Goal: Use online tool/utility: Utilize a website feature to perform a specific function

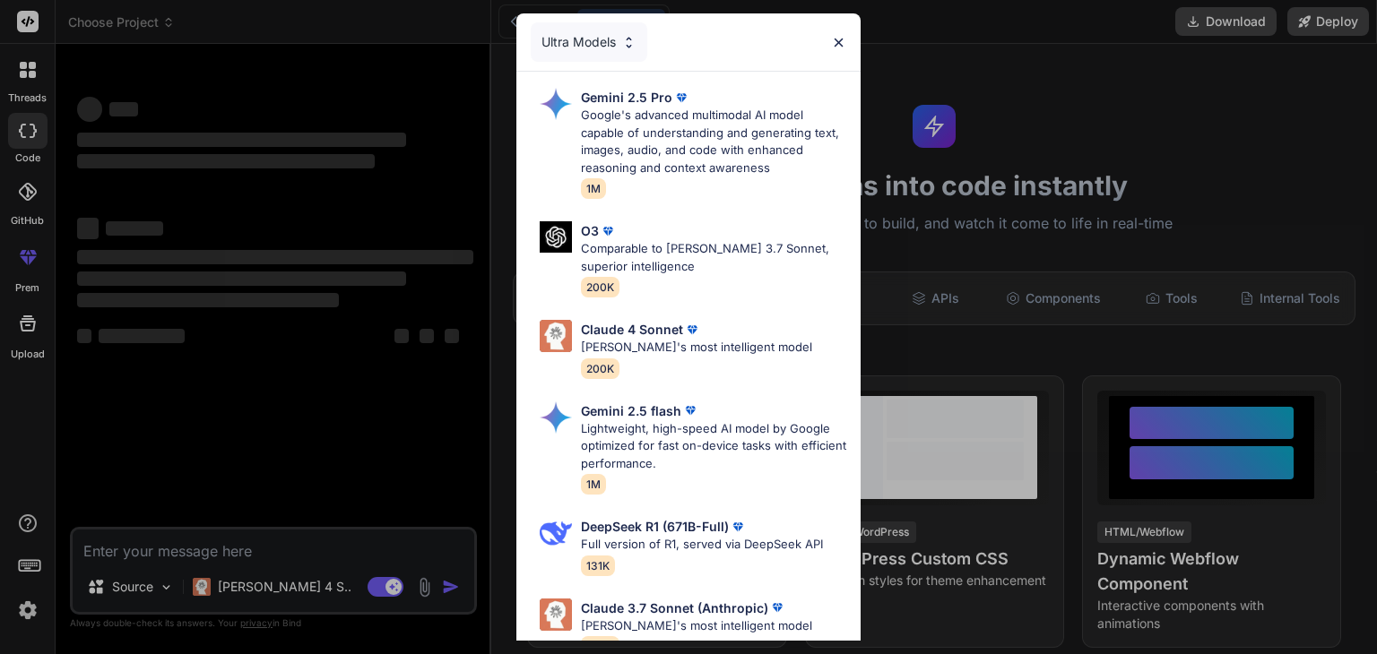
click at [353, 552] on div "Ultra Models Gemini 2.5 Pro Google's advanced multimodal AI model capable of un…" at bounding box center [688, 327] width 1377 height 654
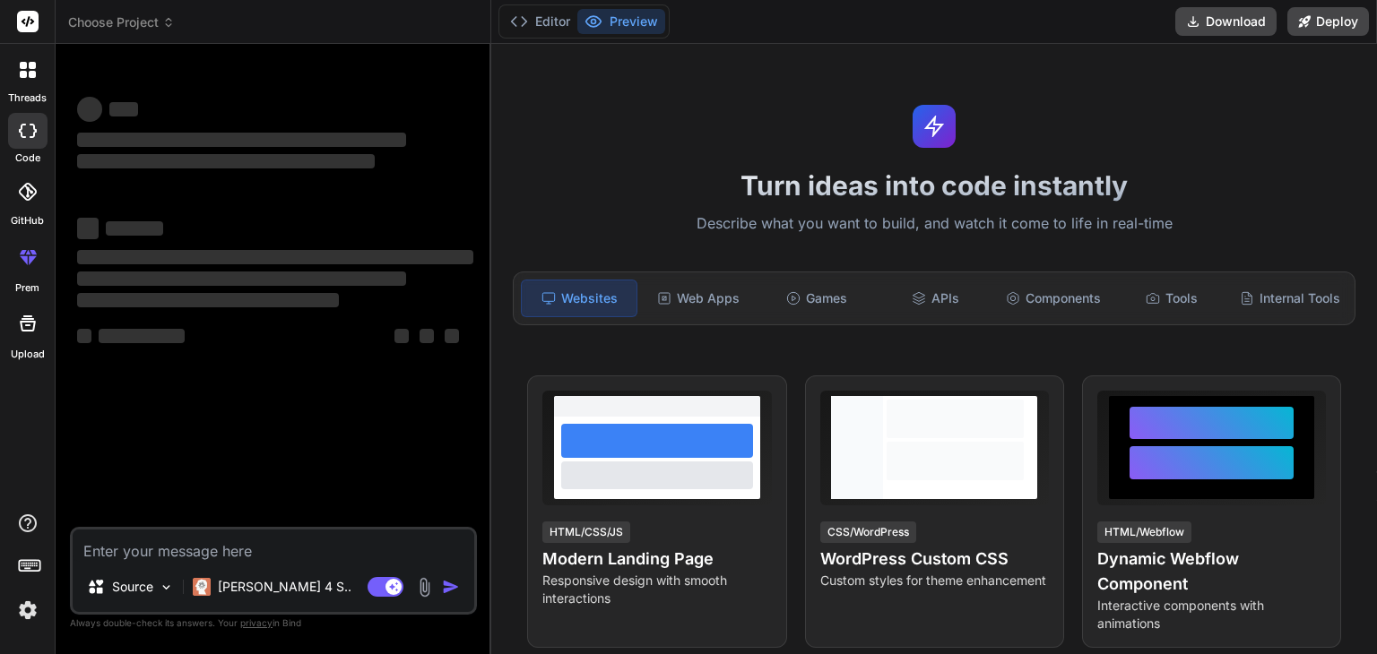
click at [316, 557] on textarea at bounding box center [274, 546] width 402 height 32
type textarea "x"
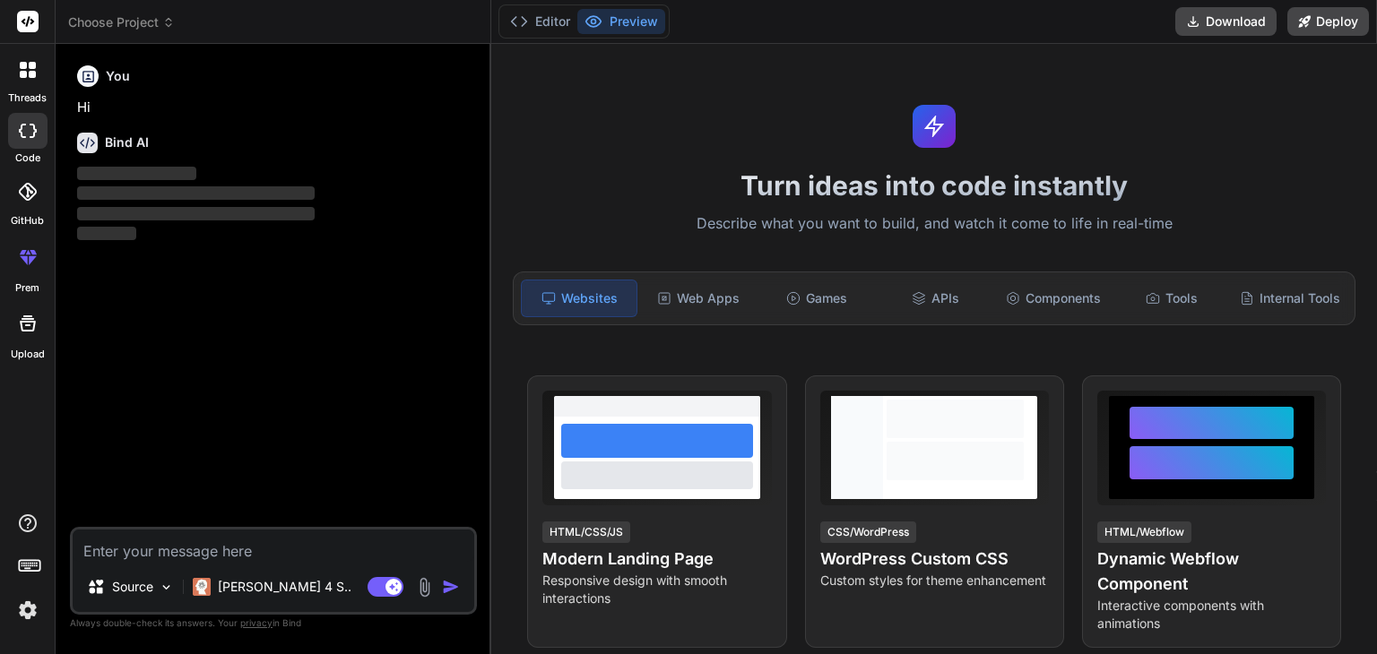
type textarea "c"
type textarea "x"
type textarea "ca"
type textarea "x"
type textarea "can"
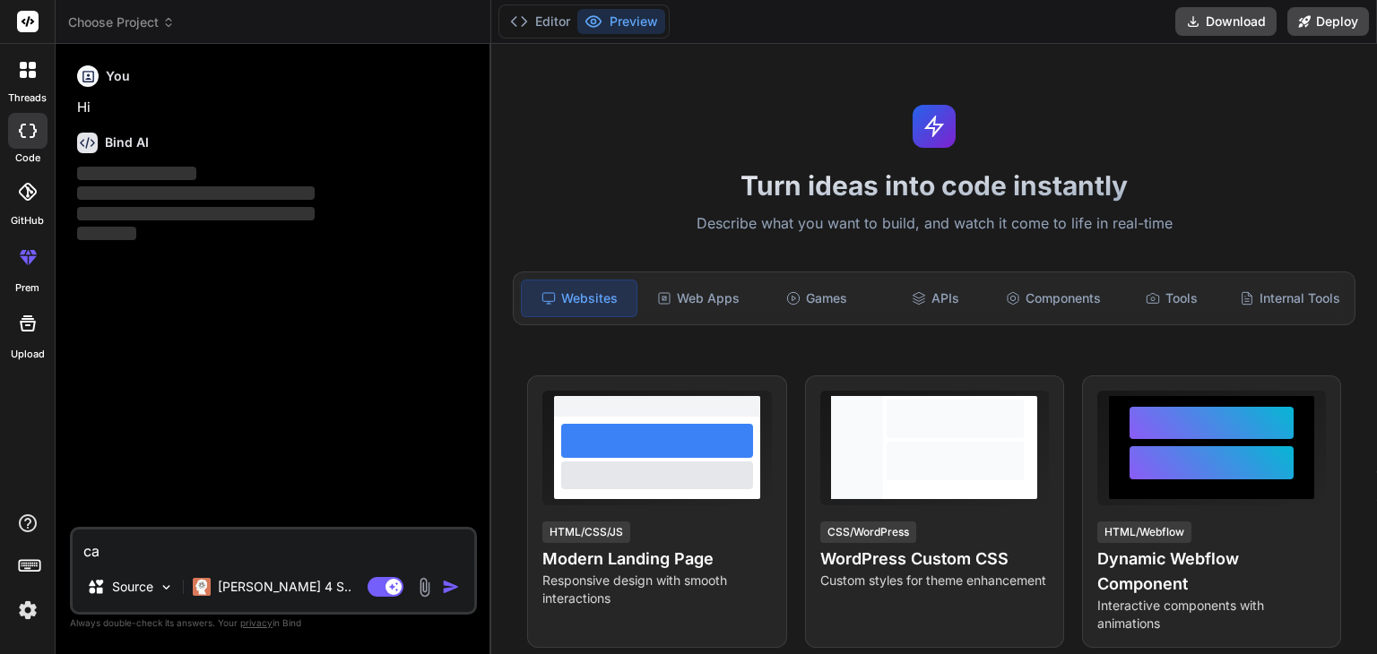
type textarea "x"
type textarea "can"
type textarea "x"
type textarea "can g"
type textarea "x"
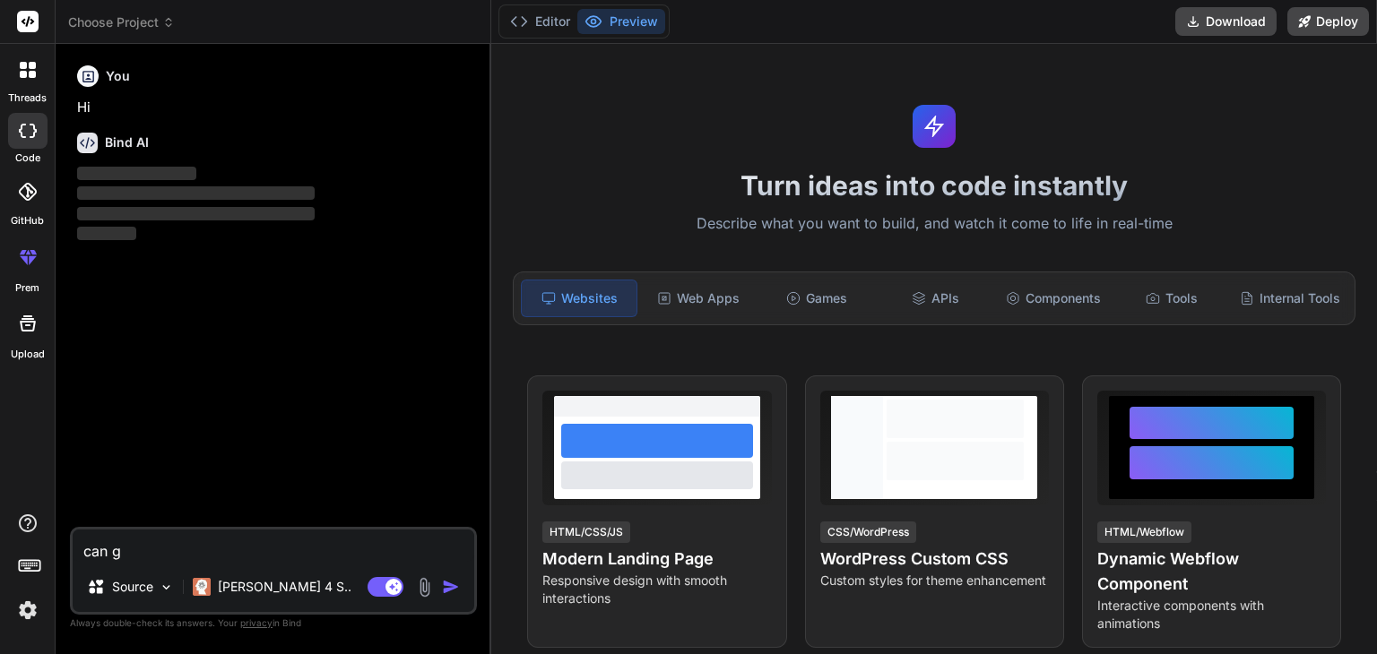
type textarea "can gi"
type textarea "x"
type textarea "can giv"
type textarea "x"
type textarea "can give"
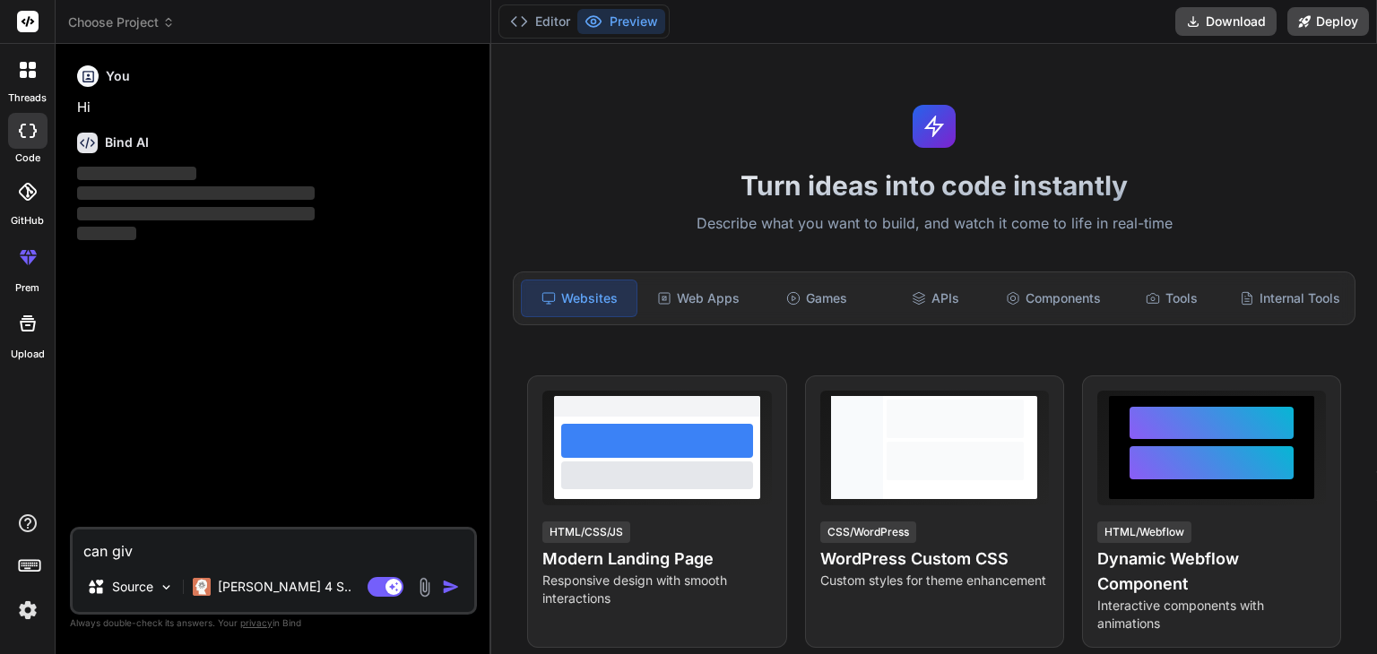
type textarea "x"
type textarea "can give"
type textarea "x"
type textarea "can give"
type textarea "x"
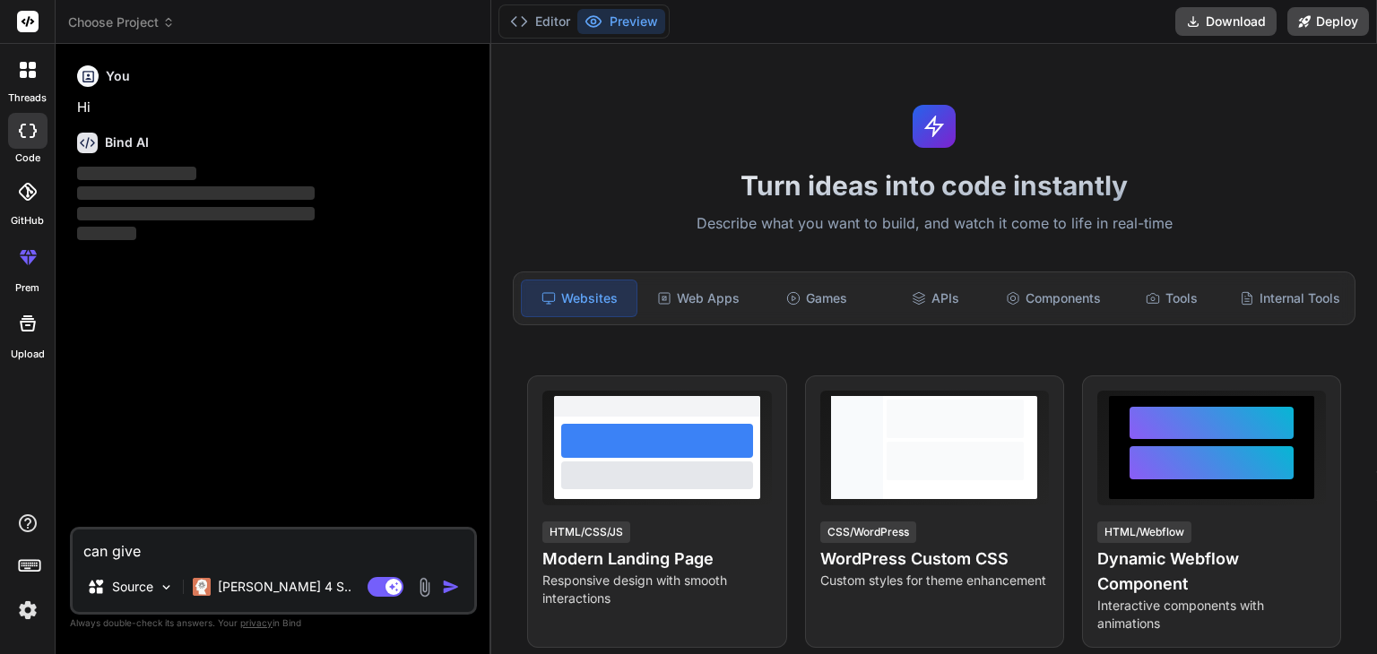
type textarea "can giv"
type textarea "x"
type textarea "can gi"
type textarea "x"
type textarea "can g"
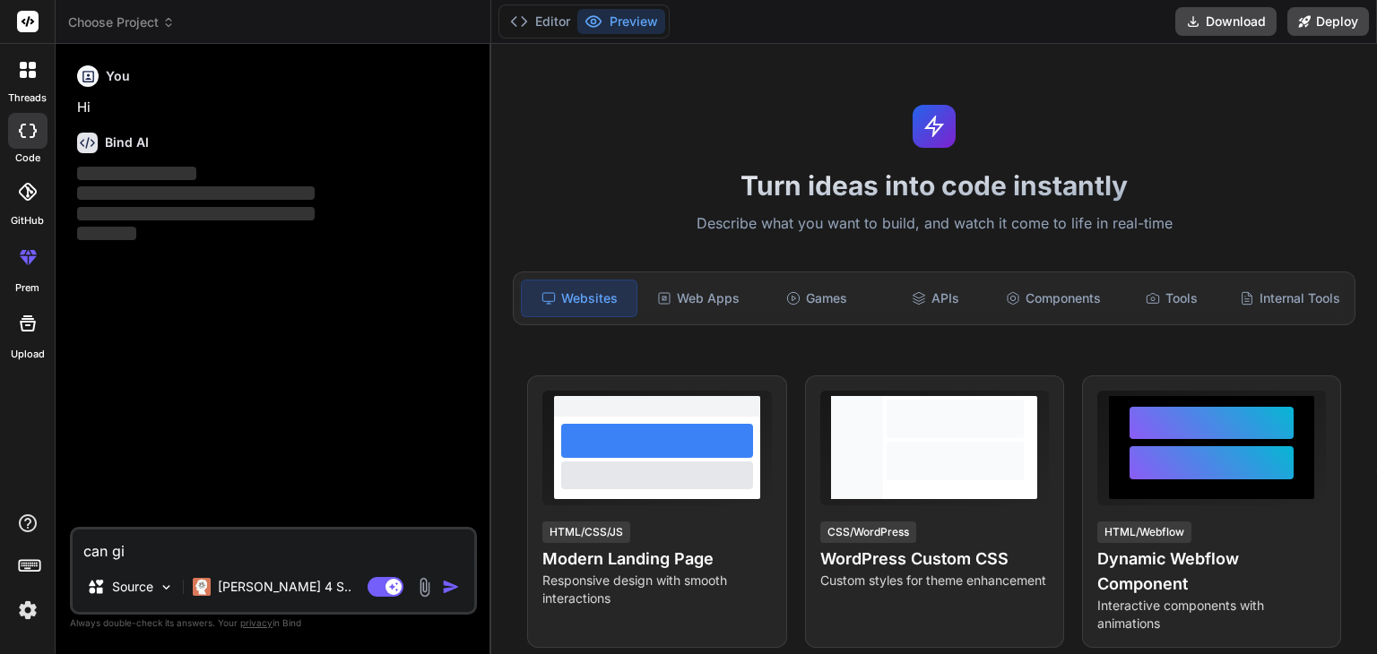
type textarea "x"
type textarea "can"
type textarea "x"
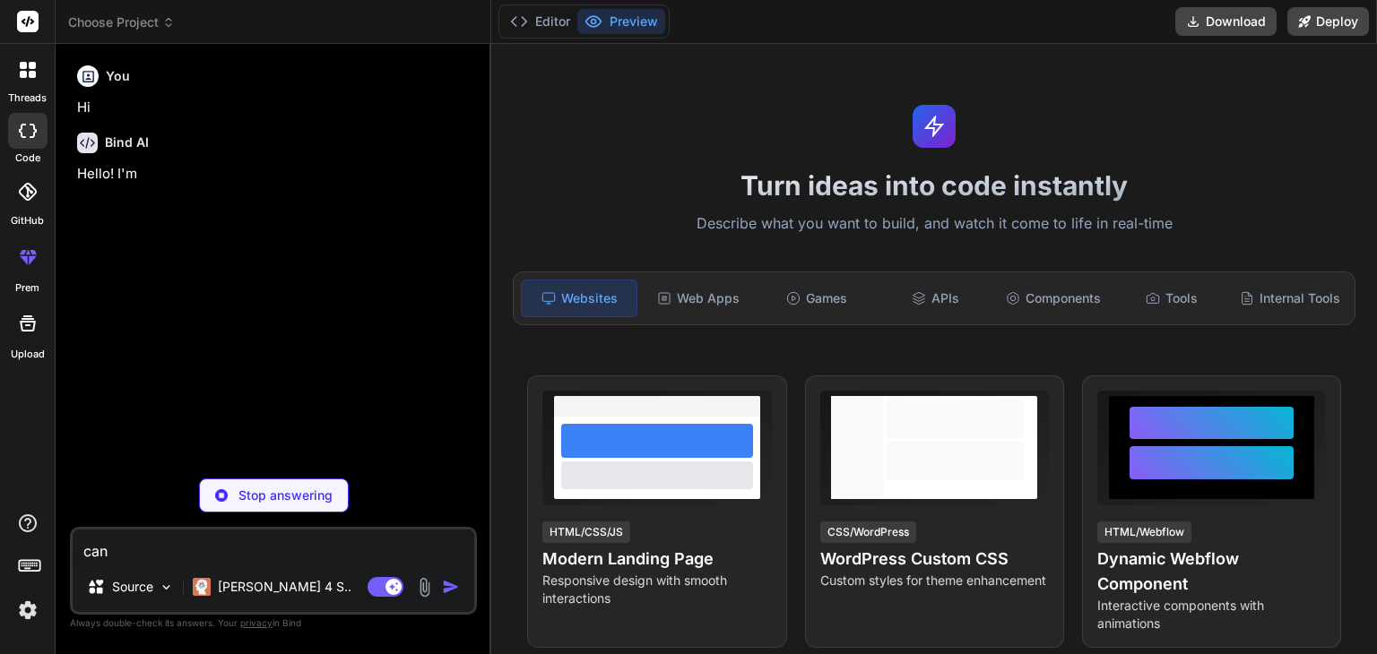
type textarea "can c"
type textarea "x"
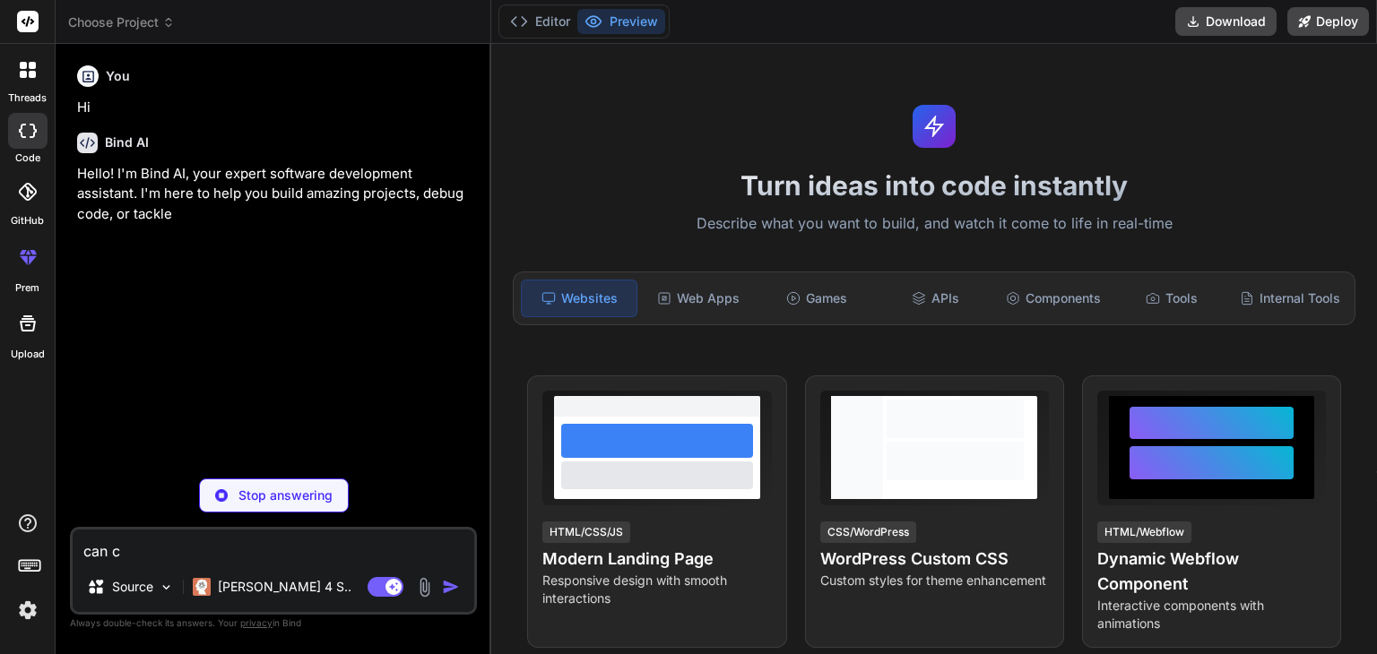
type textarea "can co"
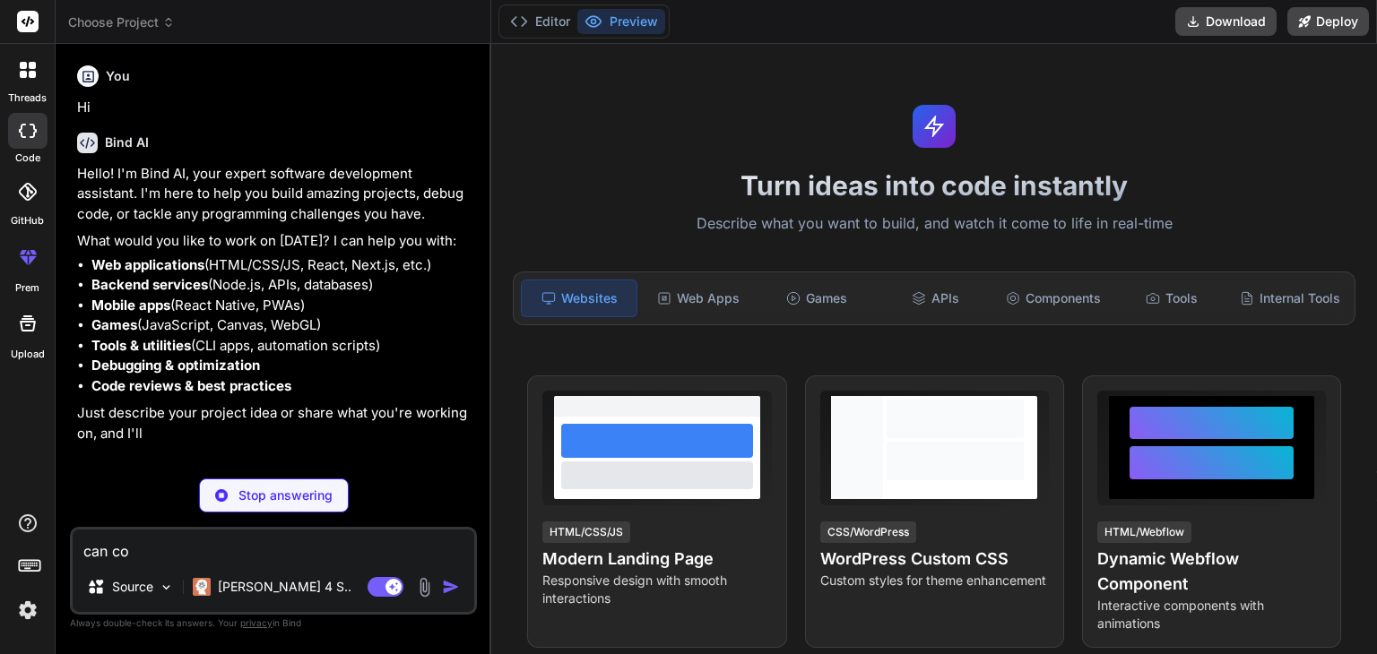
type textarea "x"
type textarea "can con"
type textarea "x"
type textarea "can conv"
type textarea "x"
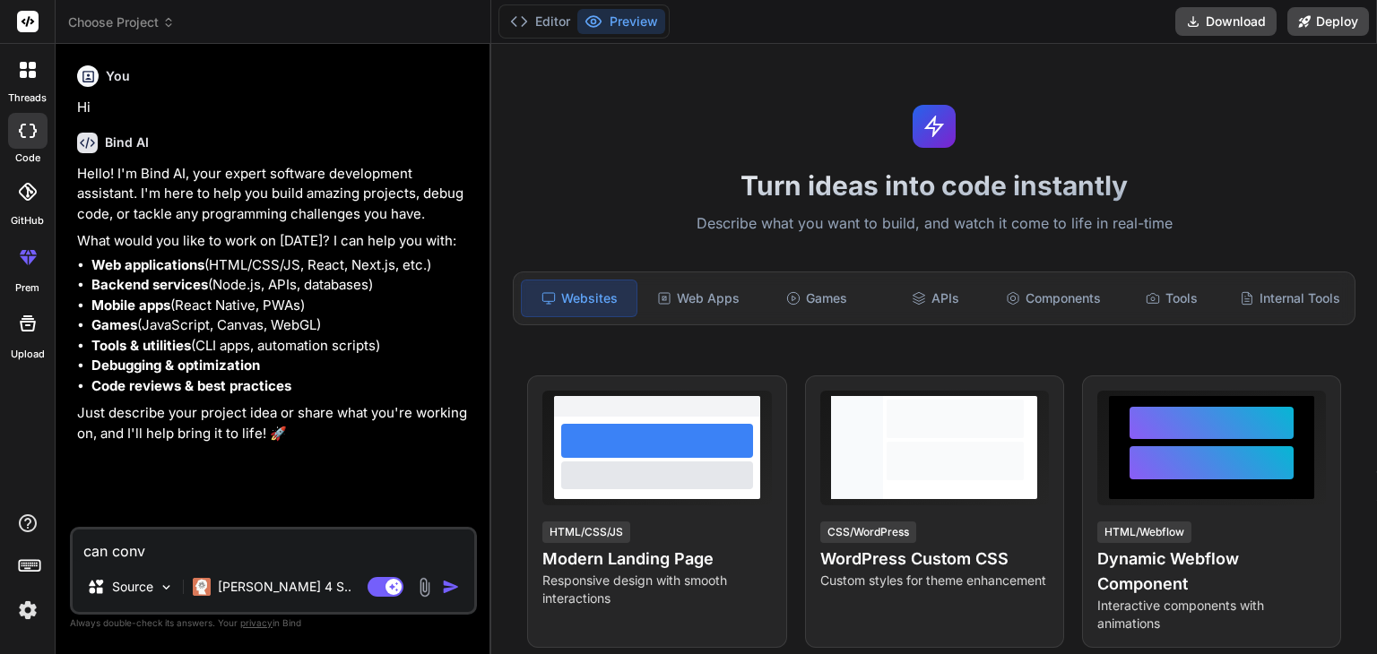
type textarea "can conve"
type textarea "x"
type textarea "can conver"
type textarea "x"
type textarea "can convert"
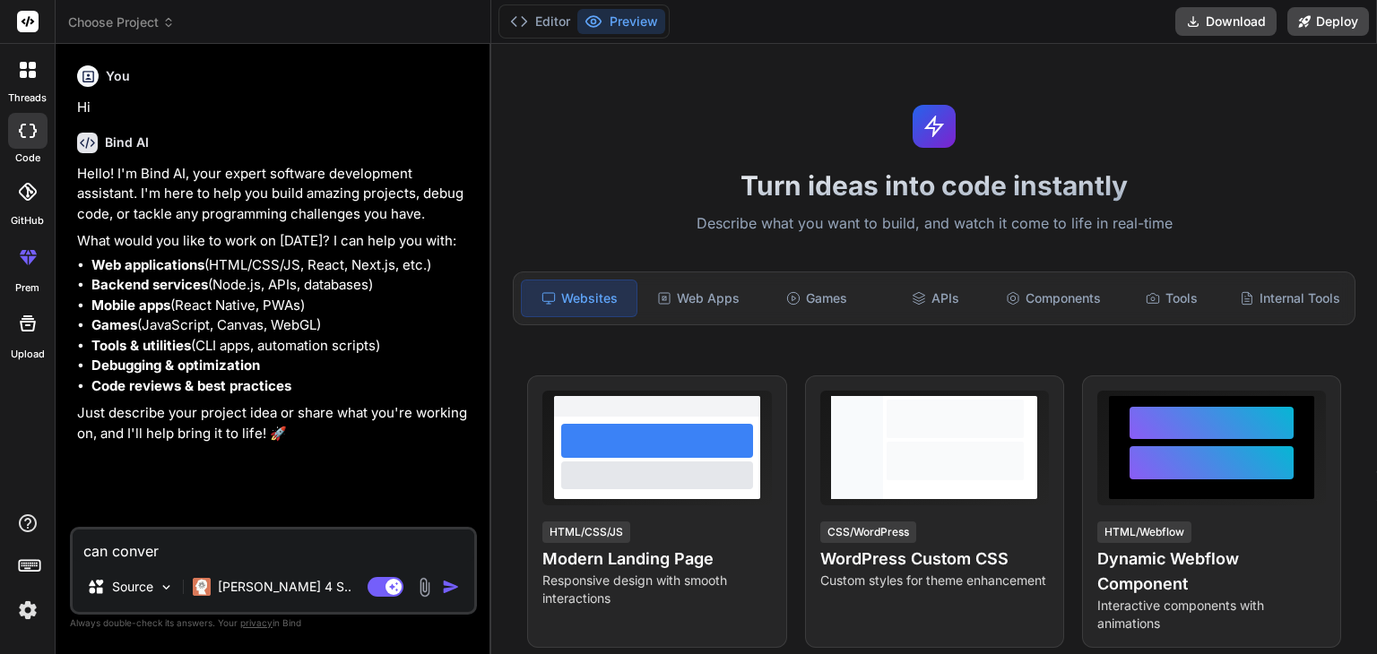
type textarea "x"
type textarea "can convert"
type textarea "x"
type textarea "can convert a"
type textarea "x"
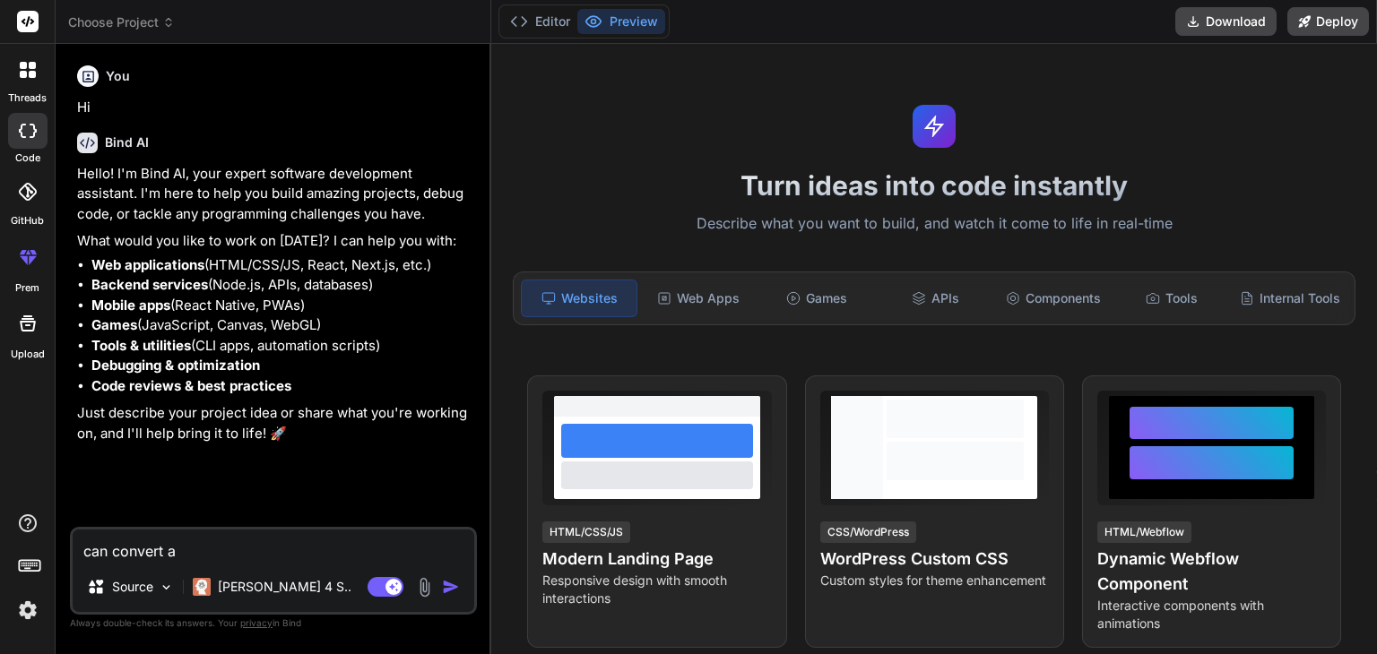
type textarea "can convert a"
type textarea "x"
type textarea "can convert a i"
type textarea "x"
type textarea "can convert a im"
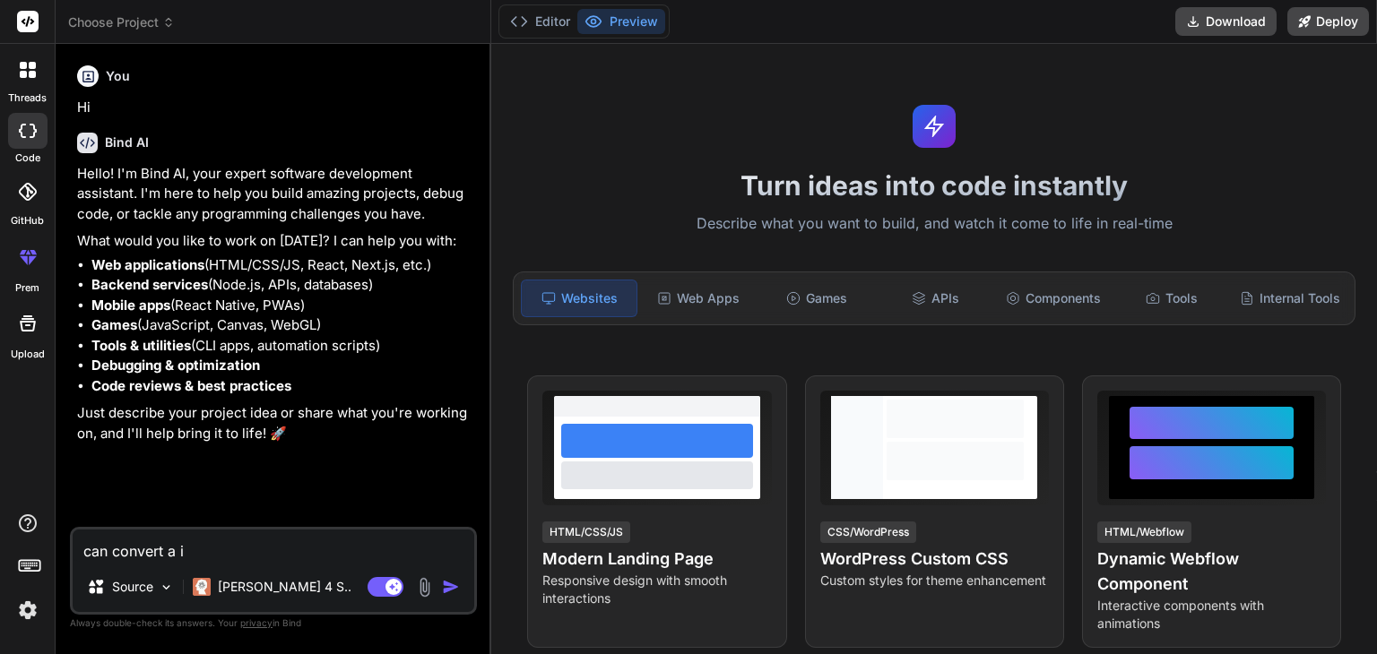
type textarea "x"
type textarea "can convert a ima"
type textarea "x"
type textarea "can convert a imag"
type textarea "x"
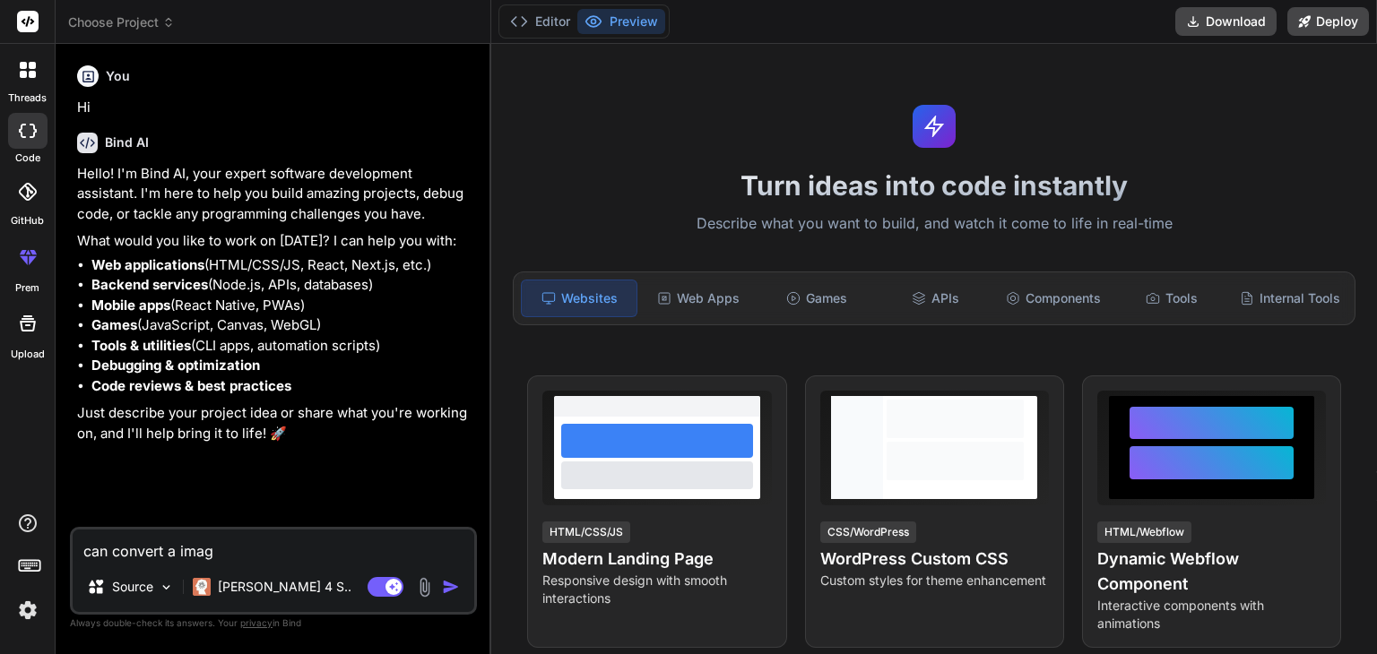
type textarea "can convert a image"
type textarea "x"
type textarea "can convert a image"
type textarea "x"
type textarea "can convert a image i"
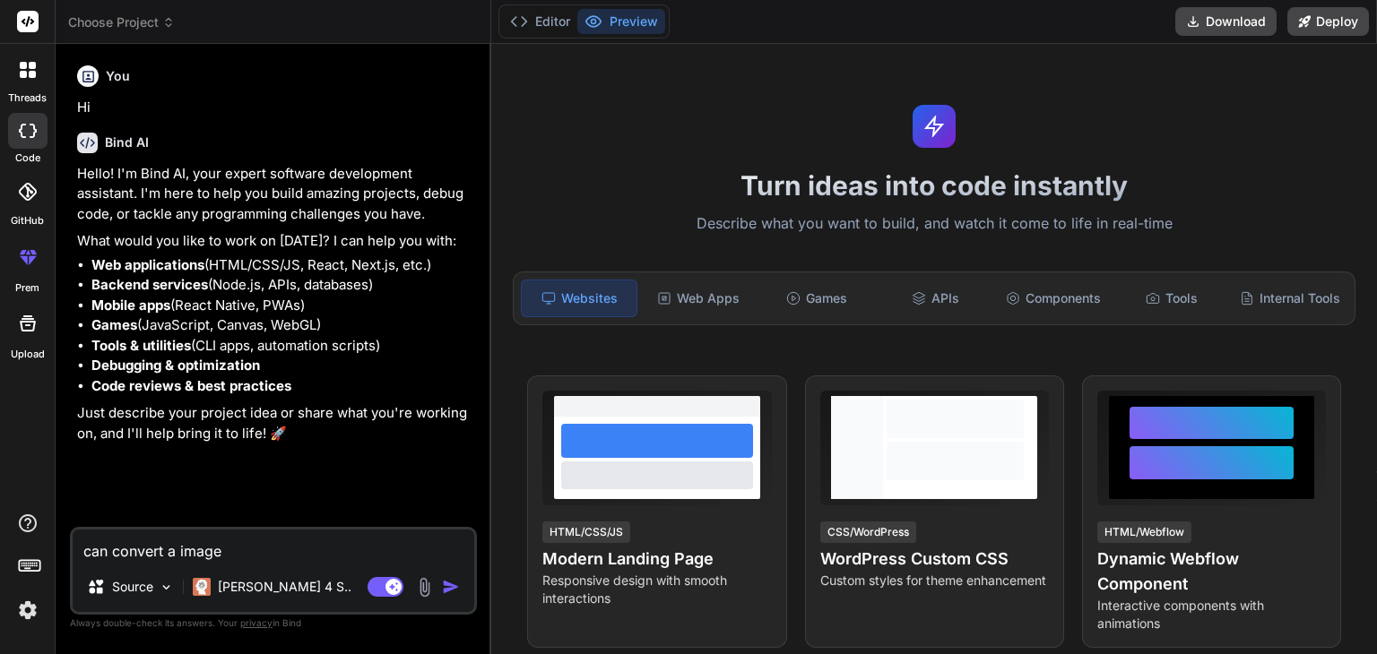
type textarea "x"
type textarea "can convert a image in"
type textarea "x"
type textarea "can convert a image int"
type textarea "x"
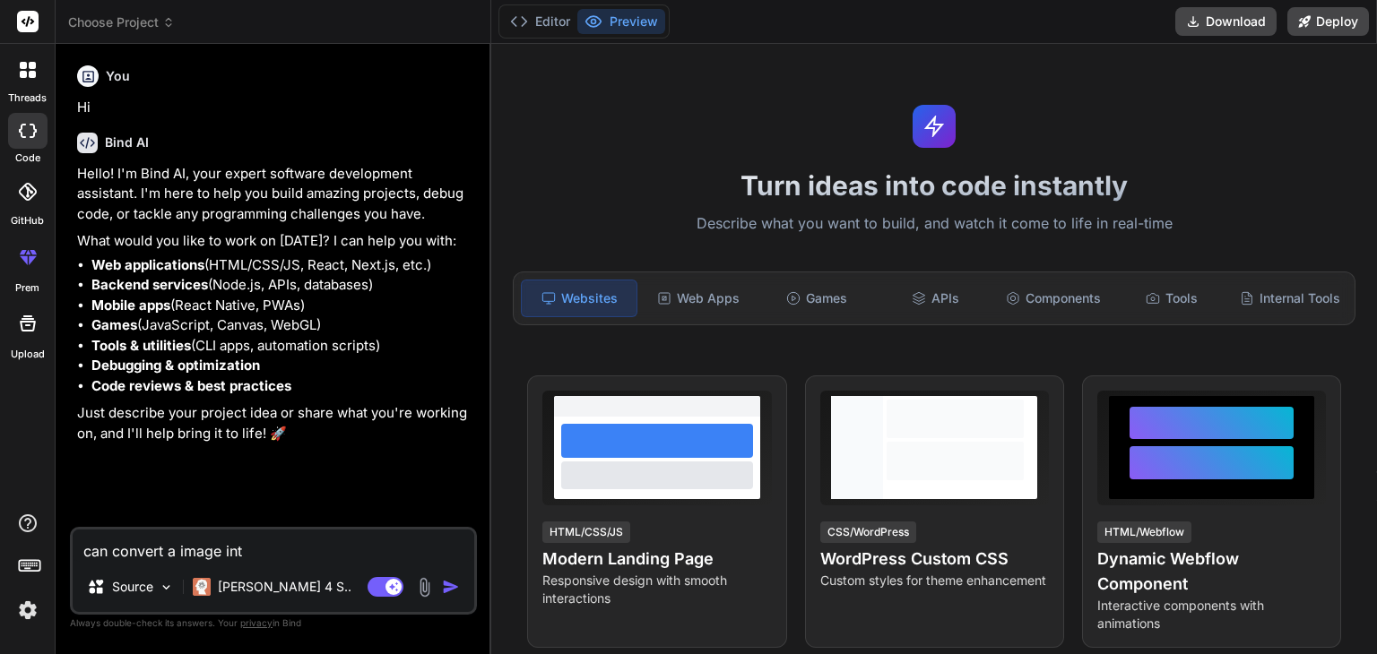
type textarea "can convert a image into"
type textarea "x"
type textarea "can convert a image into"
type textarea "x"
type textarea "can convert a image into m"
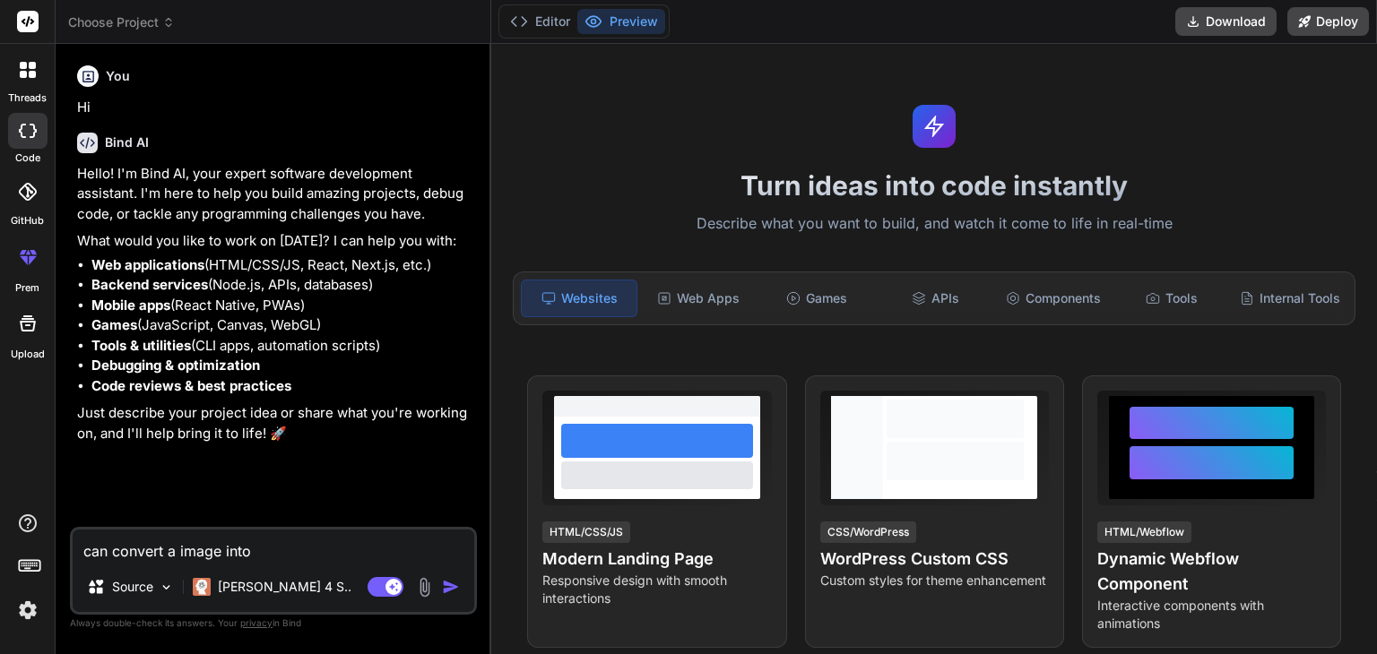
type textarea "x"
type textarea "can convert a image into ma"
type textarea "x"
type textarea "can convert a image into map"
type textarea "x"
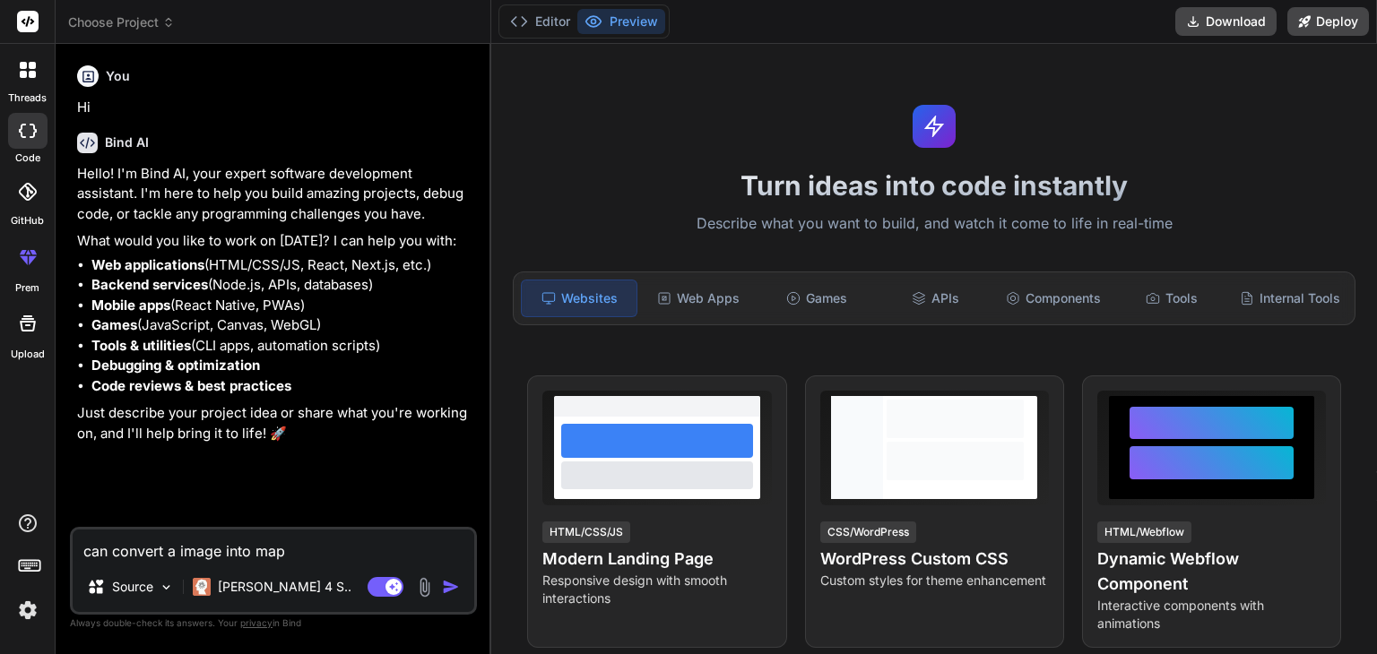
type textarea "can convert a image into map"
type textarea "x"
type textarea "can convert a image into map a"
type textarea "x"
type textarea "can convert a image into map as"
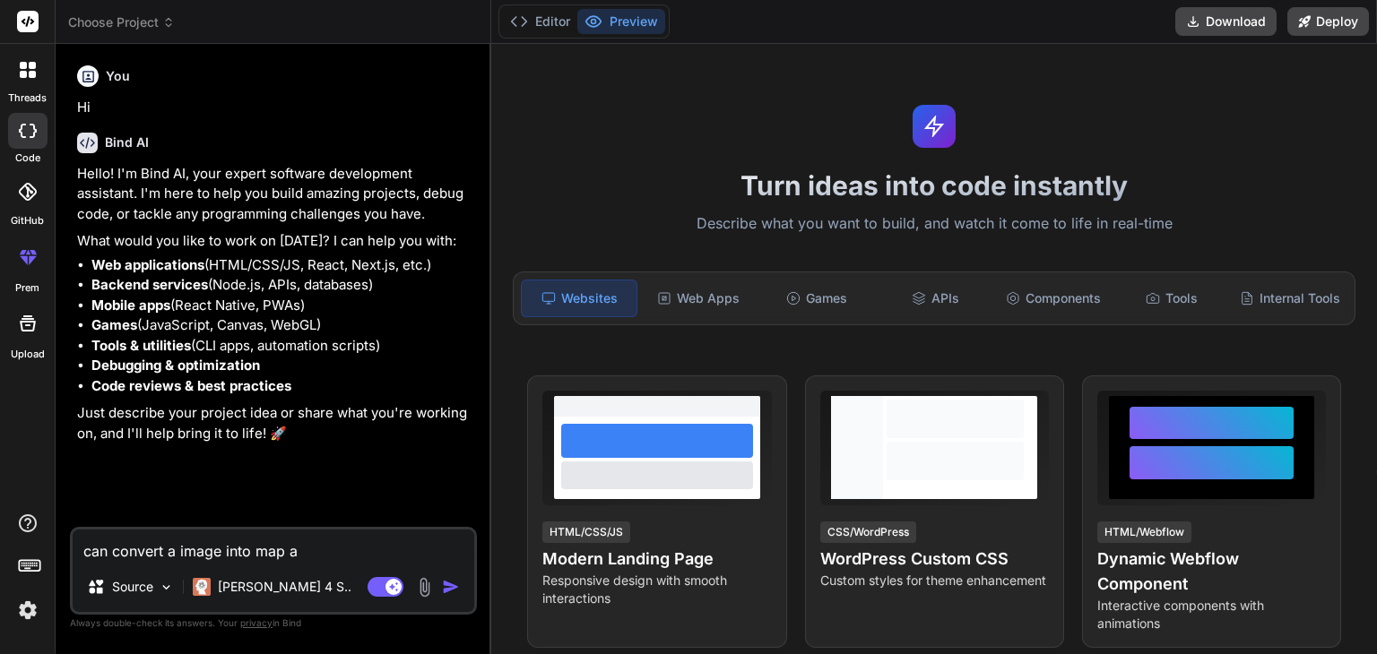
type textarea "x"
type textarea "can convert a image into map as"
type textarea "x"
type textarea "can convert a image into map as 3"
type textarea "x"
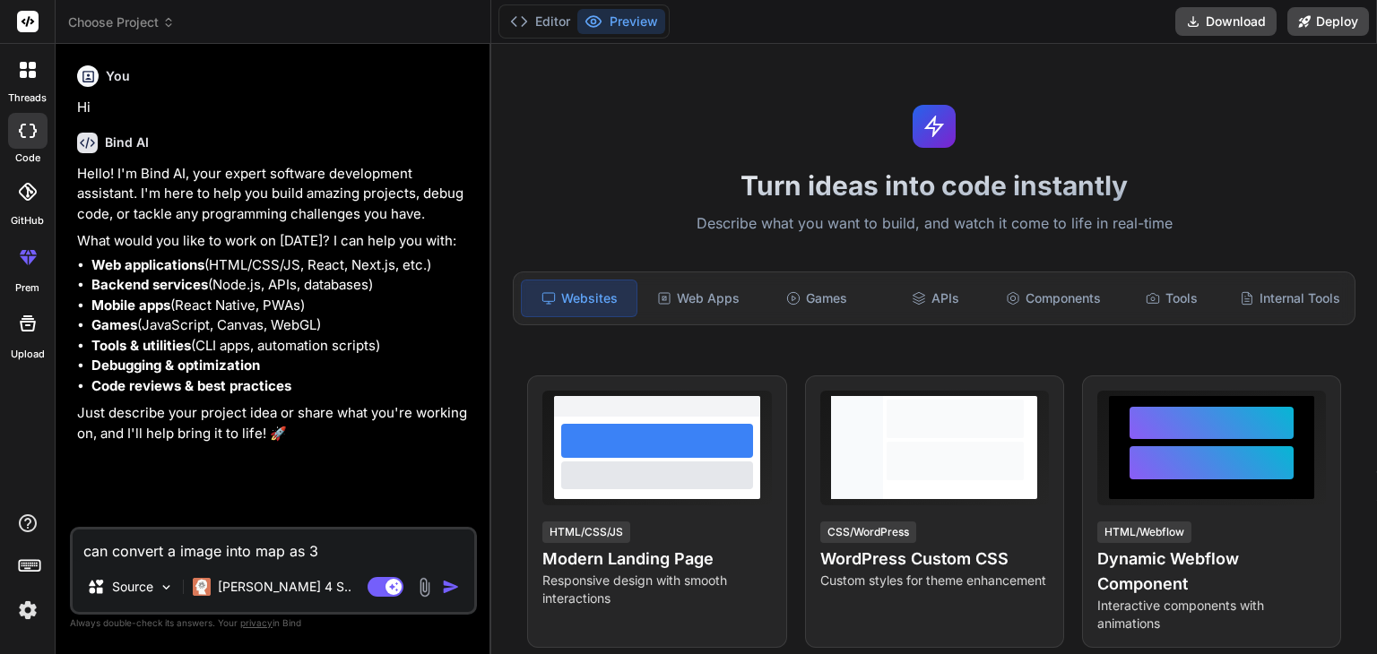
type textarea "can convert a image into map as 3d"
type textarea "x"
type textarea "can convert a image into map as 3d"
type textarea "x"
type textarea "can convert a image into map as 3d m"
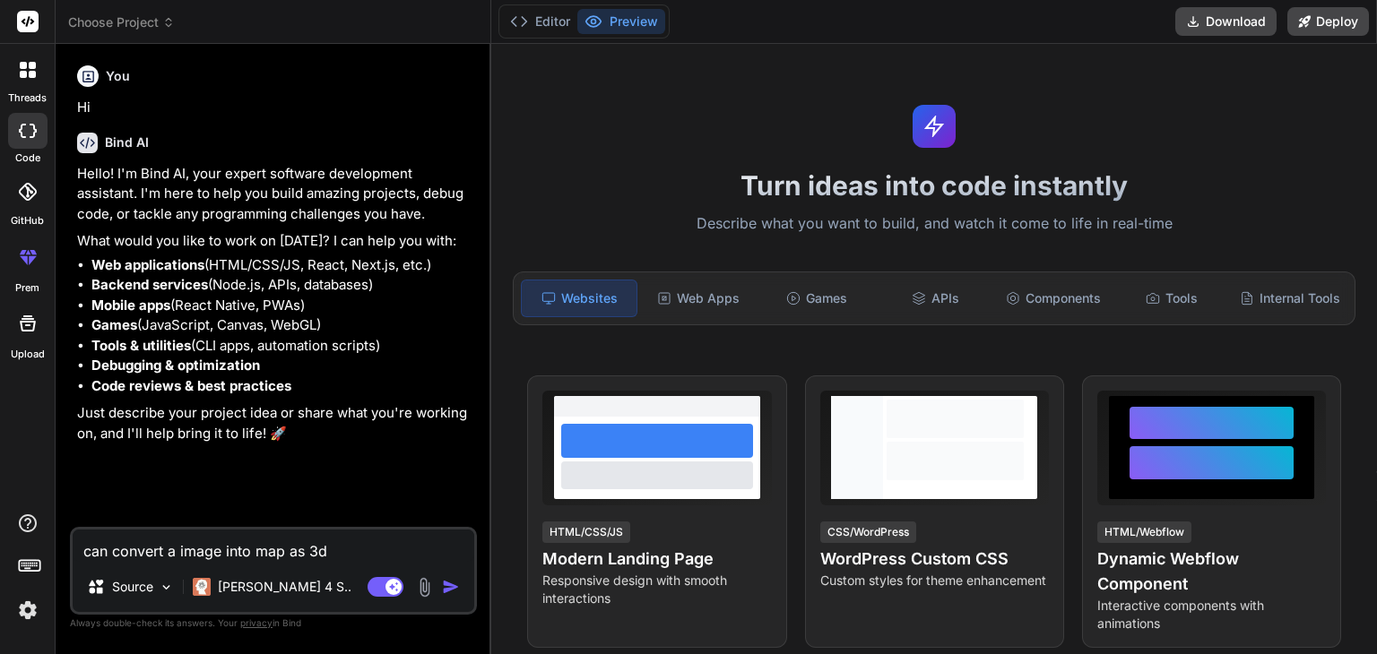
type textarea "x"
type textarea "can convert a image into map as 3d mo"
type textarea "x"
type textarea "can convert a image into map as 3d mod"
type textarea "x"
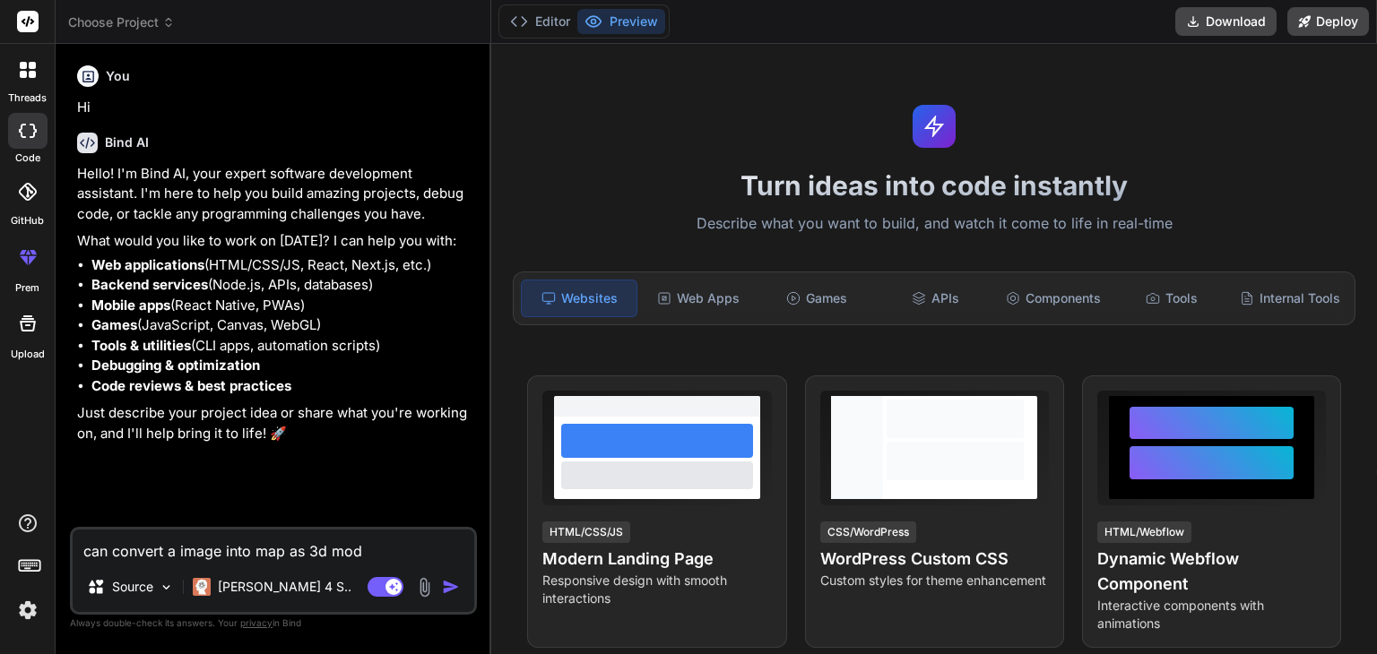
type textarea "can convert a image into map as 3d mode"
type textarea "x"
type textarea "can convert a image into map as 3d model"
type textarea "x"
type textarea "can convert a image into map as 3d model"
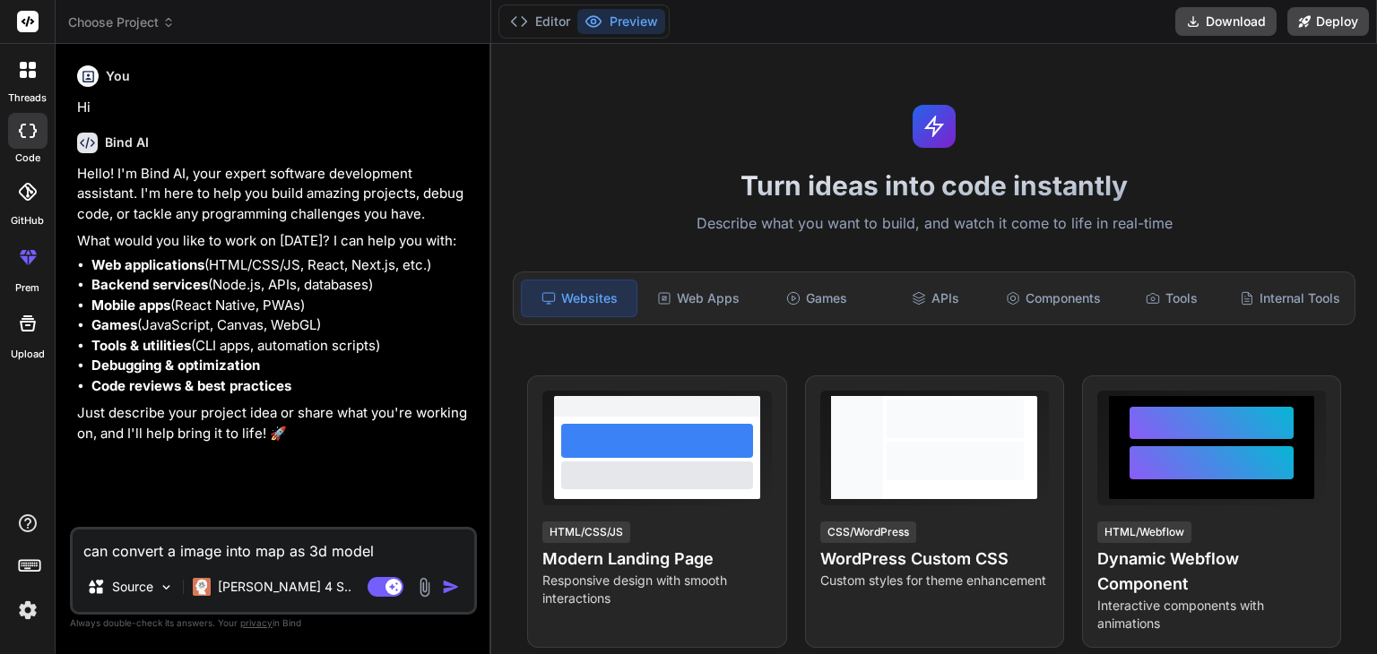
type textarea "x"
type textarea "can convert a image into map as 3d model"
type textarea "x"
type textarea "can convert a image into map as 3d modelf"
type textarea "x"
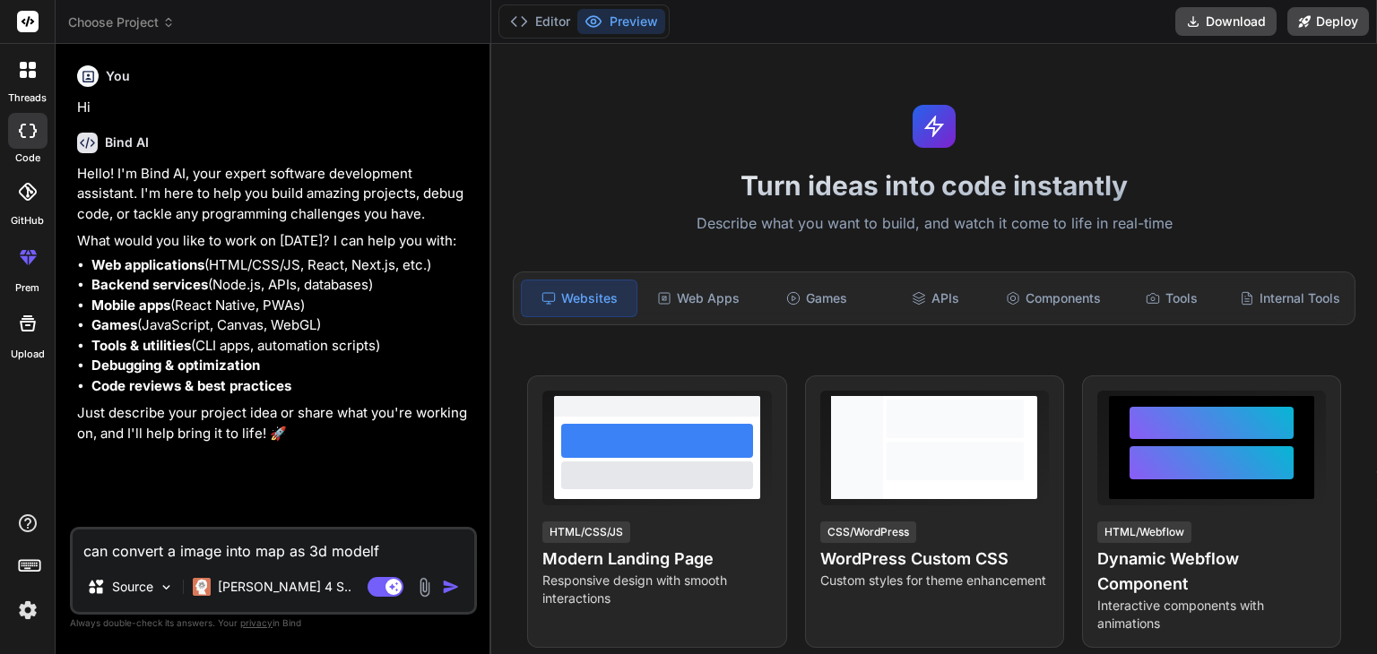
type textarea "can convert a image into map as 3d modelfo"
type textarea "x"
type textarea "can convert a image into map as 3d modelfor"
type textarea "x"
type textarea "can convert a image into map as 3d modelfor"
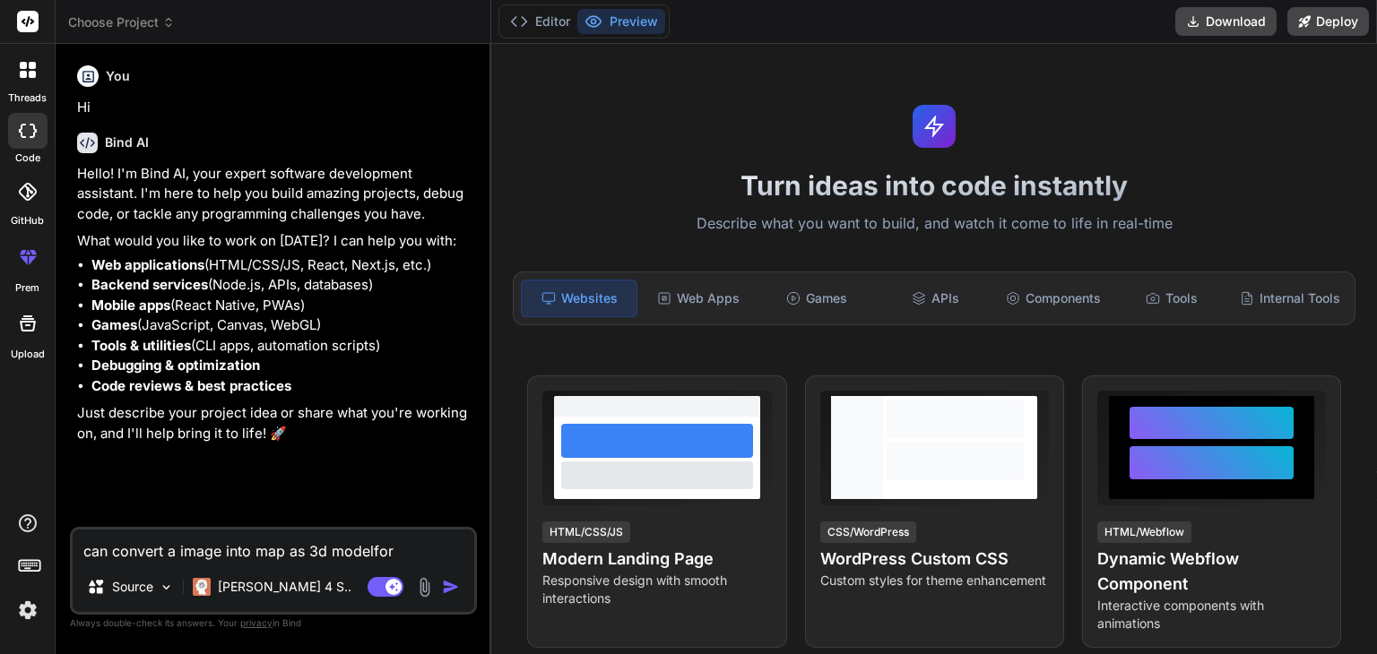
type textarea "x"
type textarea "can convert a image into map as 3d modelfor u"
type textarea "x"
type textarea "can convert a image into map as 3d modelfor un"
type textarea "x"
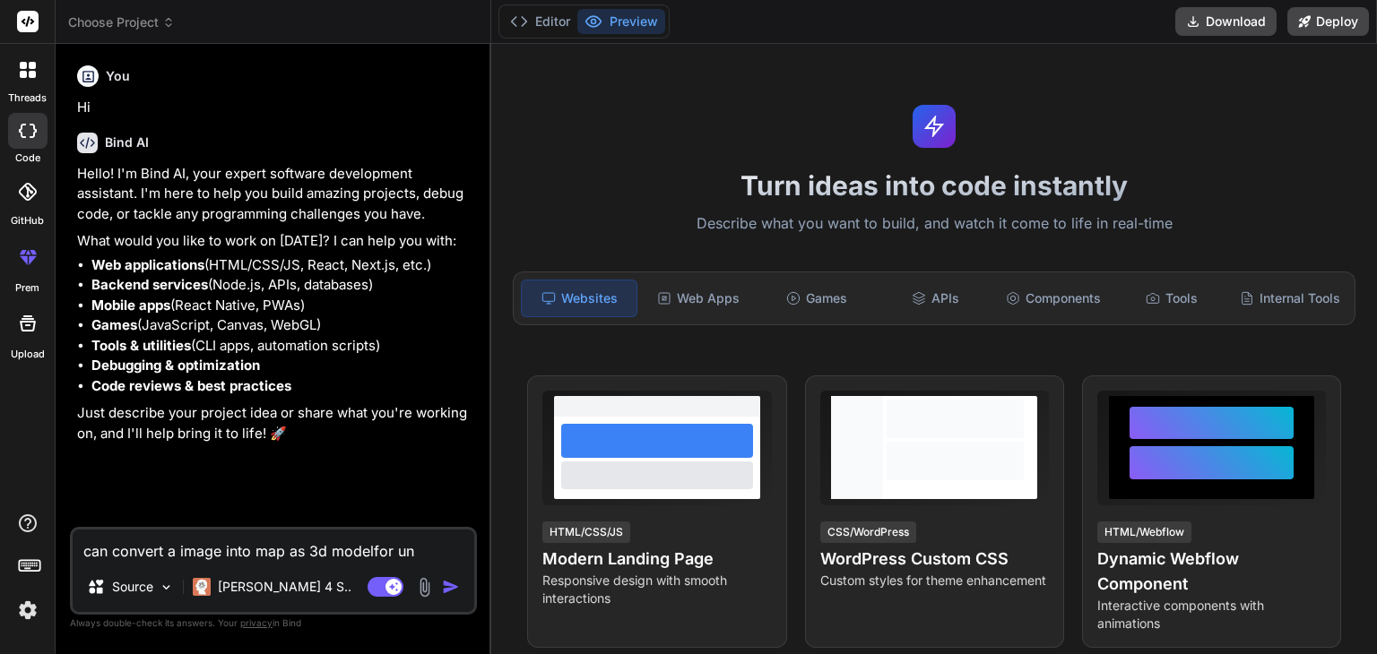
type textarea "can convert a image into map as 3d modelfor uni"
type textarea "x"
type textarea "can convert a image into map as 3d modelfor uniy"
type textarea "x"
type textarea "can convert a image into map as 3d modelfor uniyt"
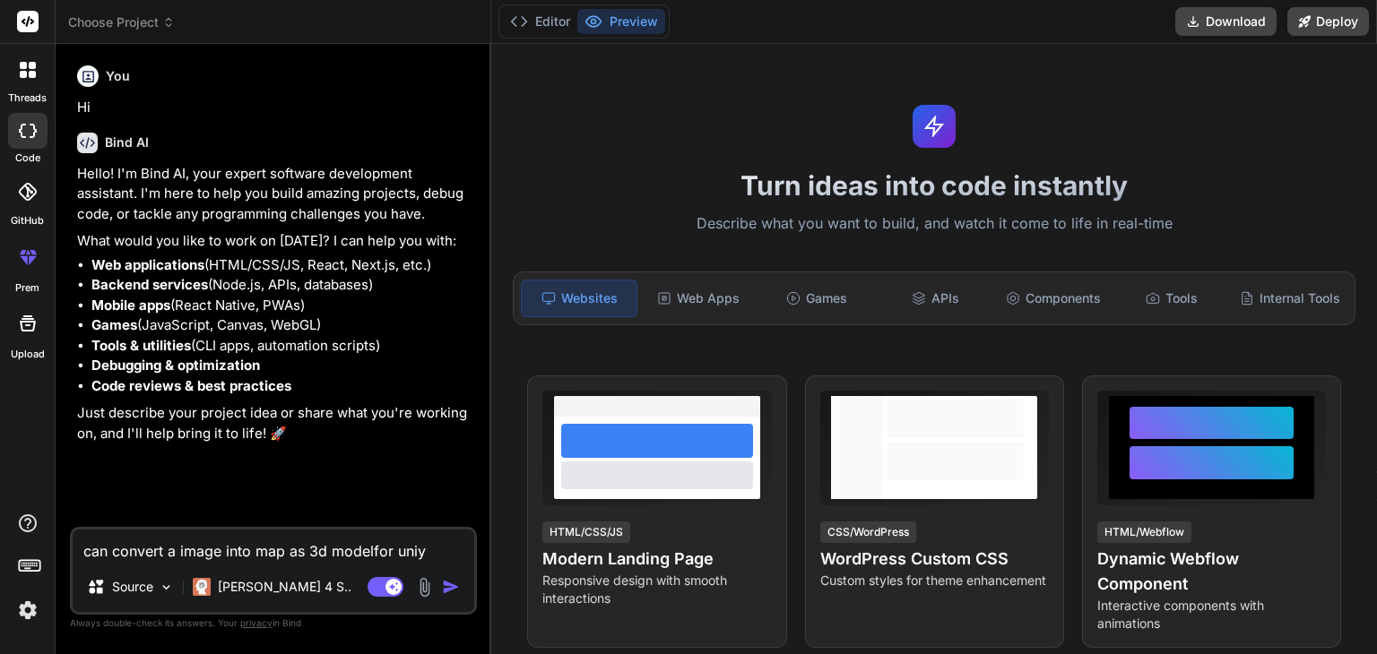
type textarea "x"
type textarea "can convert a image into map as 3d modelfor uniyty"
type textarea "x"
type textarea "can convert a image into map as 3d modelfor uniyt"
type textarea "x"
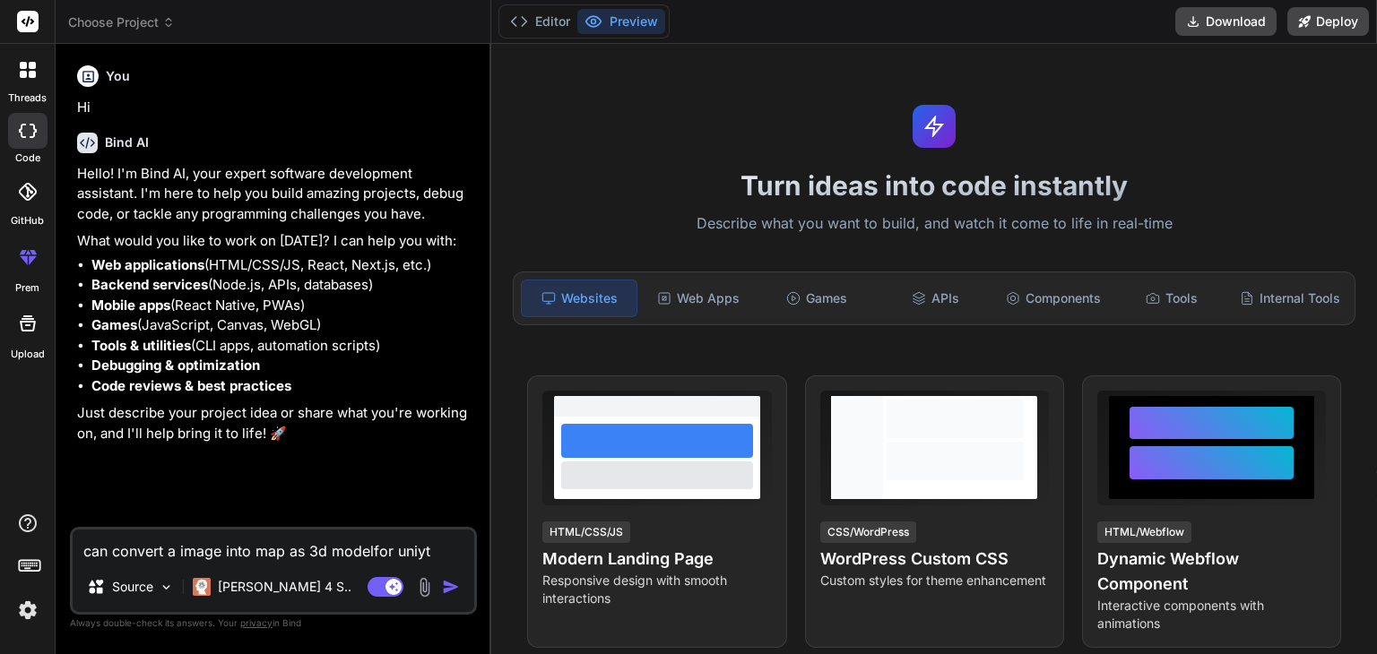
type textarea "can convert a image into map as 3d modelfor uniy"
type textarea "x"
type textarea "can convert a image into map as 3d modelfor uni"
type textarea "x"
type textarea "can convert a image into map as 3d modelfor un"
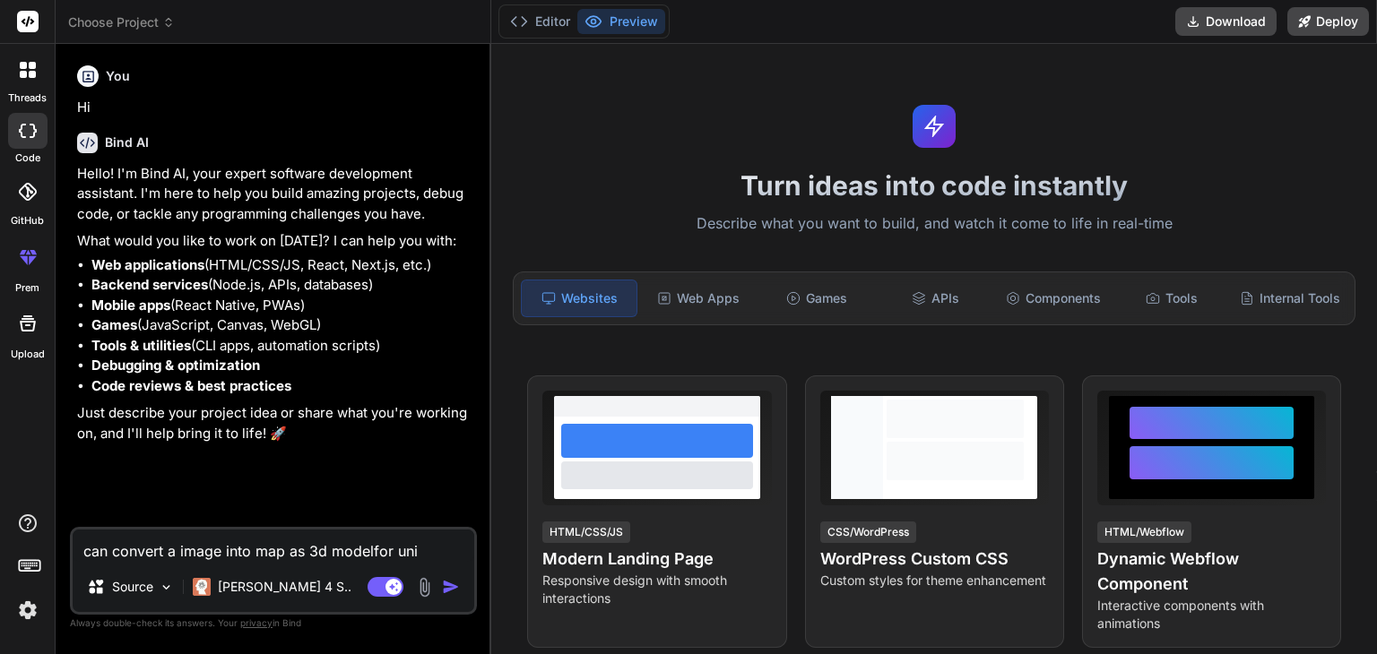
type textarea "x"
type textarea "can convert a image into map as 3d model for un"
type textarea "x"
click at [420, 544] on textarea "can convert a image into map as 3d model for un" at bounding box center [274, 546] width 402 height 32
type textarea "can convert a image into map as 3d model for uni"
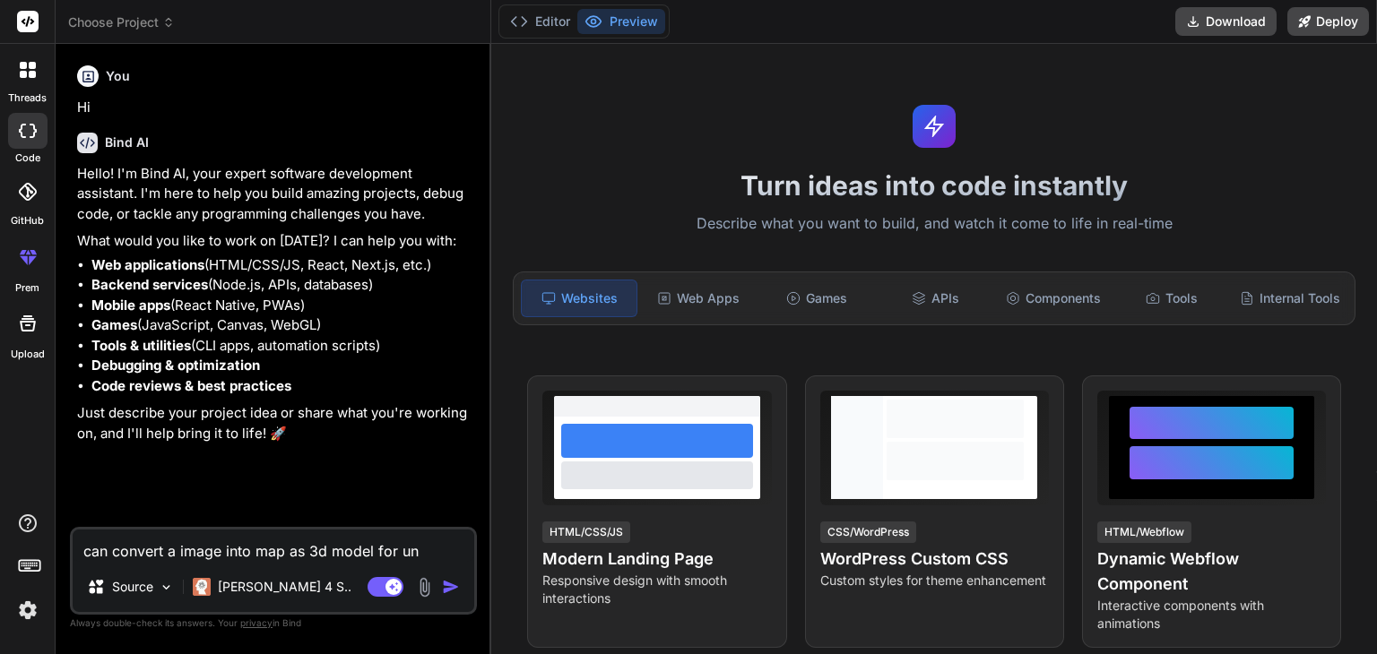
type textarea "x"
type textarea "can convert a image into map as 3d model for unit"
type textarea "x"
type textarea "can convert a image into map as 3d model for unity"
type textarea "x"
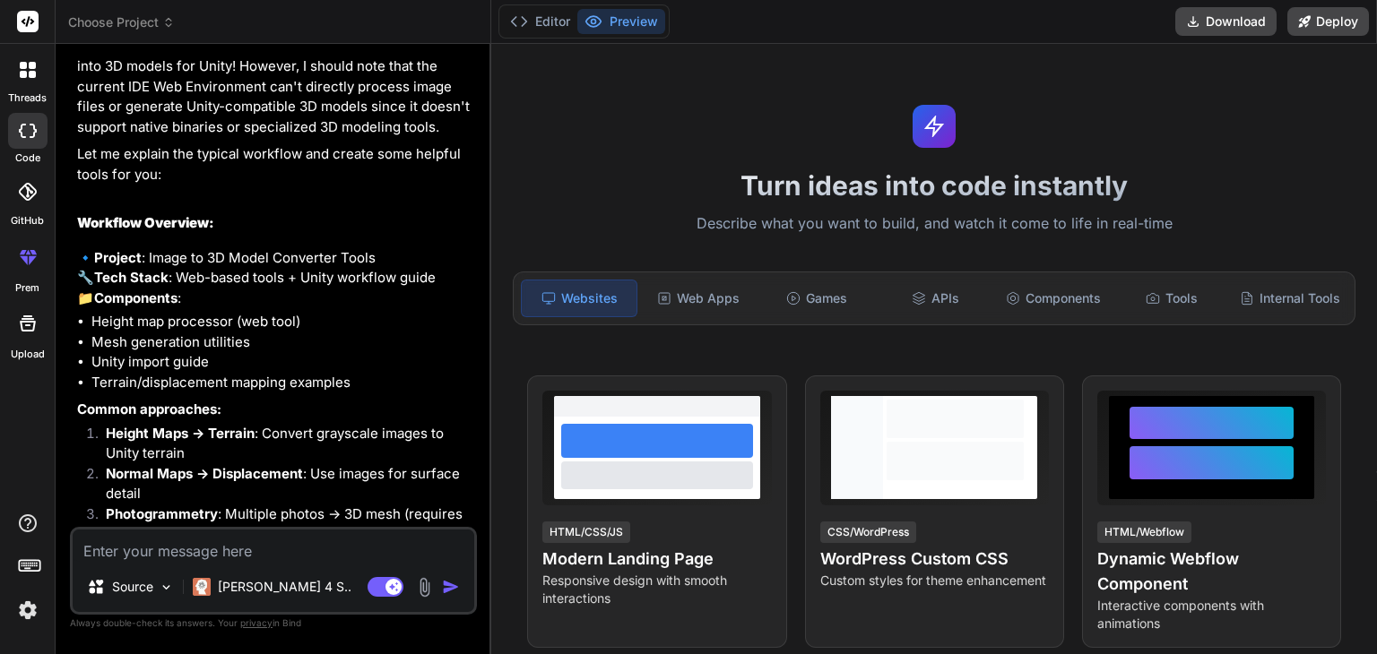
scroll to position [756, 0]
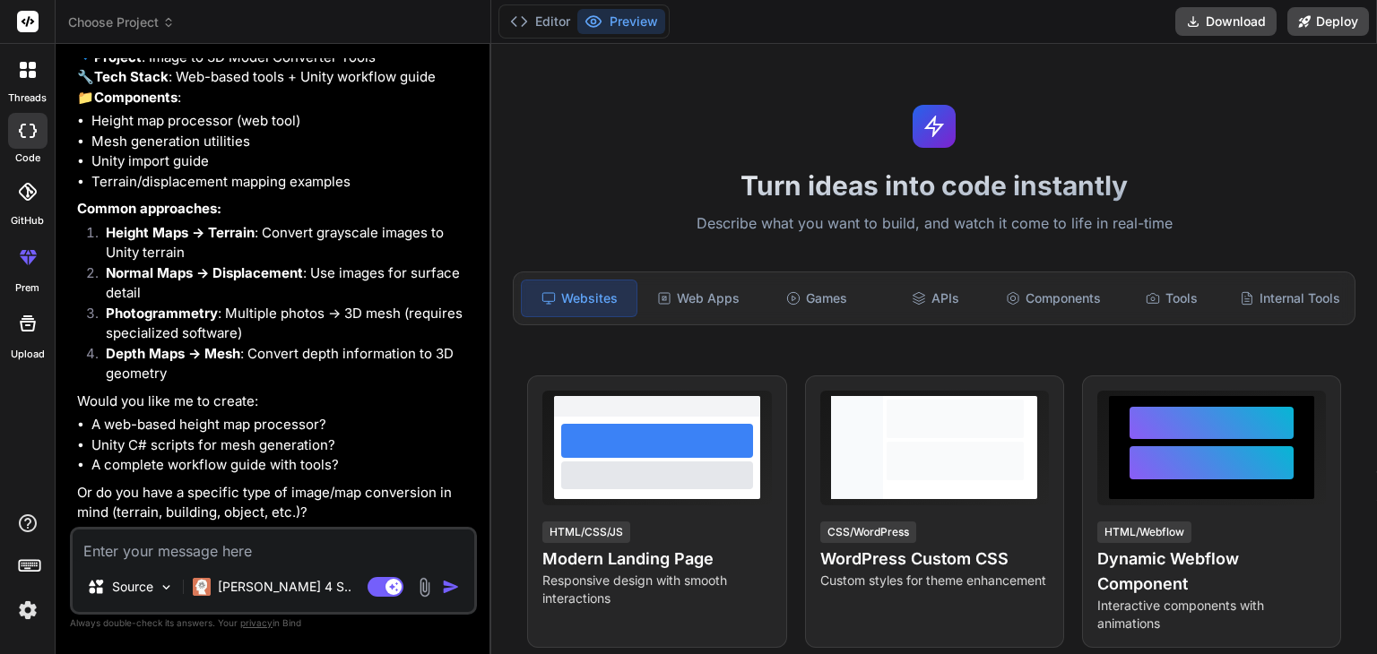
click at [432, 585] on img at bounding box center [424, 587] width 21 height 21
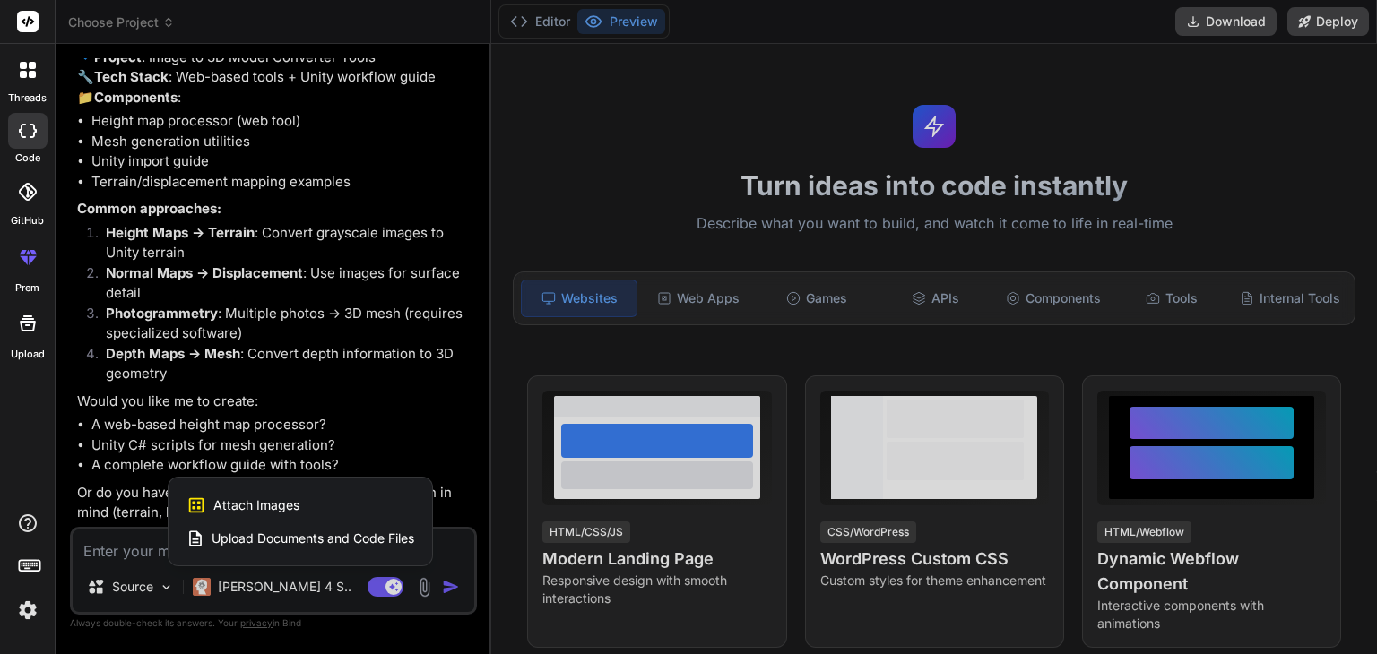
click at [328, 507] on div "Attach Images Image attachments are only supported in Claude and Gemini models." at bounding box center [300, 506] width 228 height 34
type textarea "x"
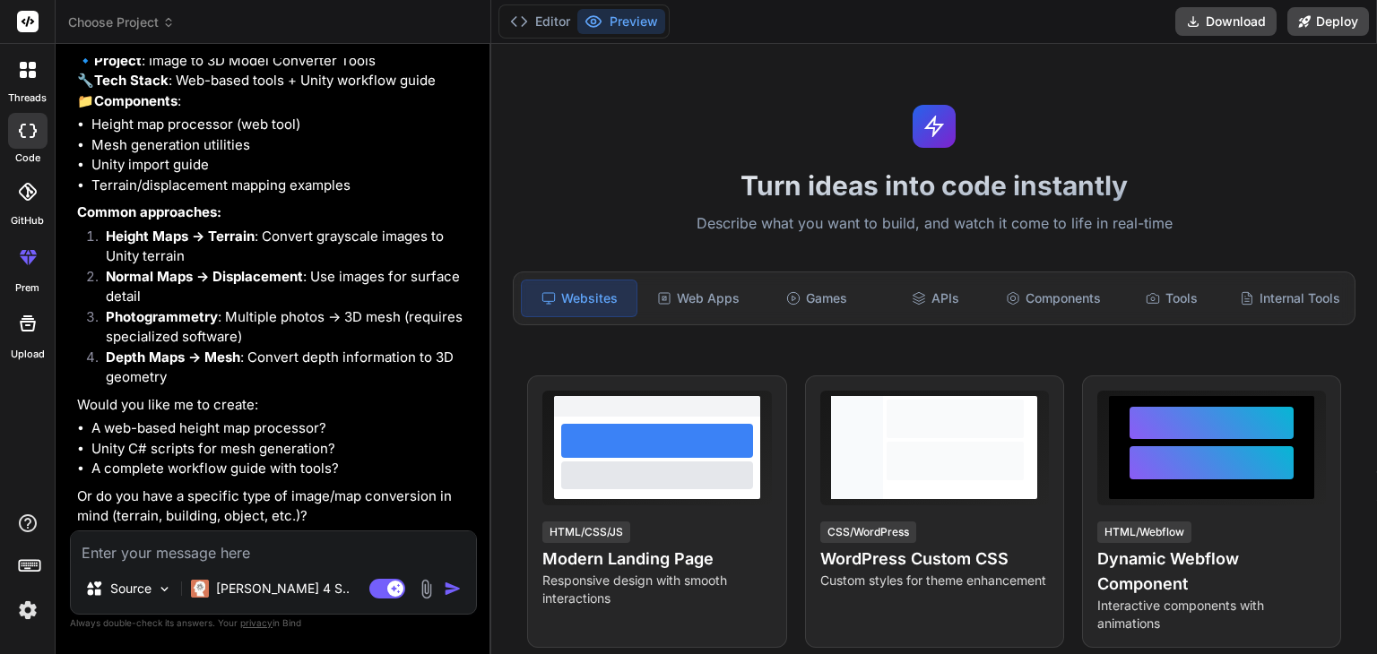
scroll to position [753, 0]
type input "C:\fakepath\clg.jpg"
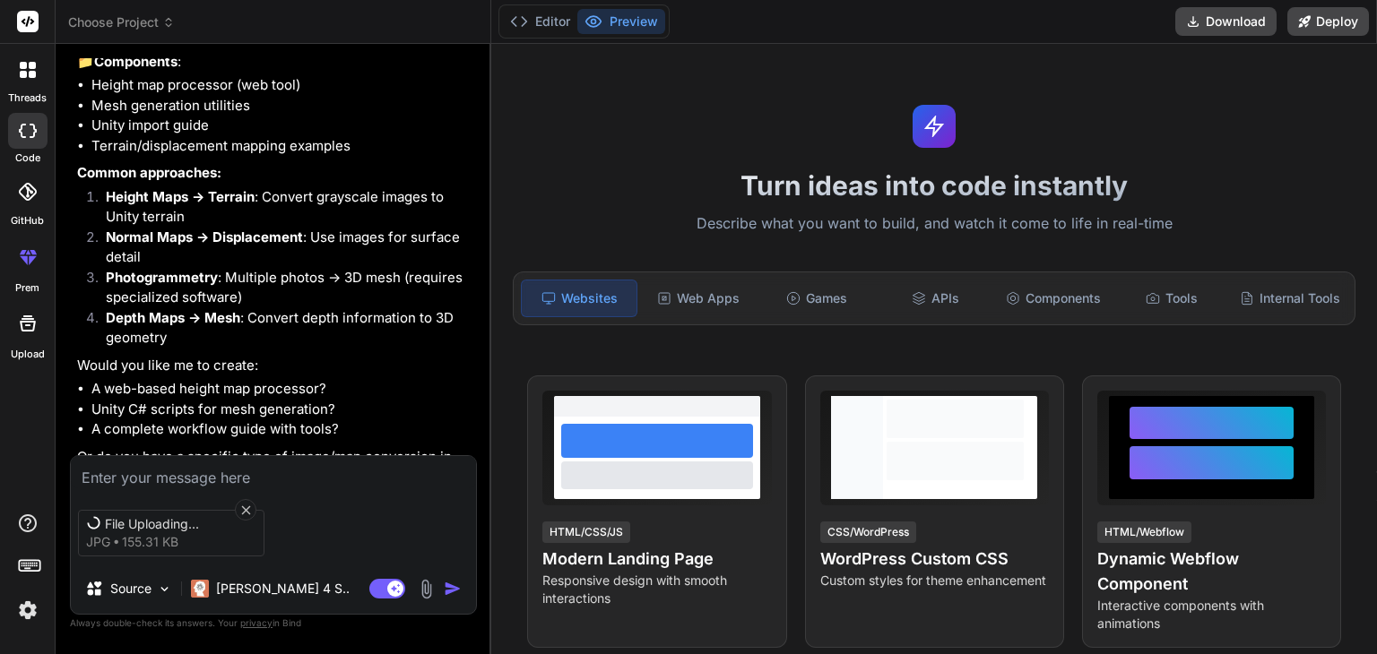
scroll to position [756, 0]
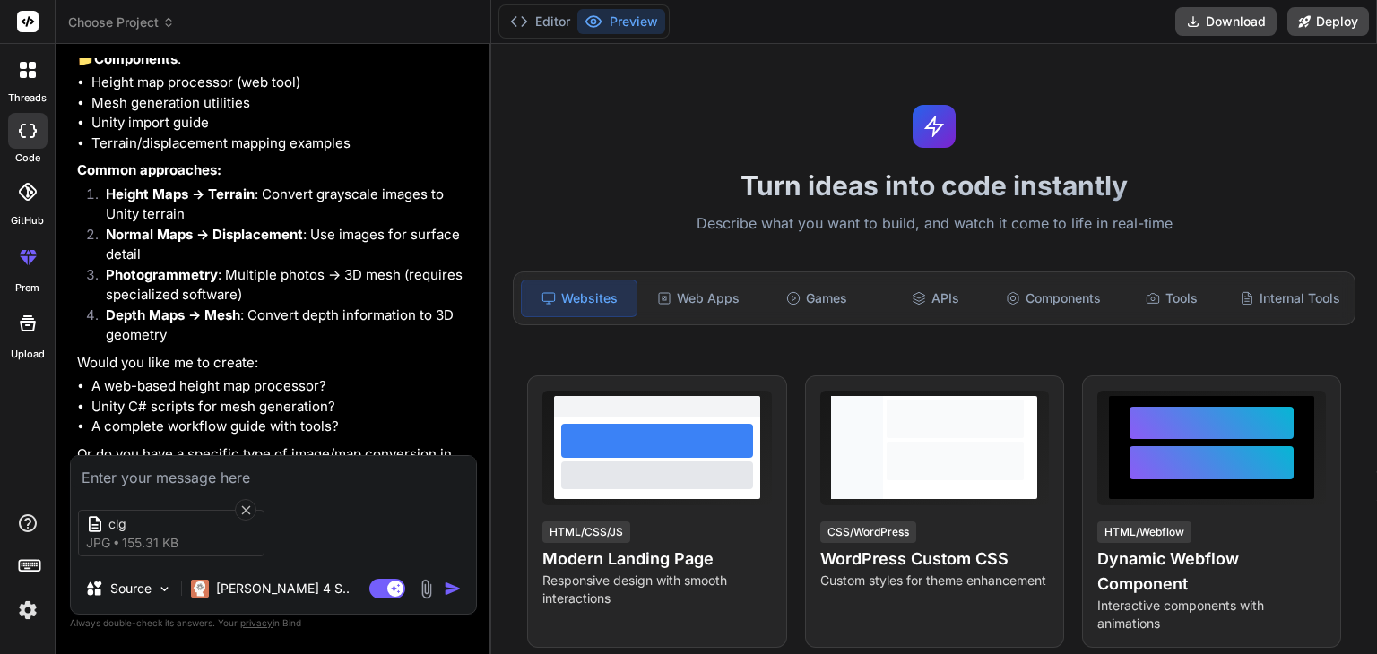
type textarea "x"
click at [240, 467] on textarea at bounding box center [273, 472] width 405 height 32
type textarea "c"
type textarea "x"
type textarea "co"
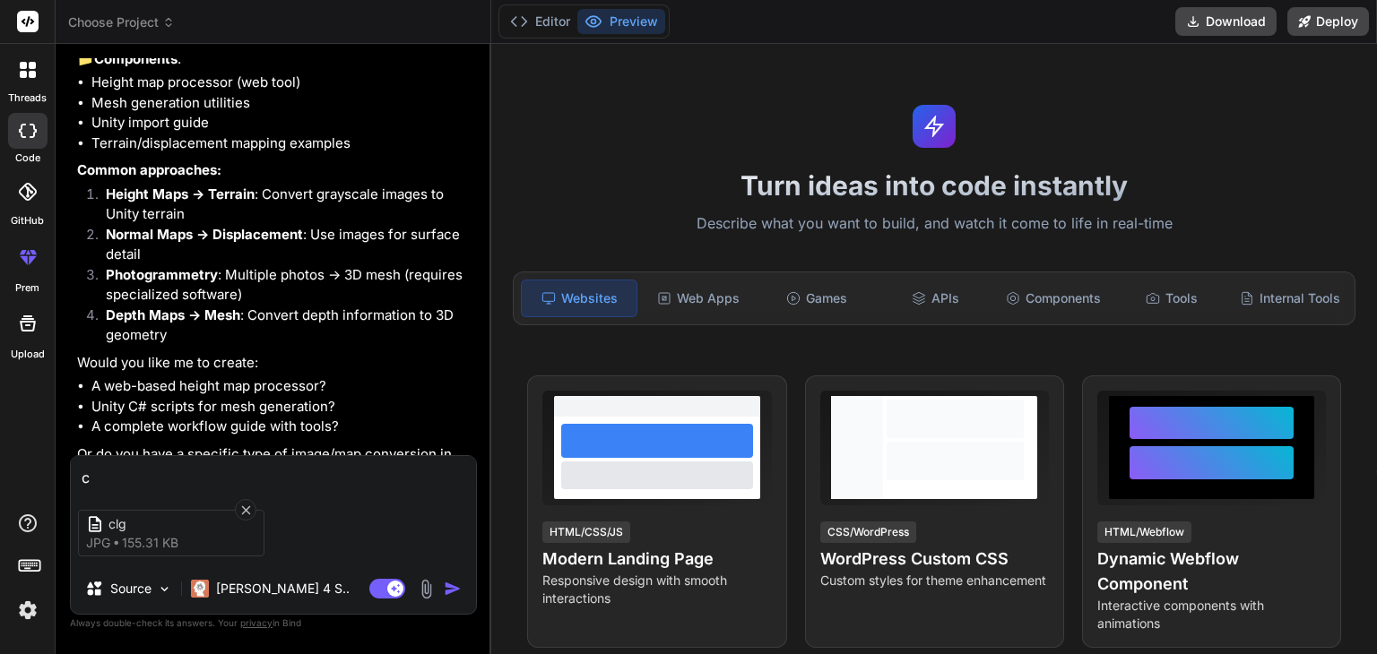
type textarea "x"
type textarea "con"
type textarea "x"
type textarea "conv"
type textarea "x"
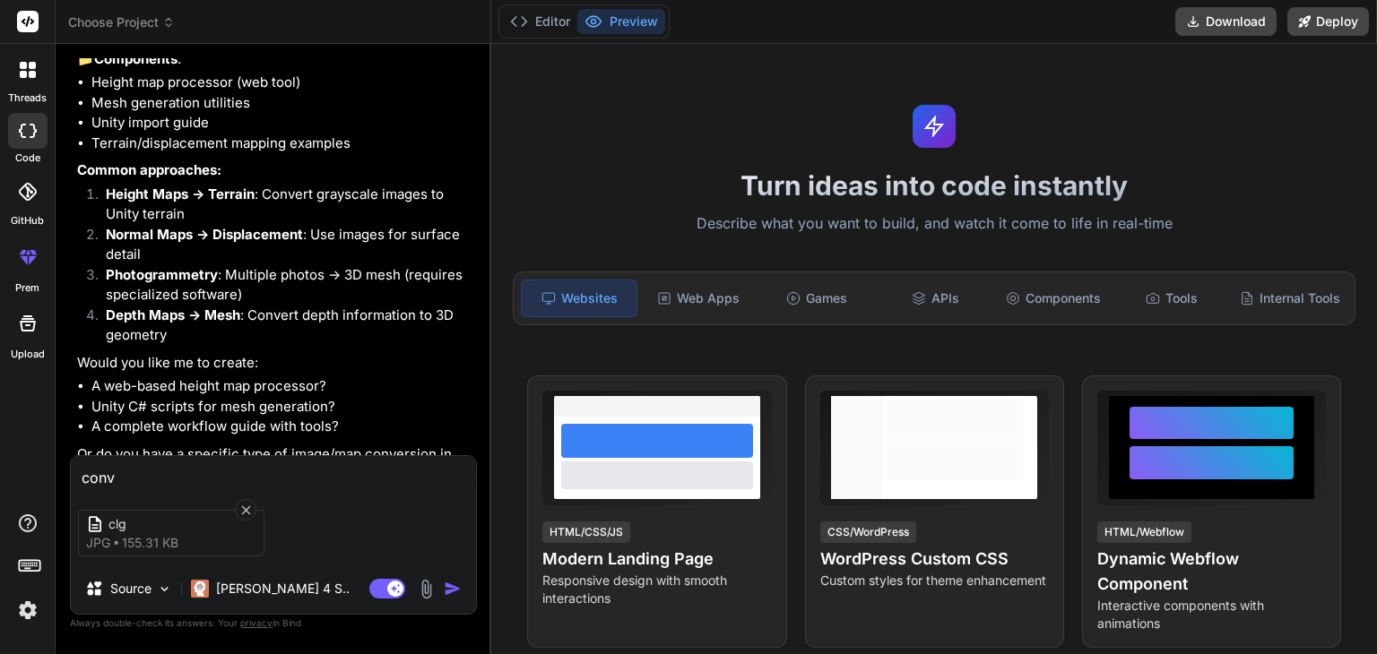
type textarea "conve"
type textarea "x"
type textarea "conver"
type textarea "x"
type textarea "convert"
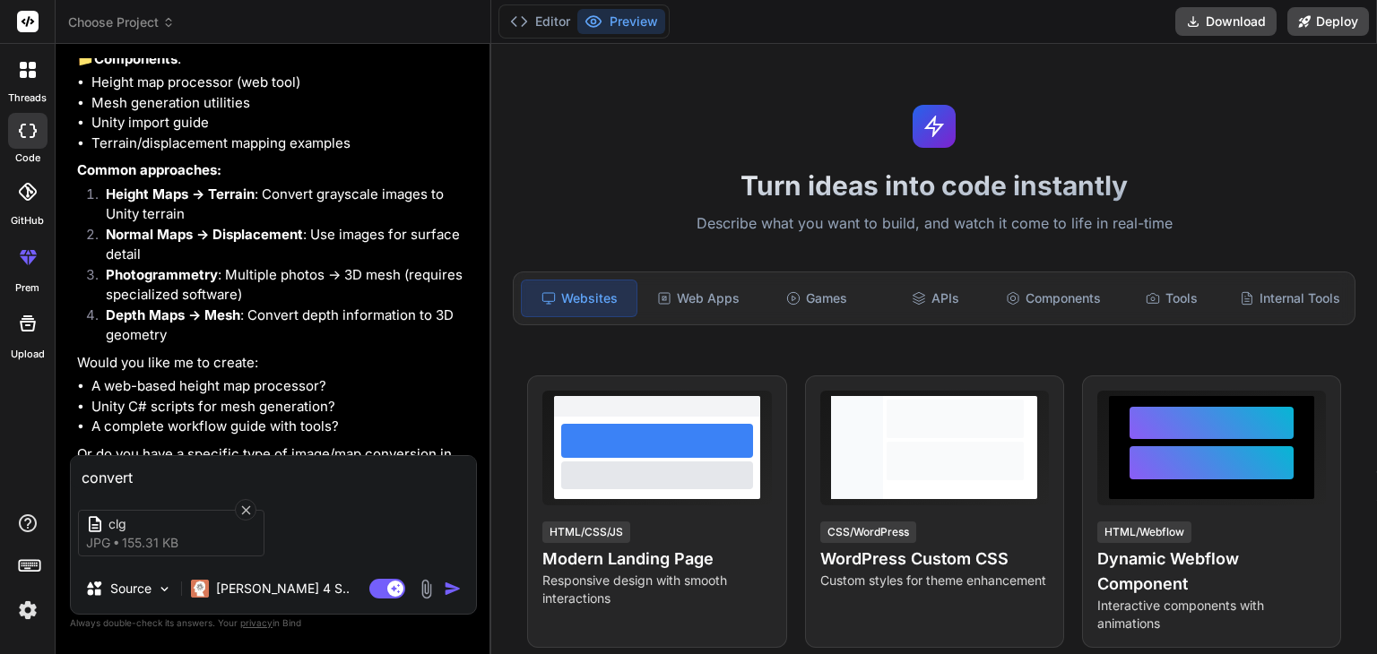
type textarea "x"
type textarea "convert"
type textarea "x"
type textarea "convert i"
type textarea "x"
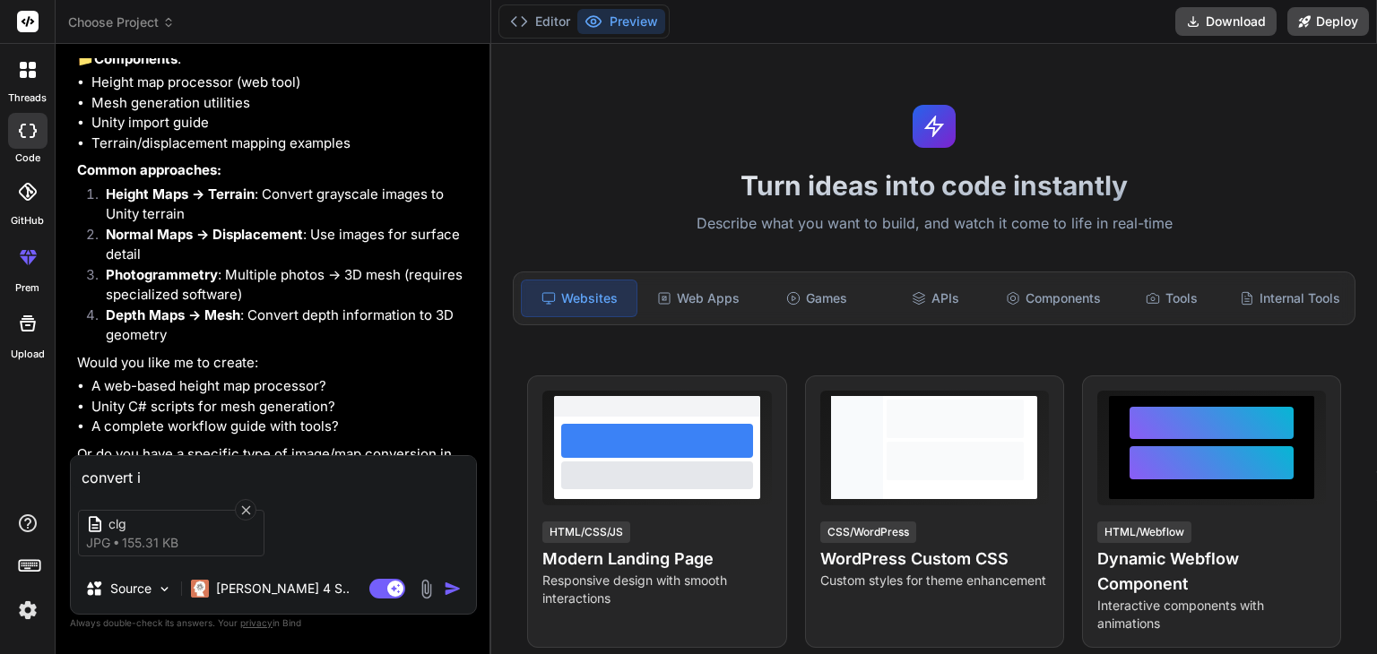
type textarea "convert it"
type textarea "x"
type textarea "convert ite"
type textarea "x"
type textarea "convert it"
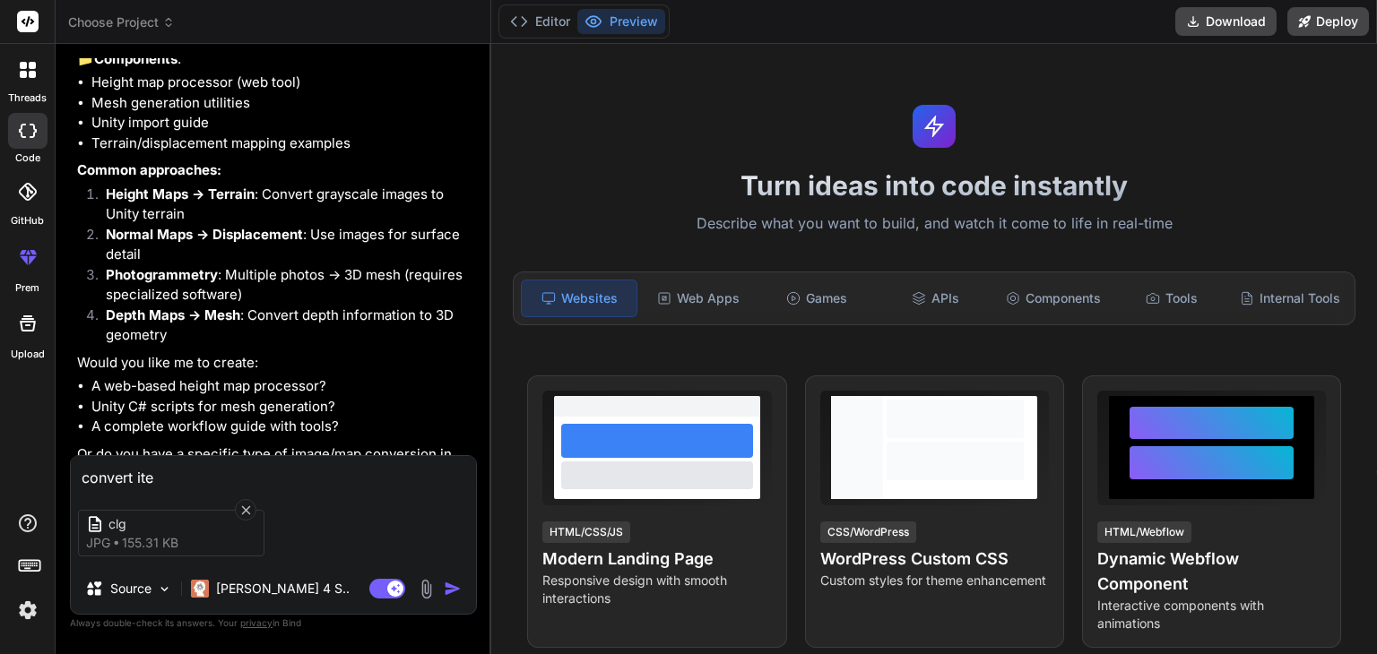
type textarea "x"
type textarea "convert it"
type textarea "x"
type textarea "convert it f"
type textarea "x"
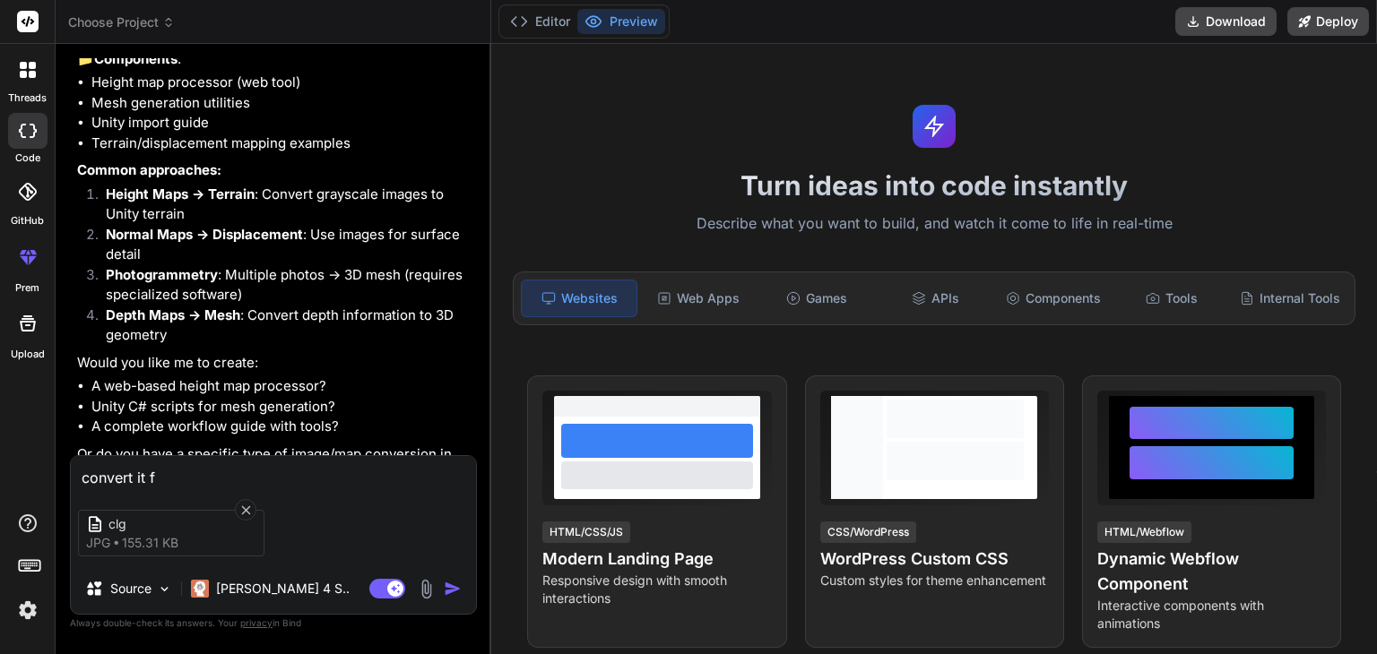
type textarea "convert it fo"
type textarea "x"
type textarea "convert it for"
type textarea "x"
type textarea "convert it for"
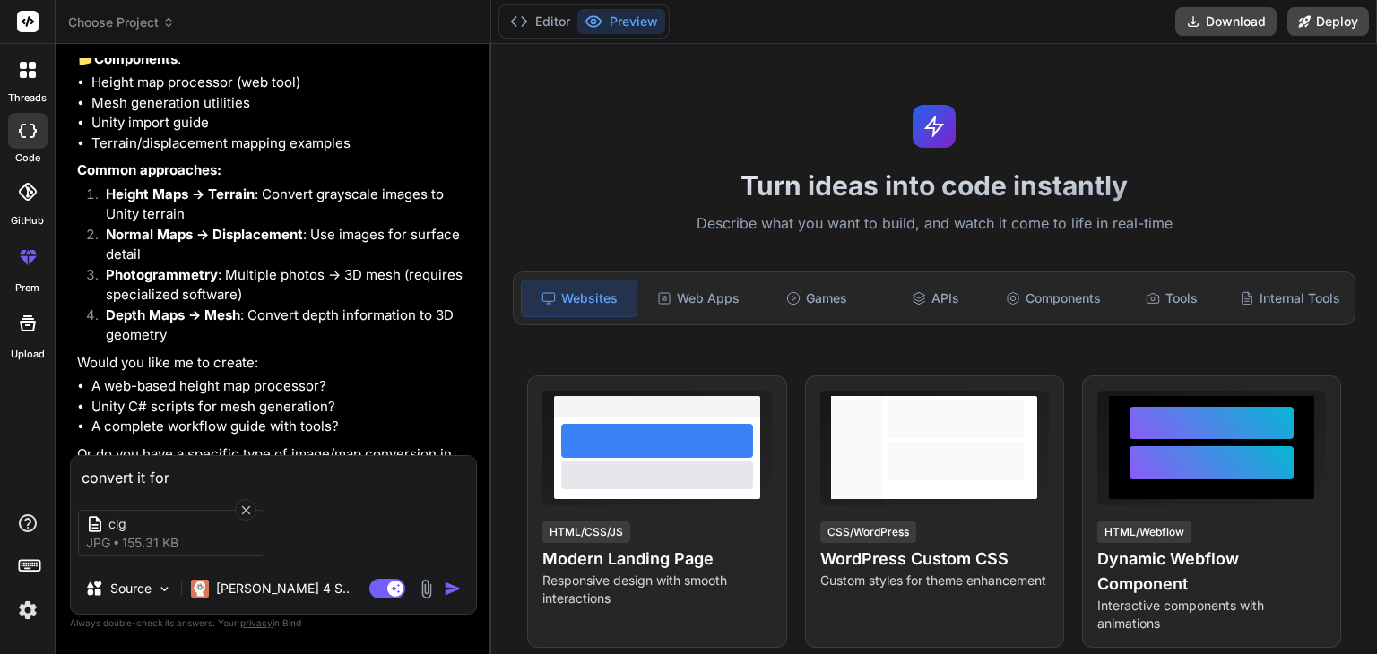
type textarea "x"
type textarea "convert it for u"
type textarea "x"
type textarea "convert it for us"
type textarea "x"
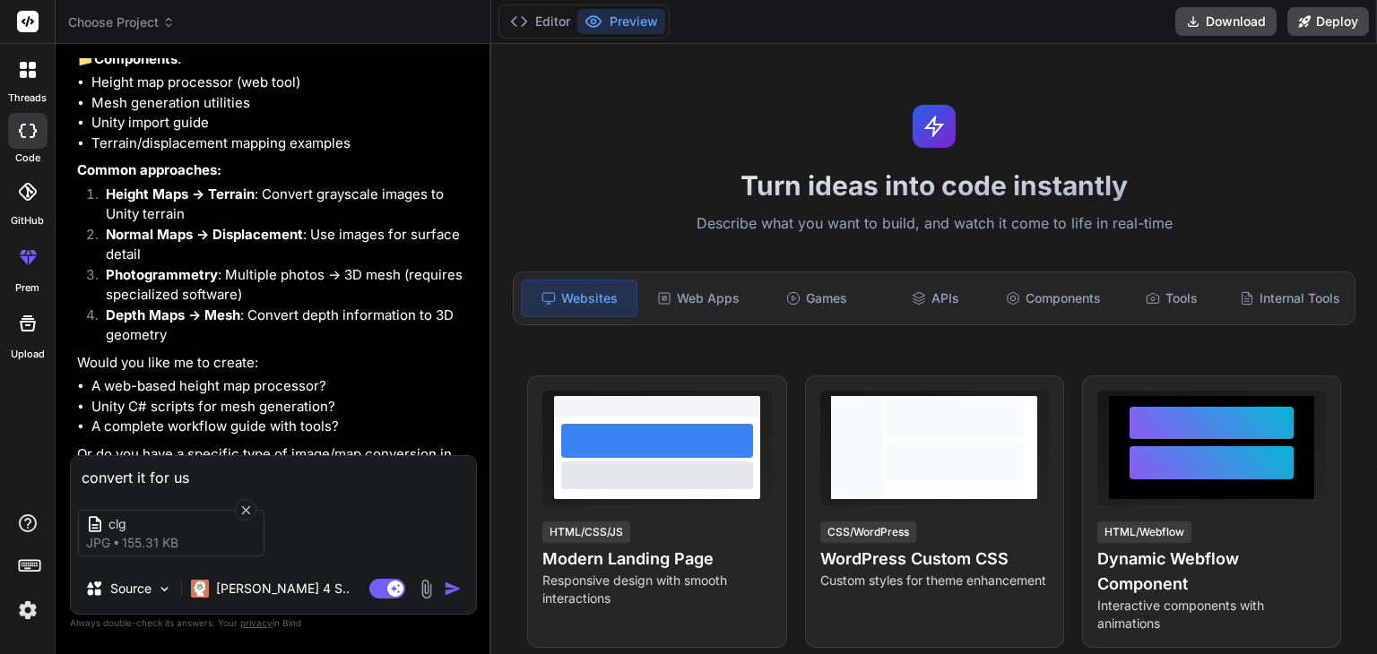
type textarea "convert it for usi"
type textarea "x"
type textarea "convert it for usin"
type textarea "x"
type textarea "convert it for using"
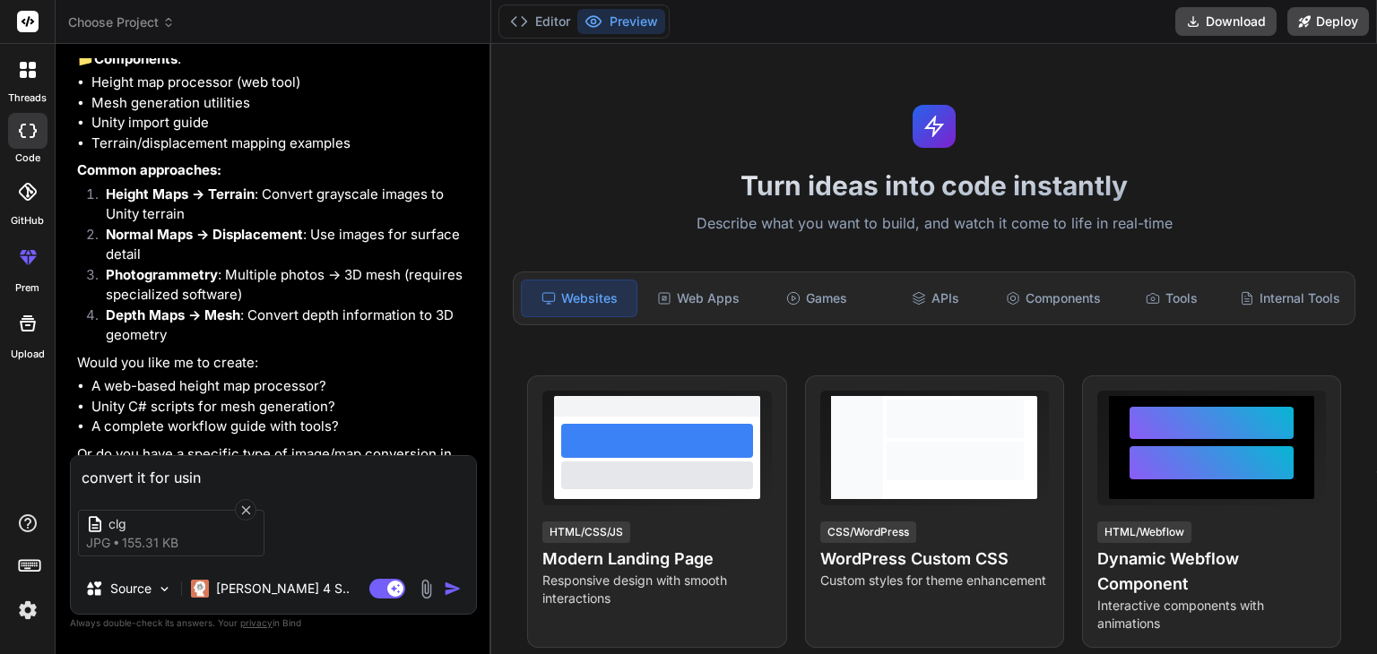
type textarea "x"
type textarea "convert it for using"
type textarea "x"
type textarea "convert it for using b"
type textarea "x"
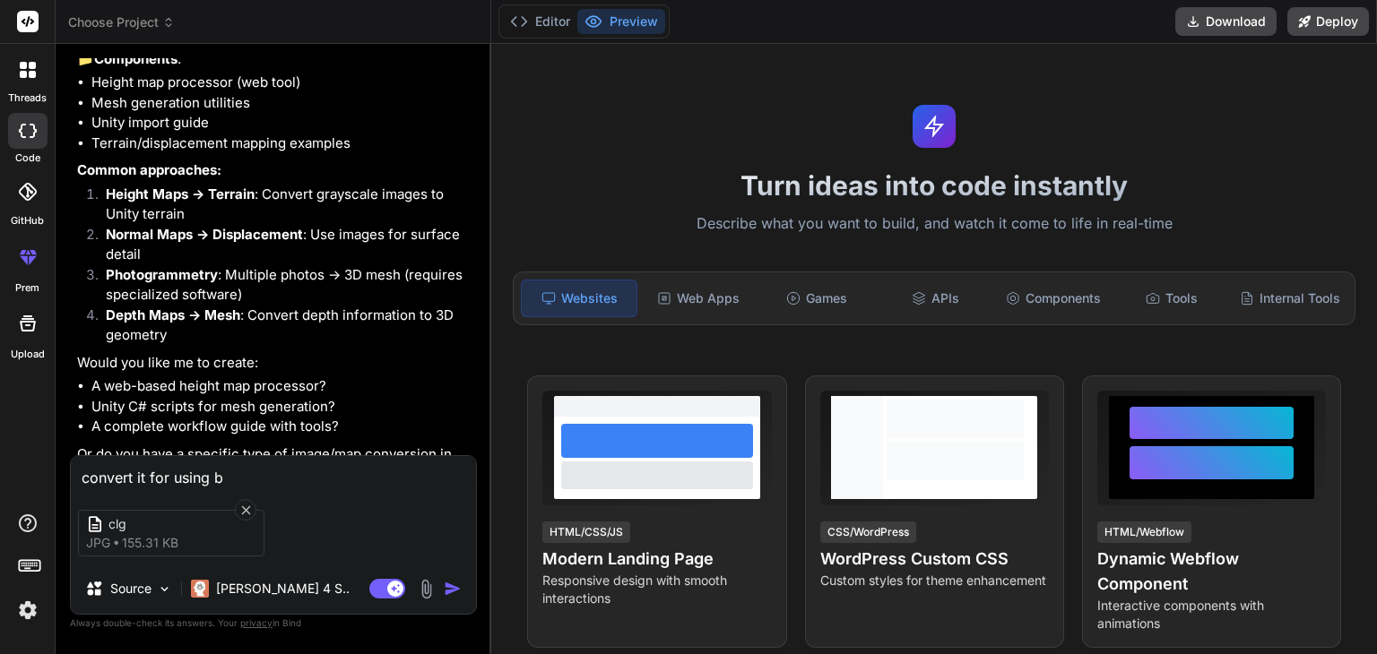
type textarea "convert it for using ba"
type textarea "x"
type textarea "convert it for using bas"
type textarea "x"
type textarea "convert it for using base"
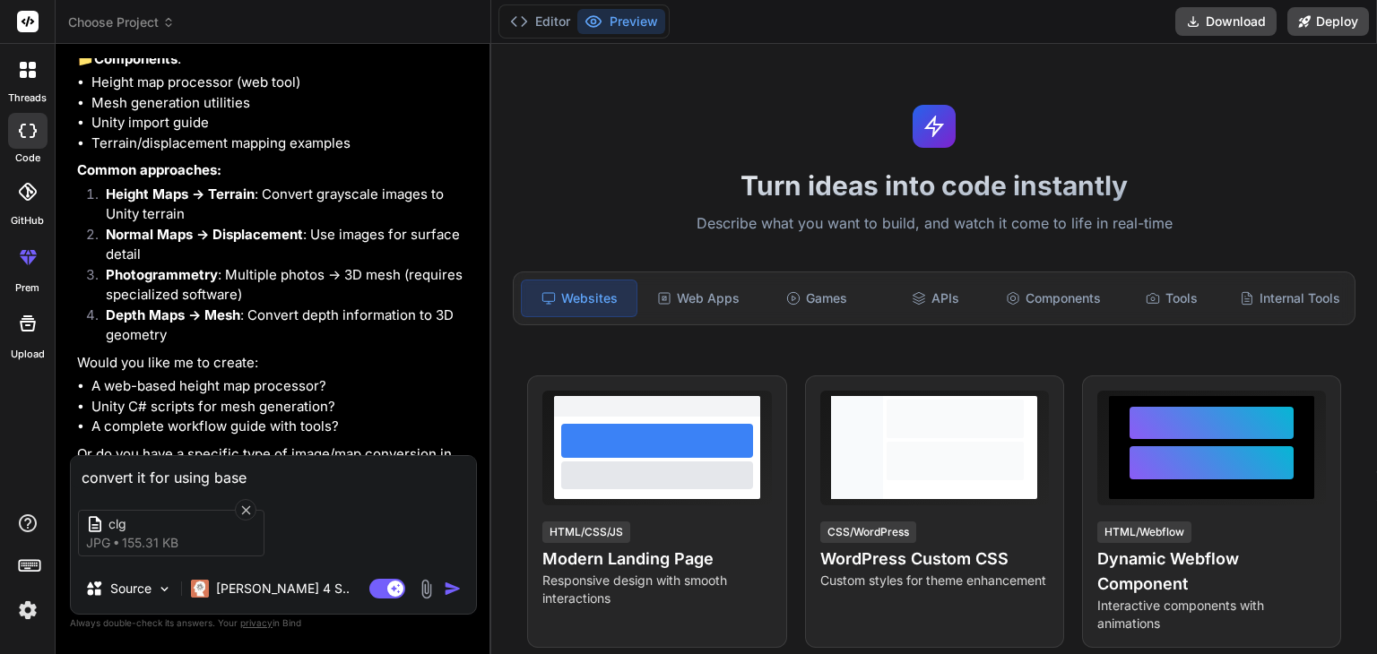
type textarea "x"
type textarea "convert it for using base"
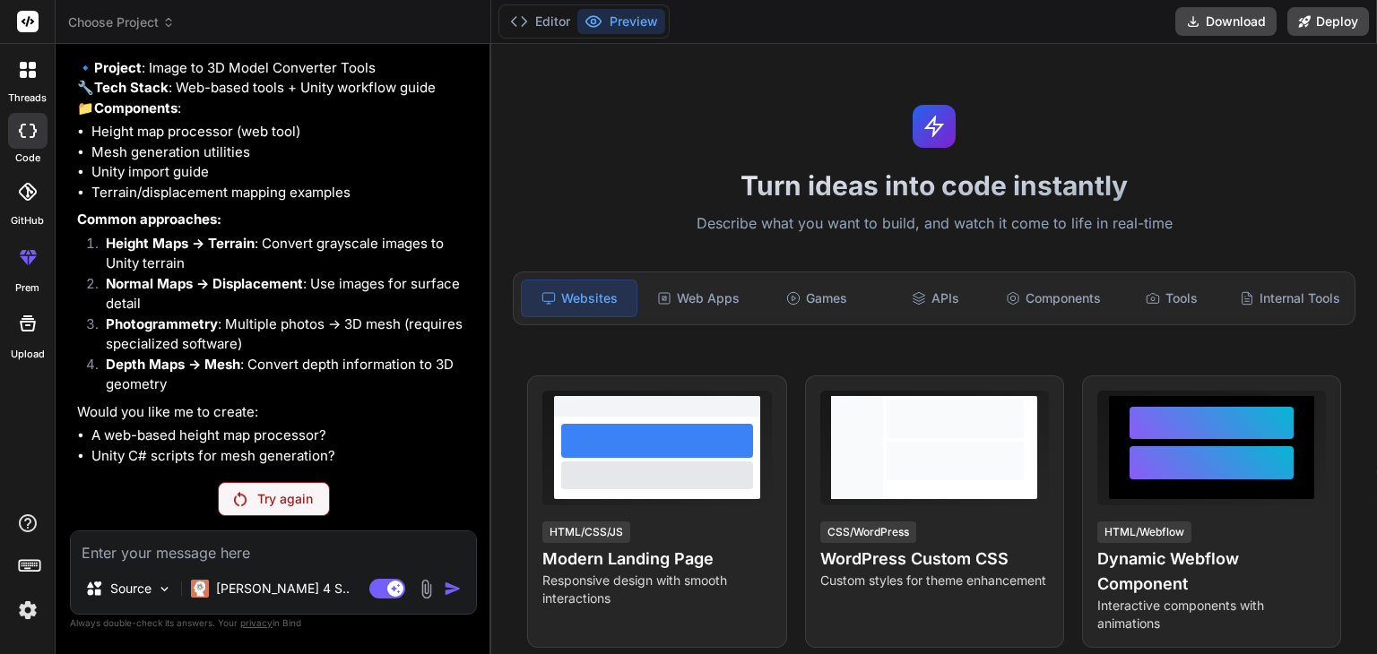
scroll to position [936, 0]
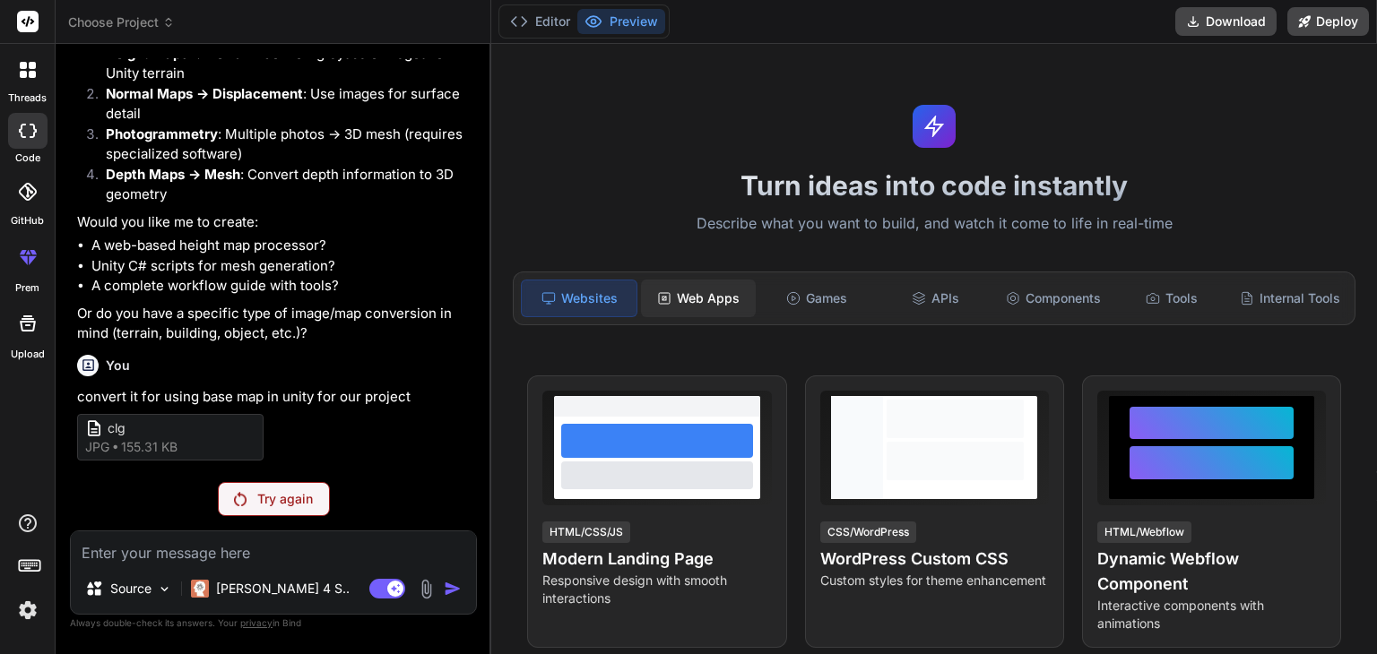
click at [706, 288] on div "Web Apps" at bounding box center [698, 299] width 115 height 38
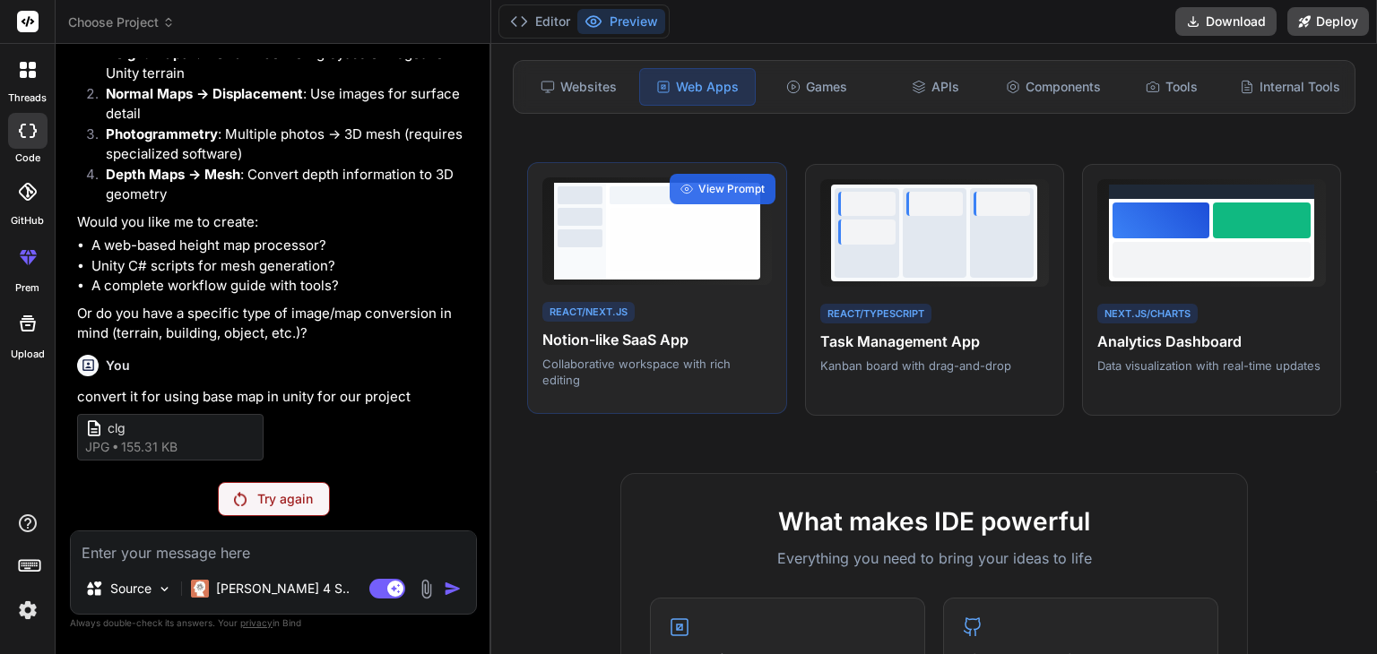
scroll to position [0, 0]
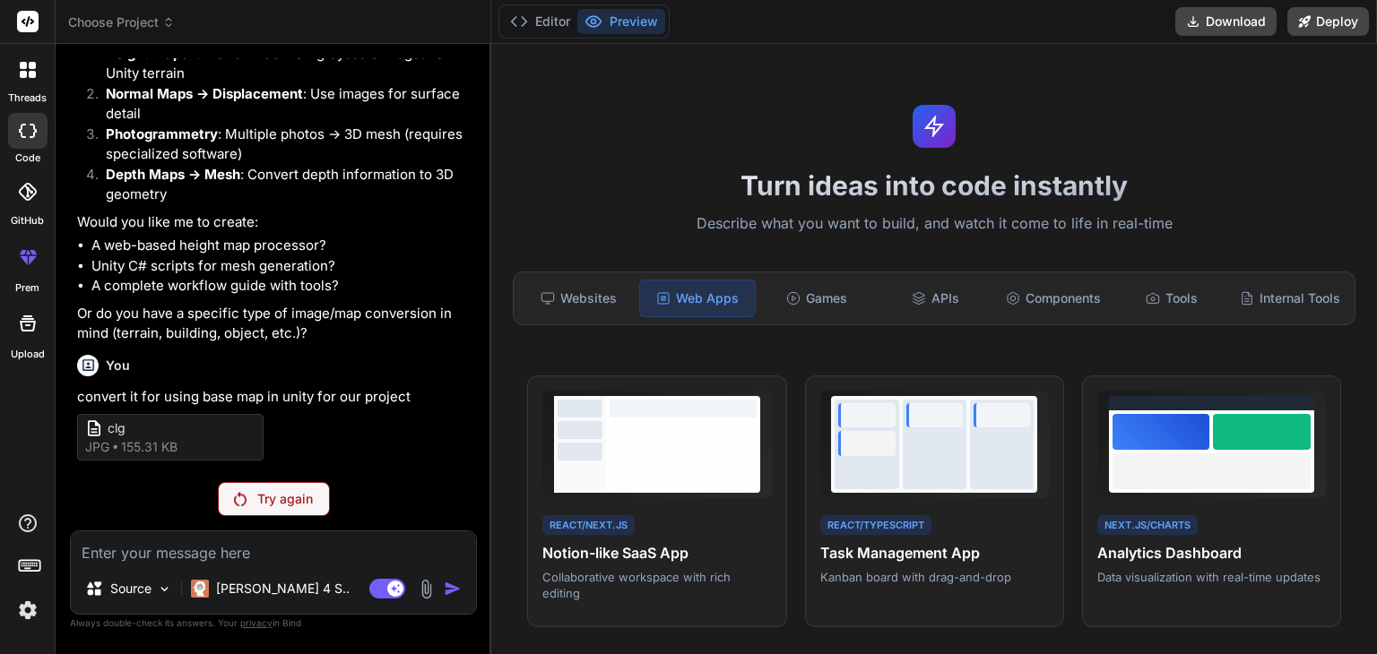
click at [290, 497] on p "Try again" at bounding box center [285, 499] width 56 height 18
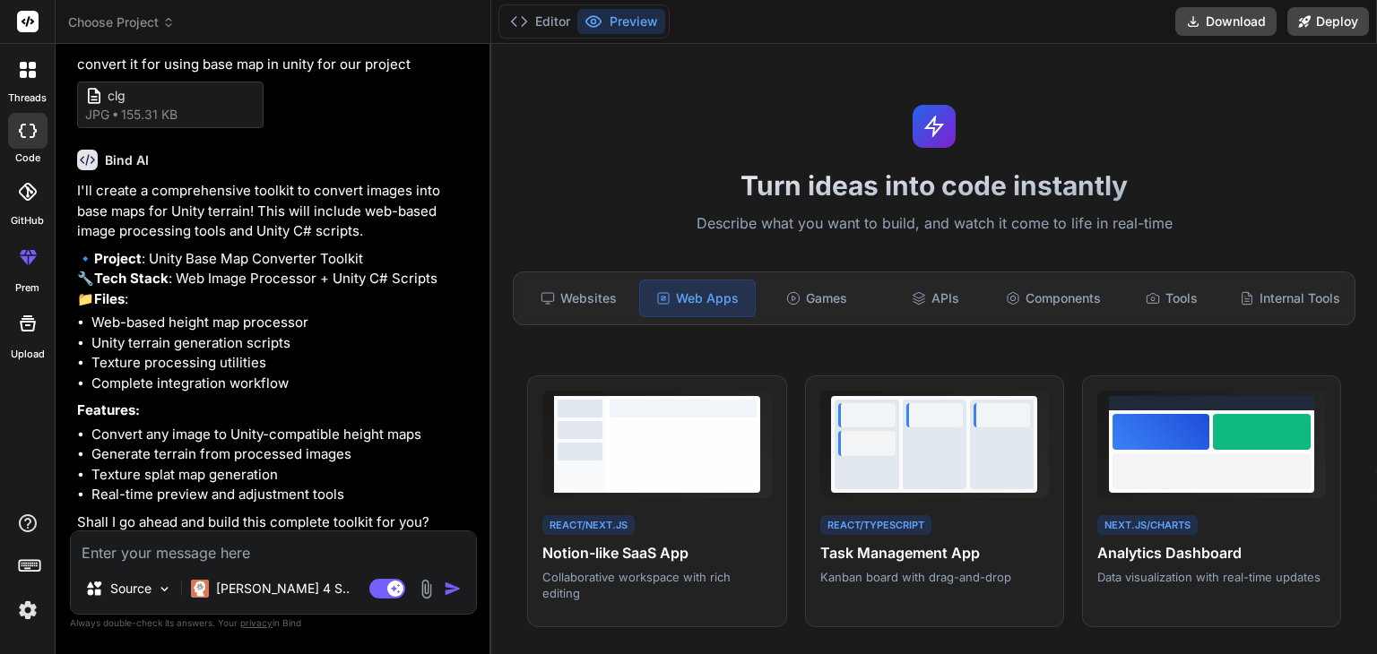
scroll to position [1315, 0]
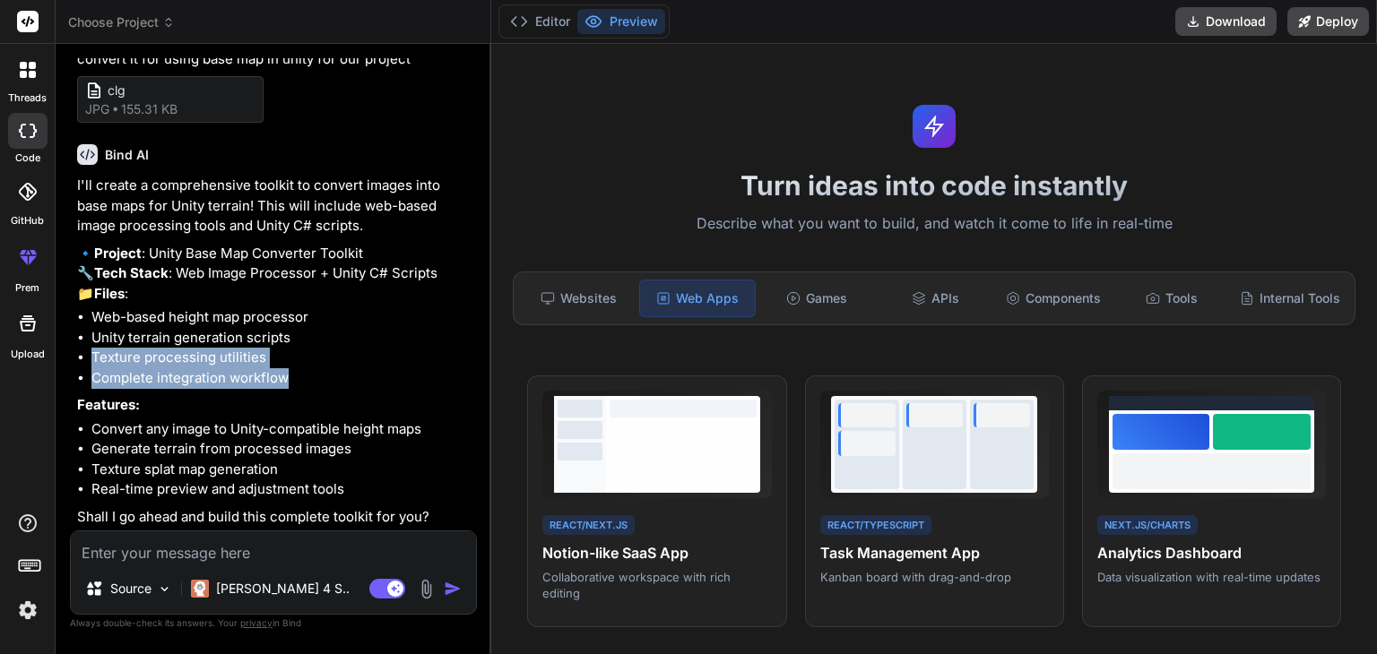
drag, startPoint x: 324, startPoint y: 367, endPoint x: 364, endPoint y: 346, distance: 45.3
click at [364, 346] on ul "Web-based height map processor Unity terrain generation scripts Texture process…" at bounding box center [275, 347] width 396 height 81
click at [364, 346] on li "Unity terrain generation scripts" at bounding box center [282, 338] width 382 height 21
click at [226, 541] on textarea at bounding box center [273, 548] width 405 height 32
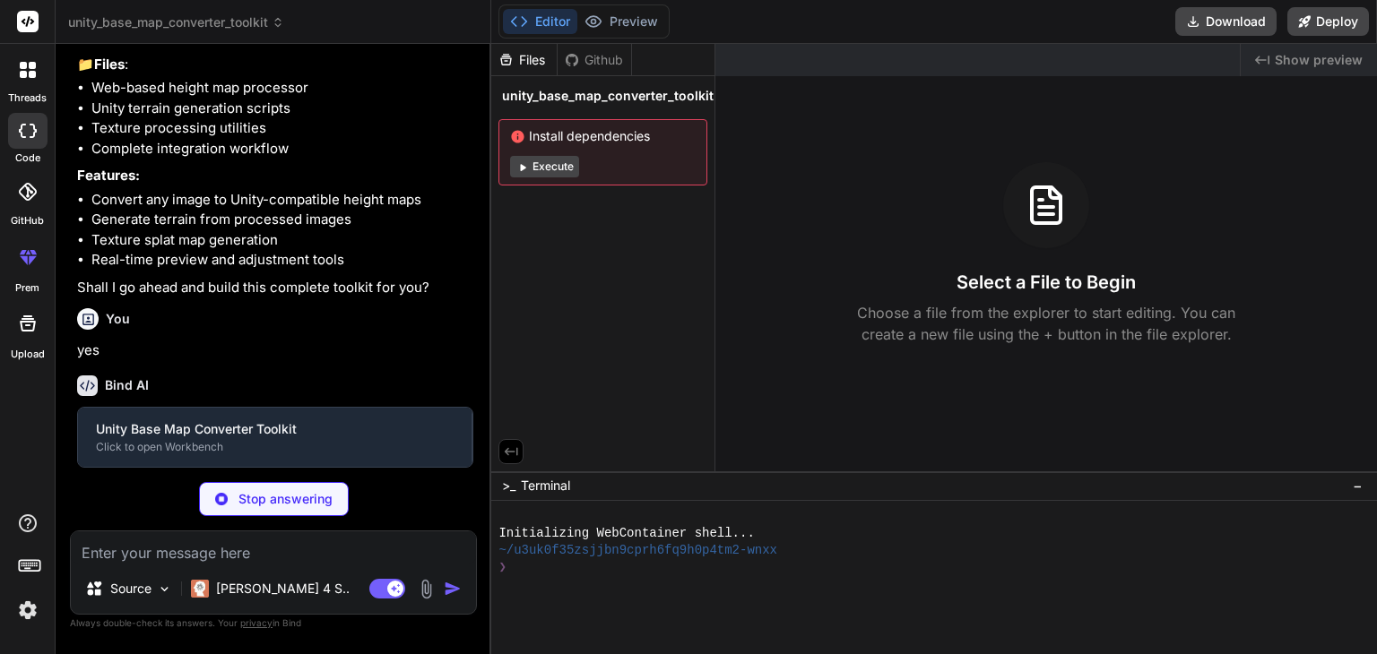
scroll to position [1501, 0]
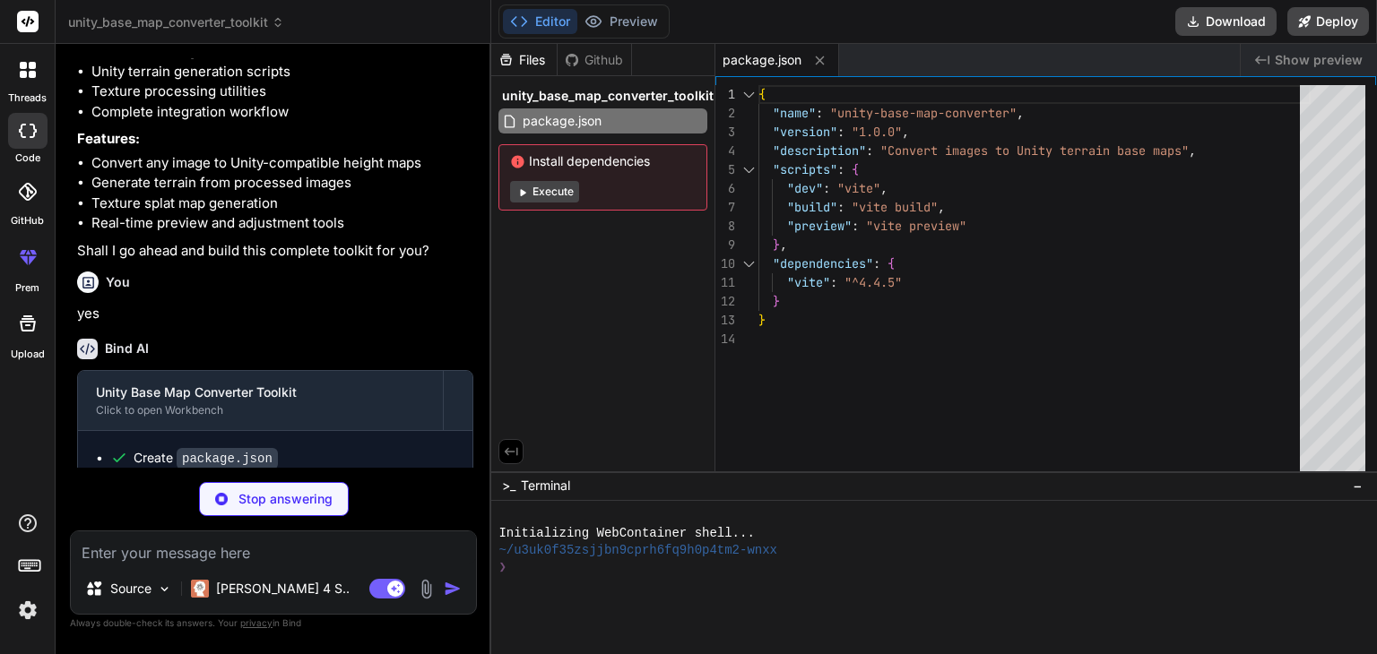
click at [538, 192] on button "Execute" at bounding box center [544, 192] width 69 height 22
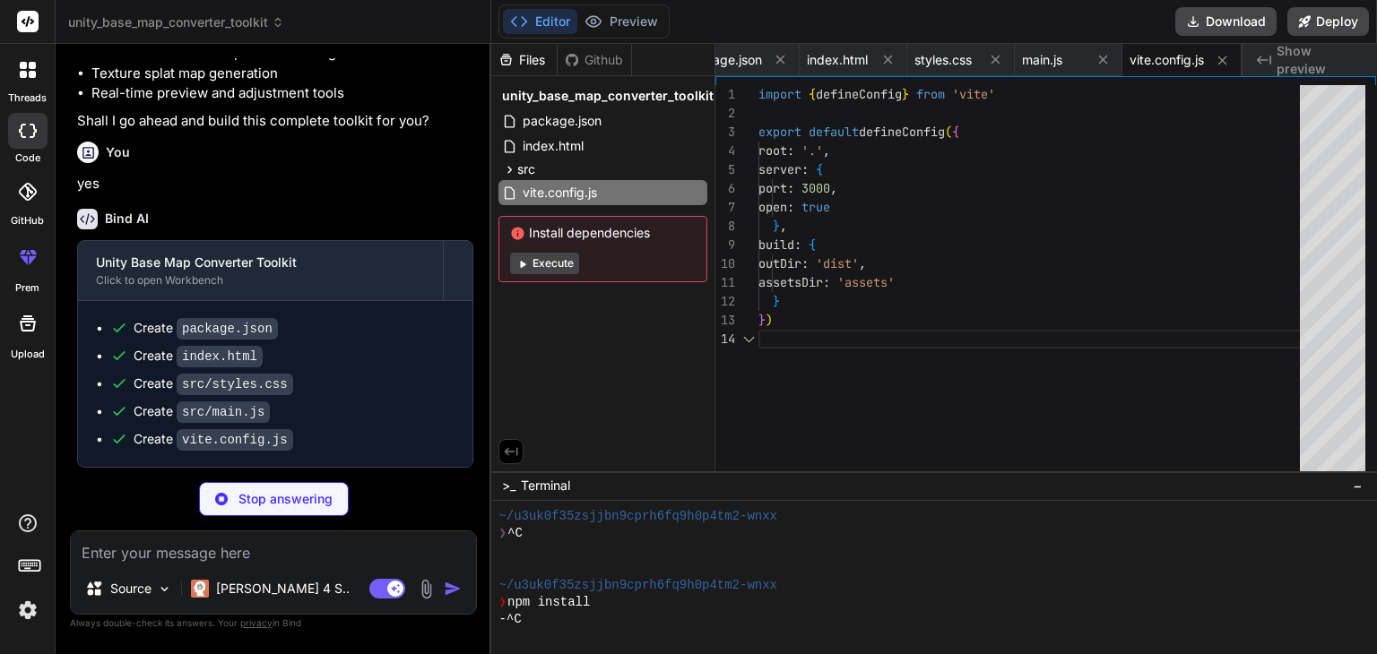
scroll to position [103, 0]
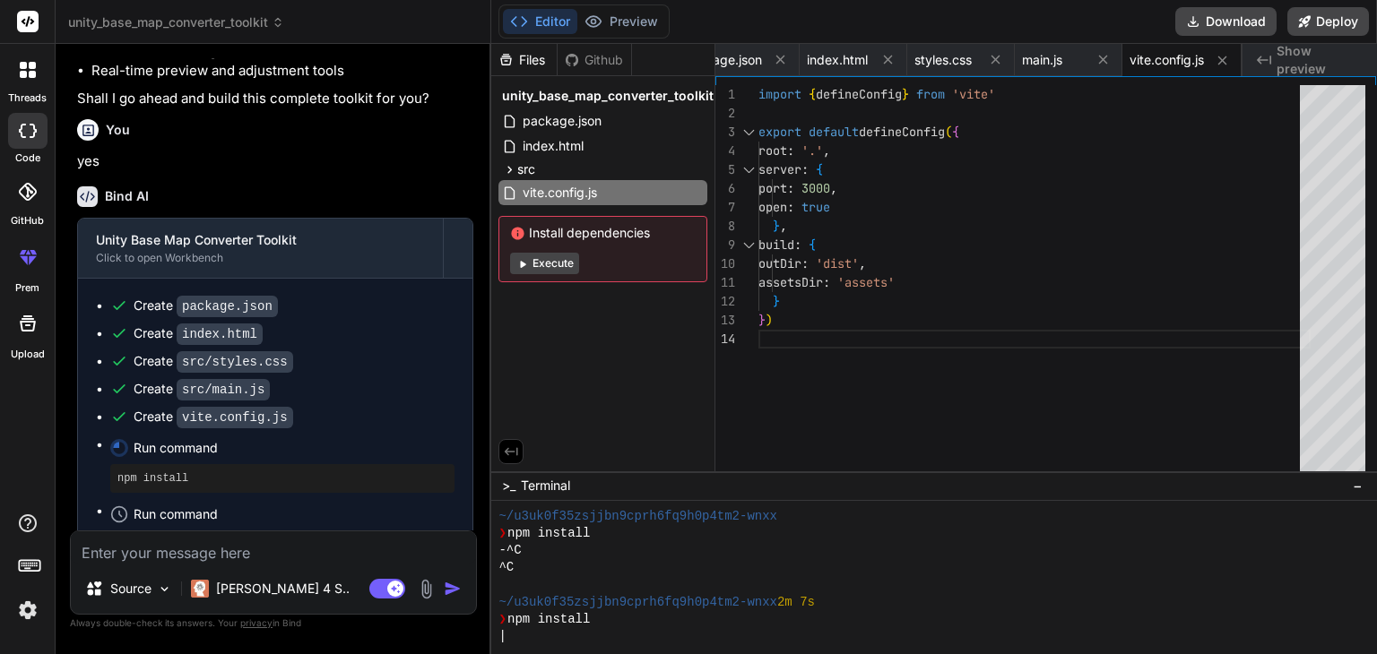
click at [559, 269] on button "Execute" at bounding box center [544, 264] width 69 height 22
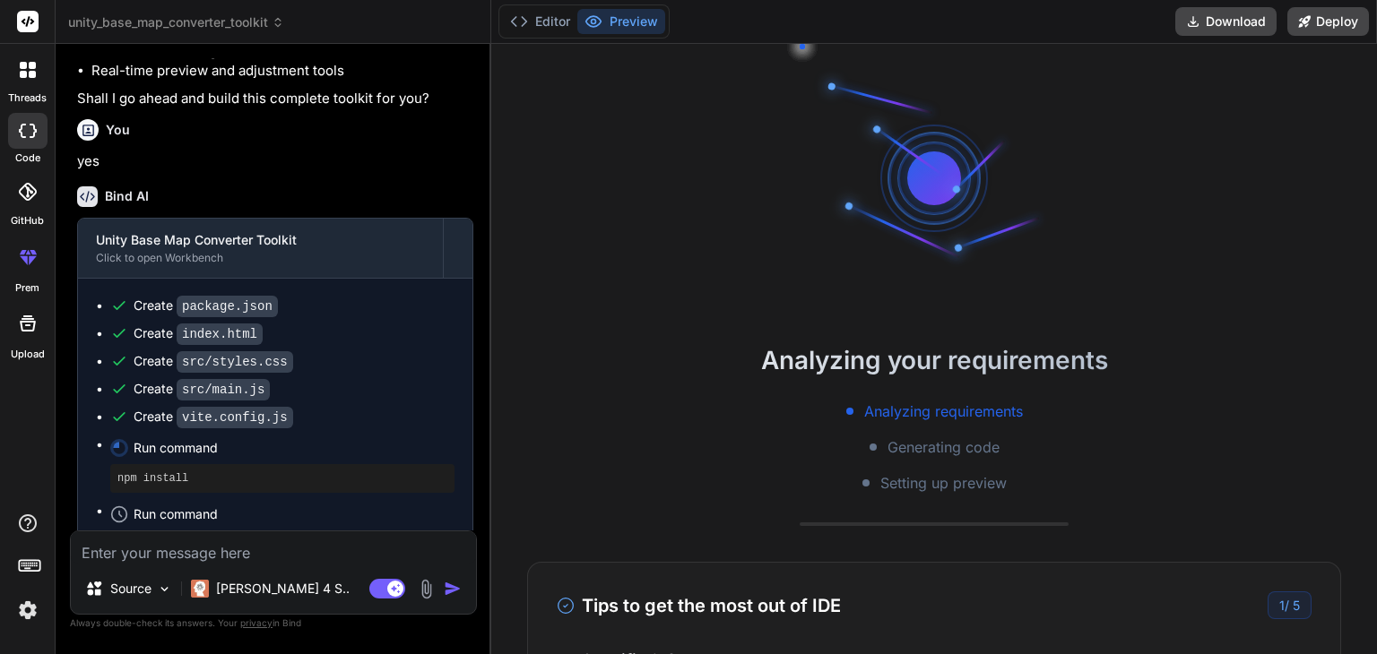
scroll to position [205, 0]
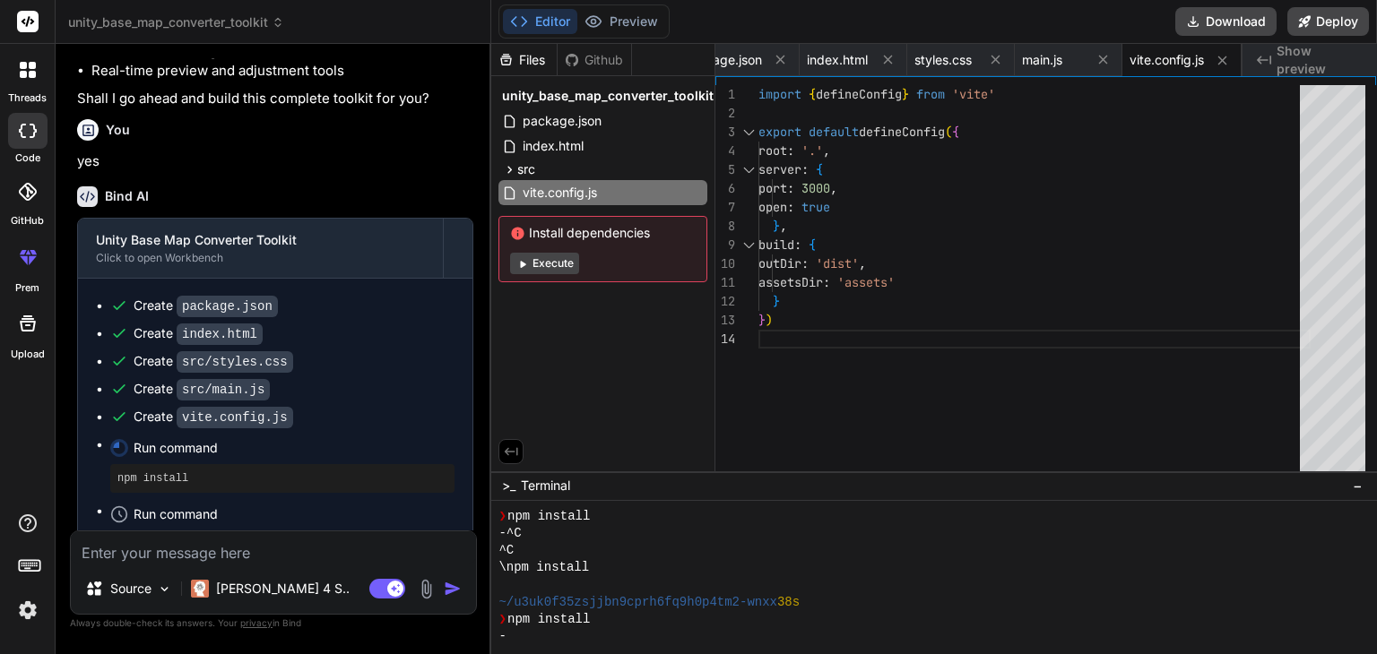
click at [550, 263] on button "Execute" at bounding box center [544, 264] width 69 height 22
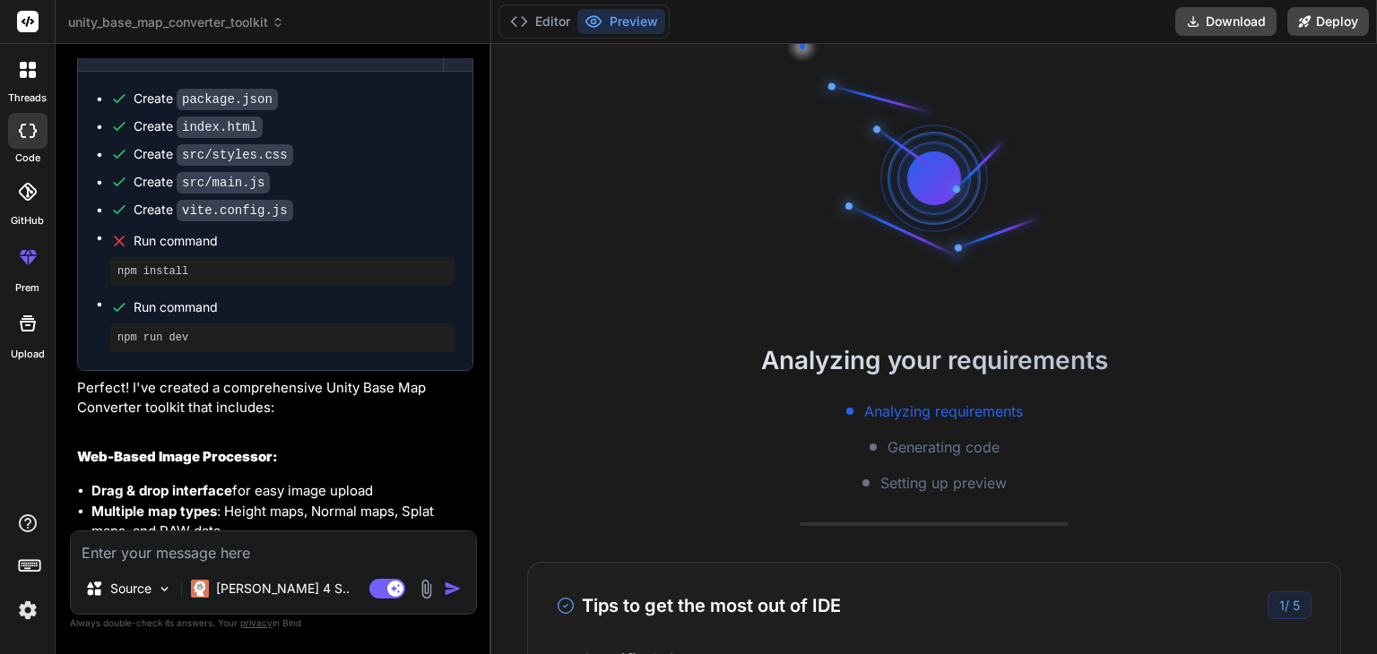
scroll to position [1861, 0]
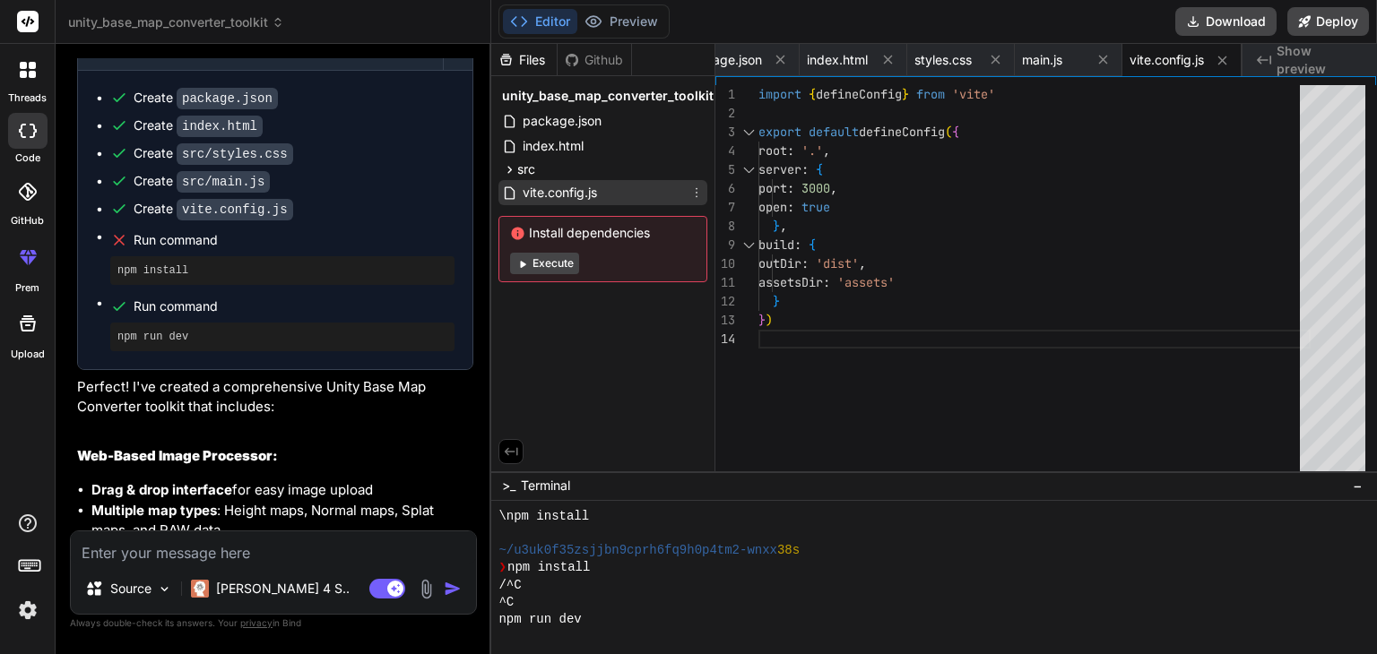
click at [563, 180] on div "vite.config.js" at bounding box center [602, 192] width 209 height 25
click at [544, 256] on button "Execute" at bounding box center [544, 264] width 69 height 22
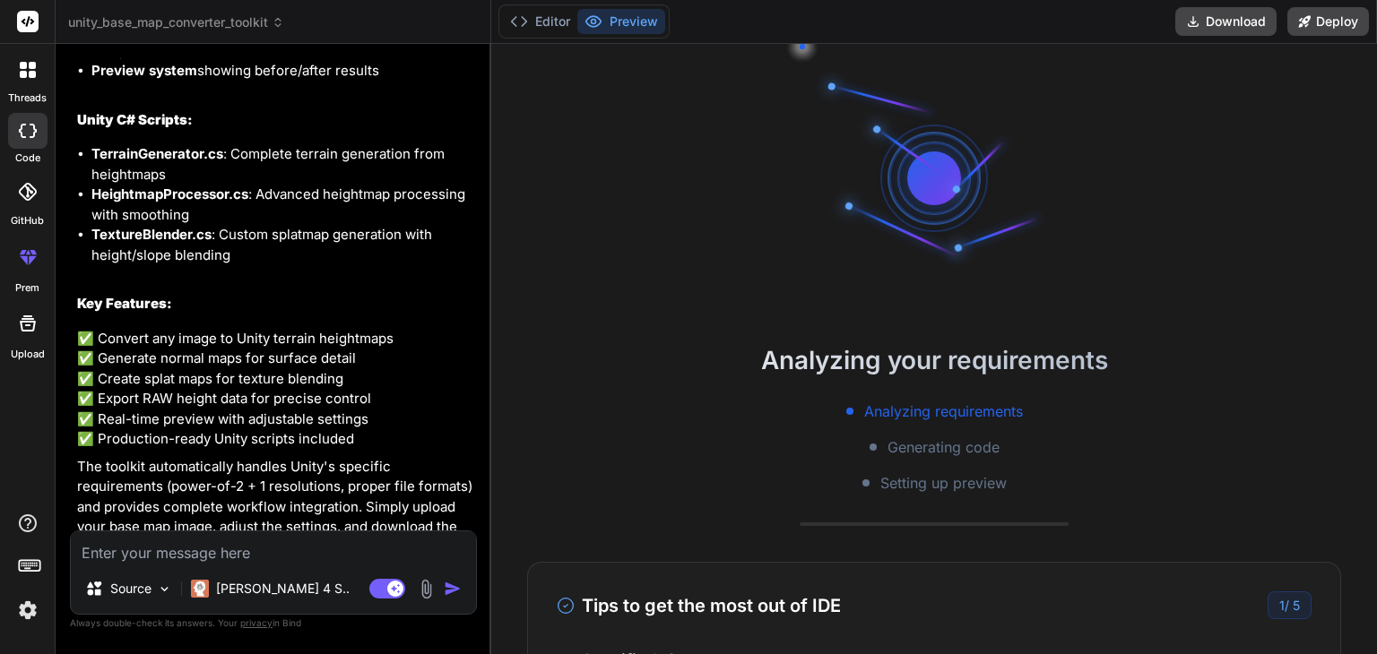
scroll to position [2489, 0]
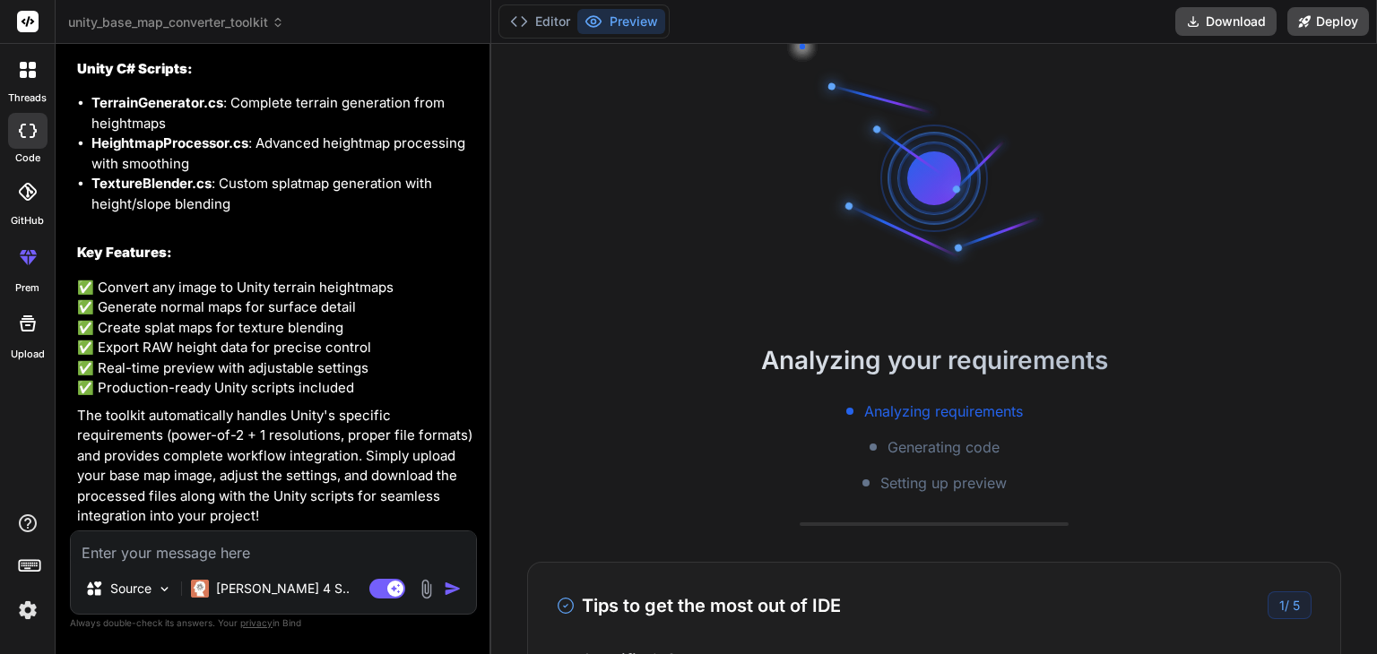
click at [143, 556] on textarea at bounding box center [273, 548] width 405 height 32
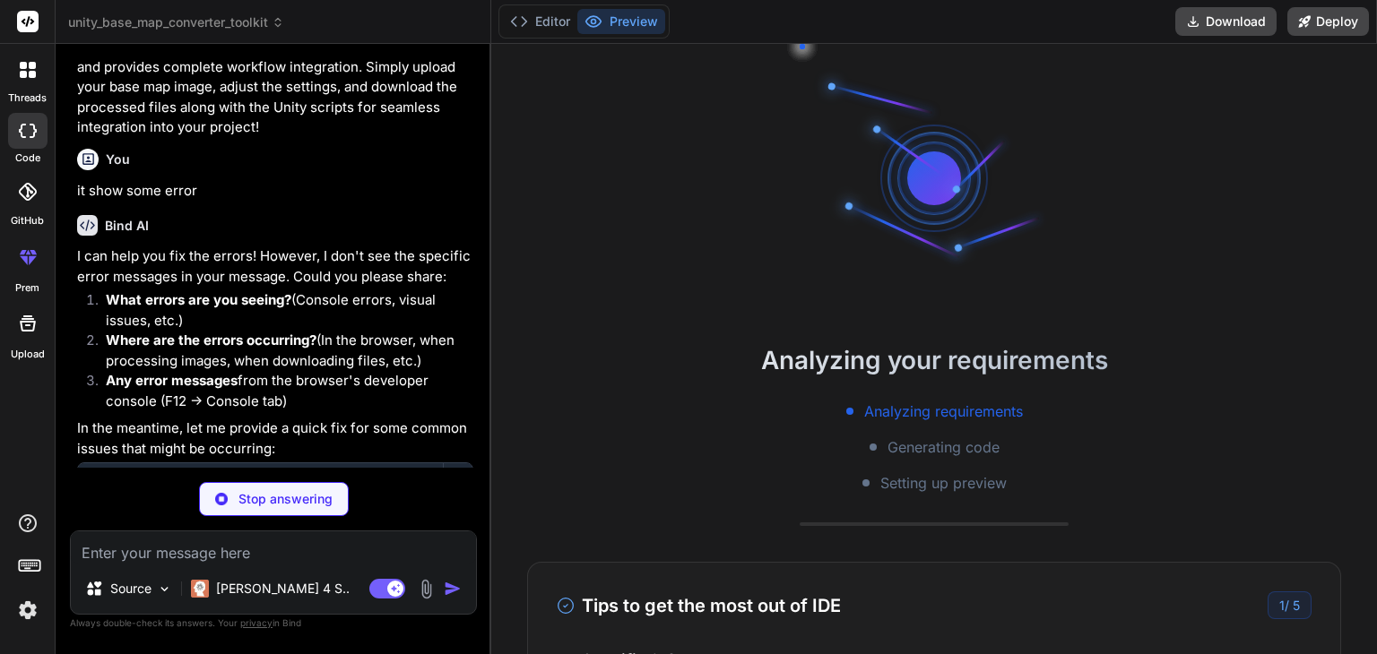
scroll to position [3131, 0]
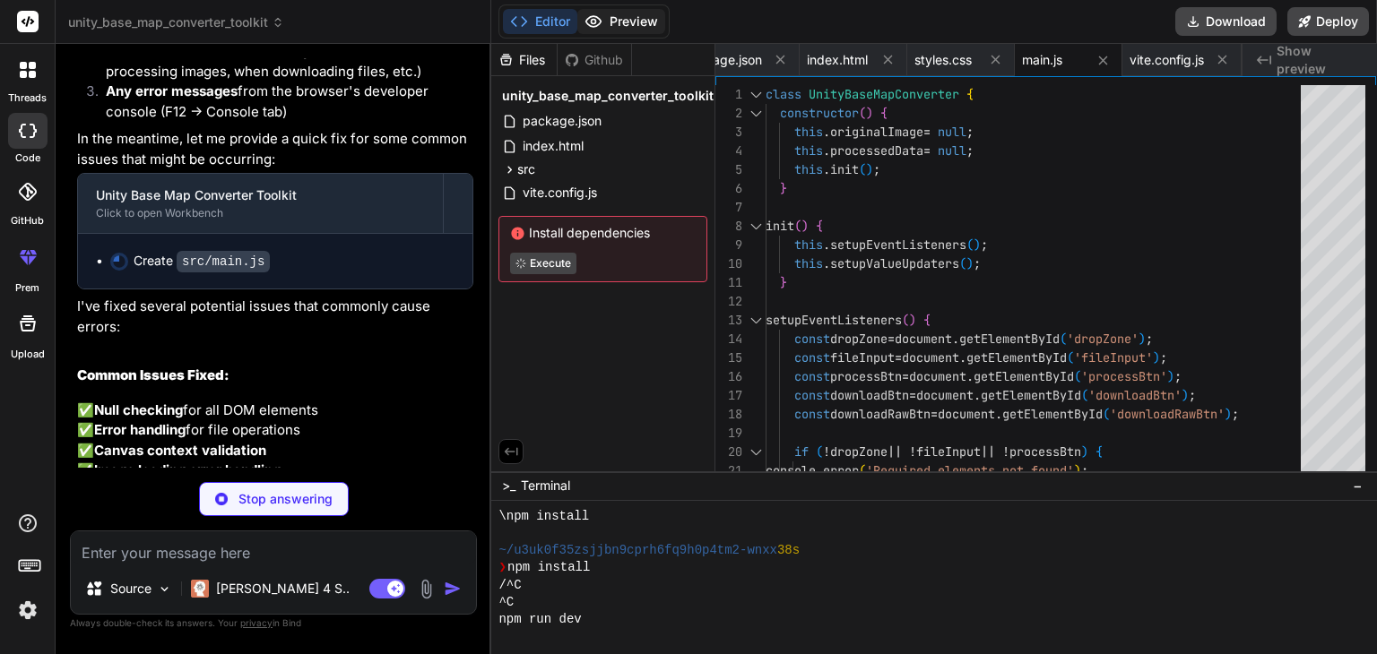
click at [613, 15] on button "Preview" at bounding box center [621, 21] width 88 height 25
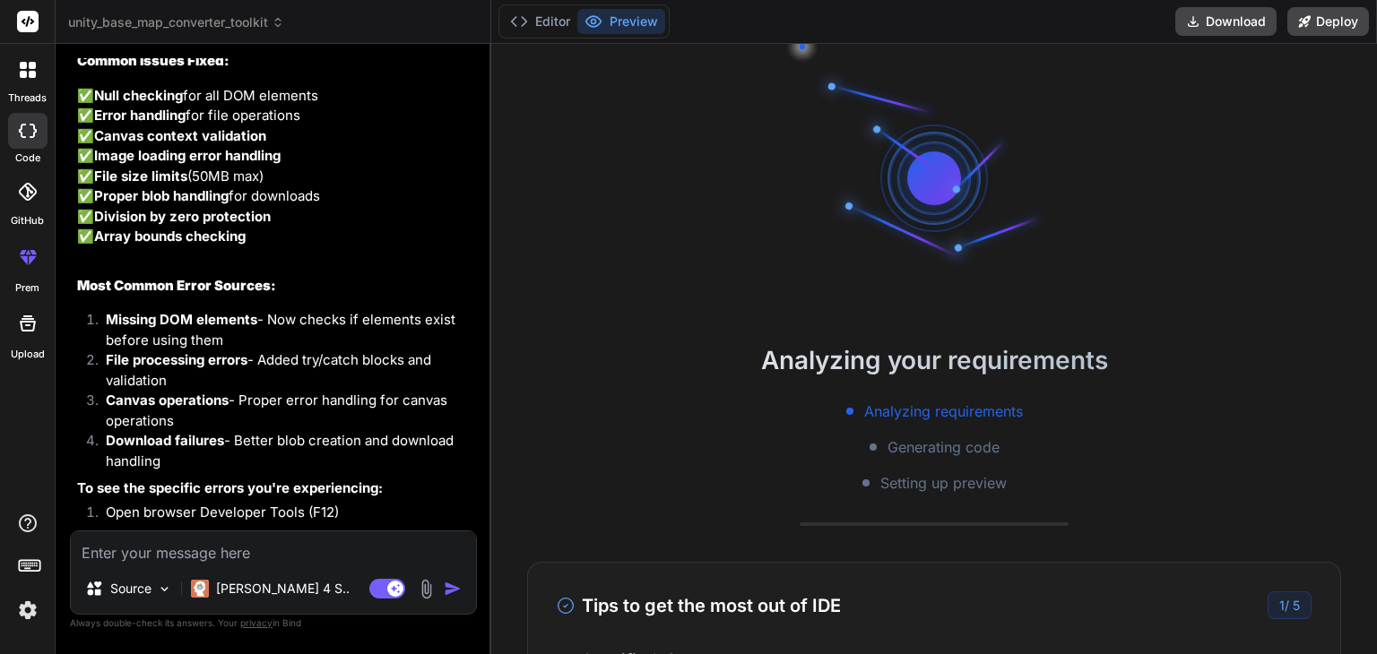
scroll to position [3890, 0]
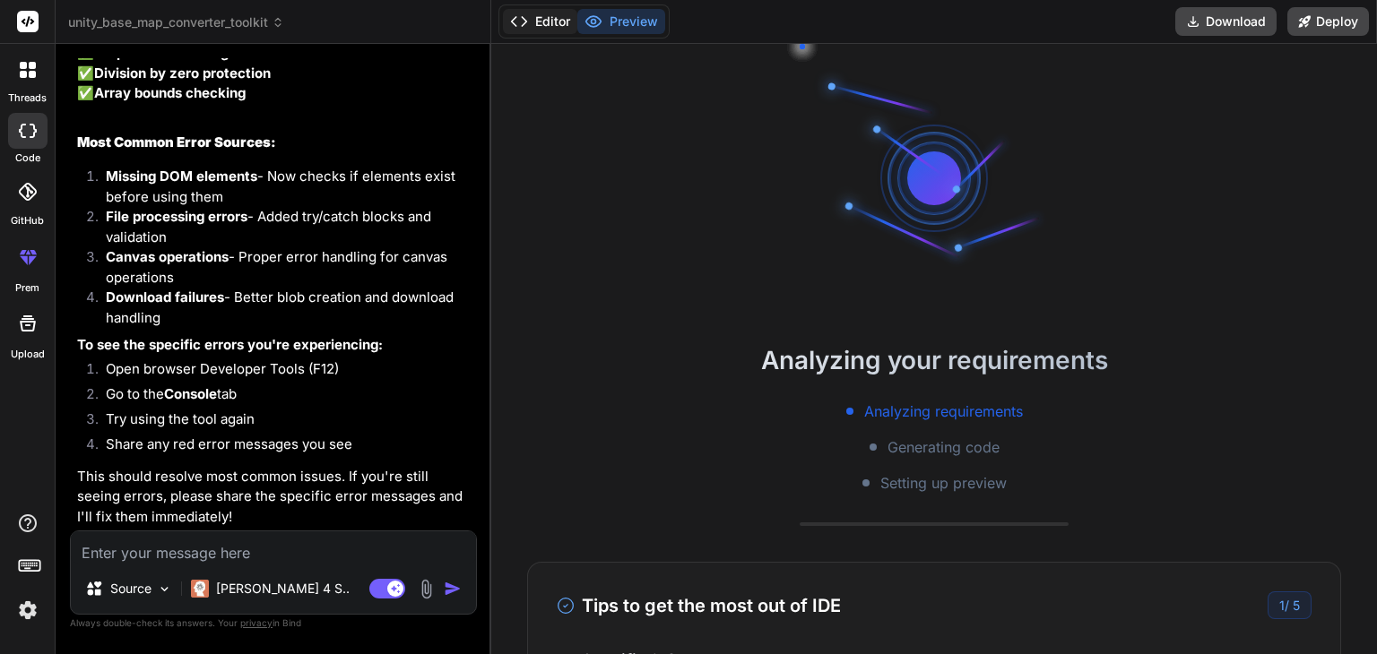
click at [549, 24] on button "Editor" at bounding box center [540, 21] width 74 height 25
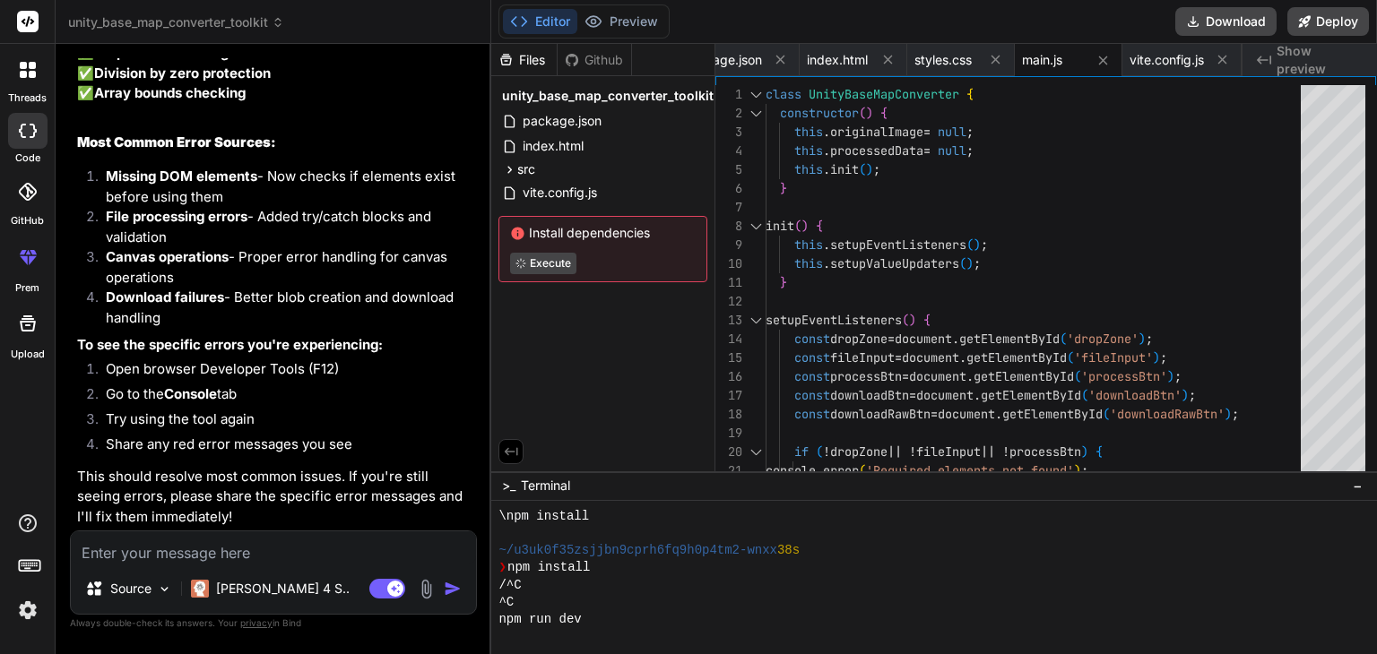
click at [22, 332] on icon at bounding box center [28, 324] width 22 height 22
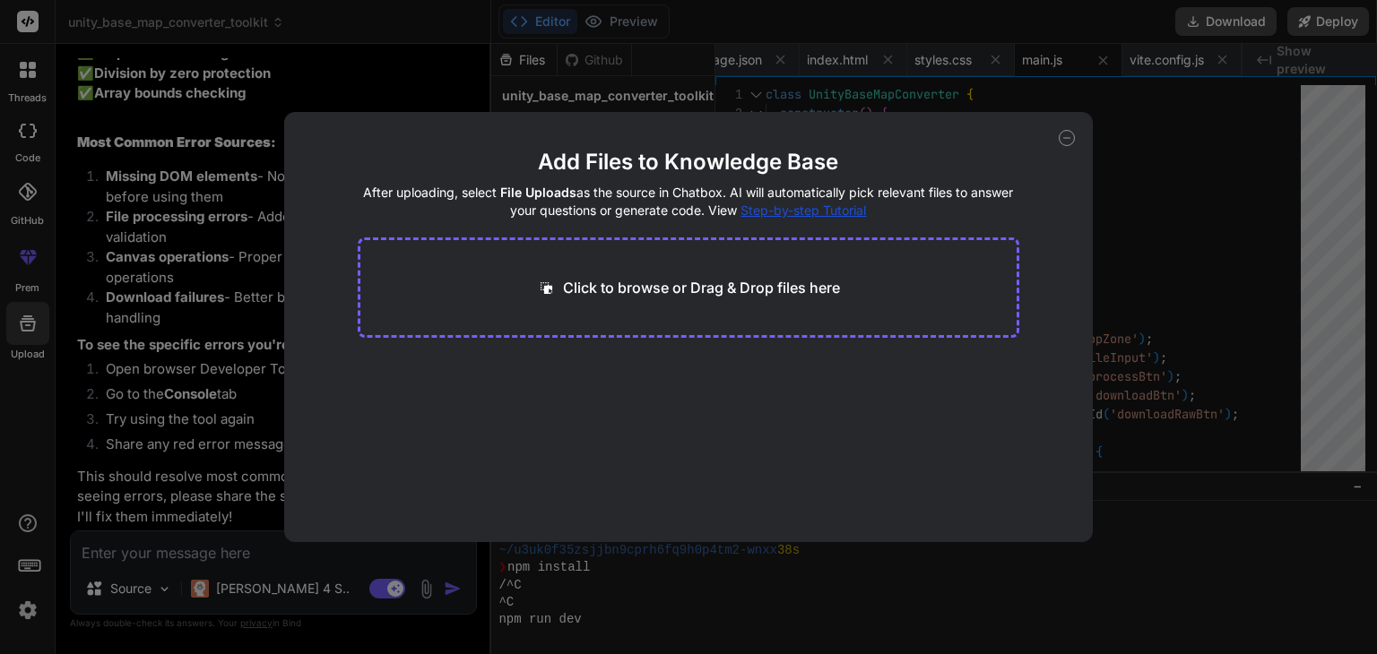
click at [576, 63] on div "Add Files to Knowledge Base After uploading, select File Uploads as the source …" at bounding box center [688, 327] width 1377 height 654
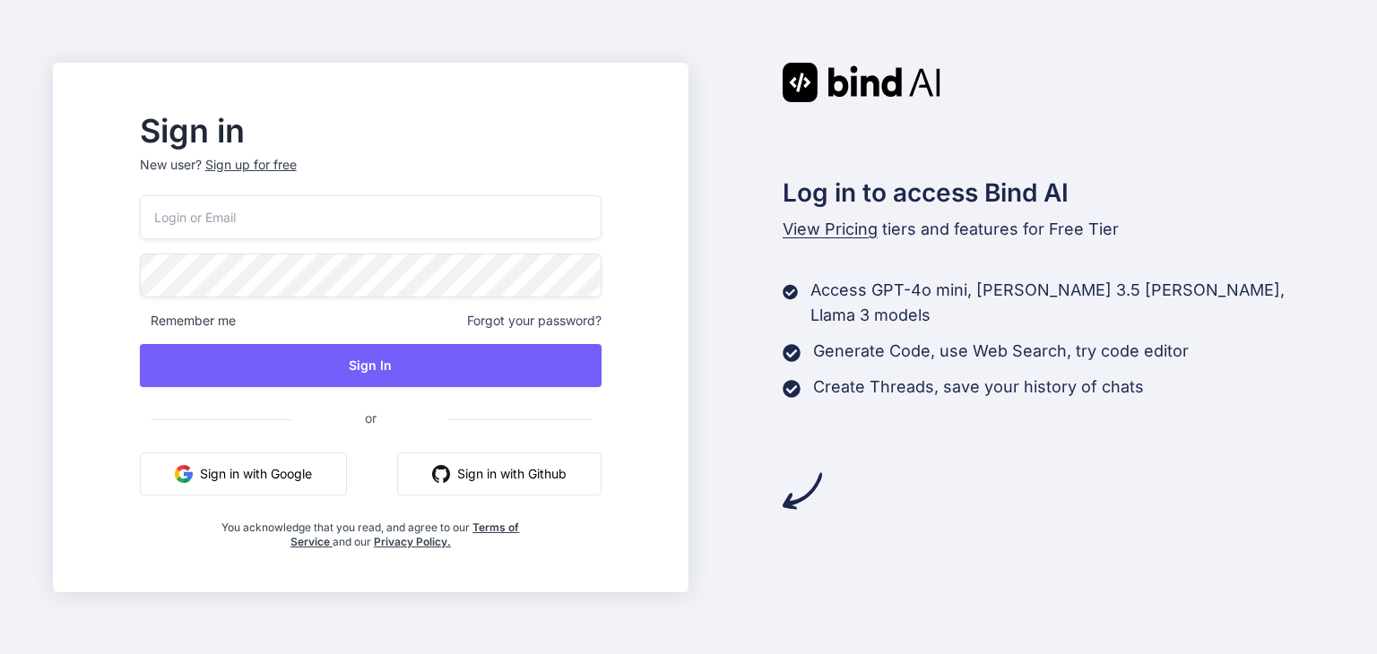
click at [343, 481] on button "Sign in with Google" at bounding box center [243, 474] width 207 height 43
click at [327, 476] on button "Sign in with Google" at bounding box center [243, 474] width 207 height 43
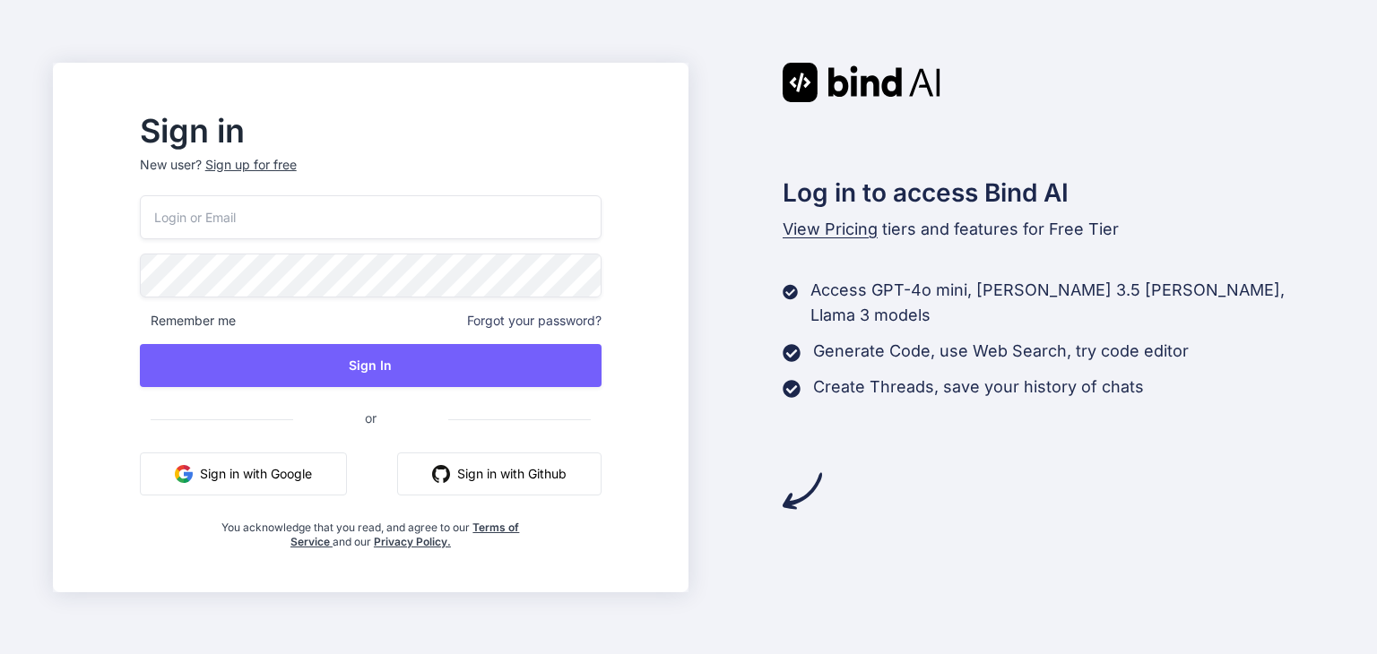
click at [309, 472] on button "Sign in with Google" at bounding box center [243, 474] width 207 height 43
click at [193, 465] on img "button" at bounding box center [184, 474] width 18 height 18
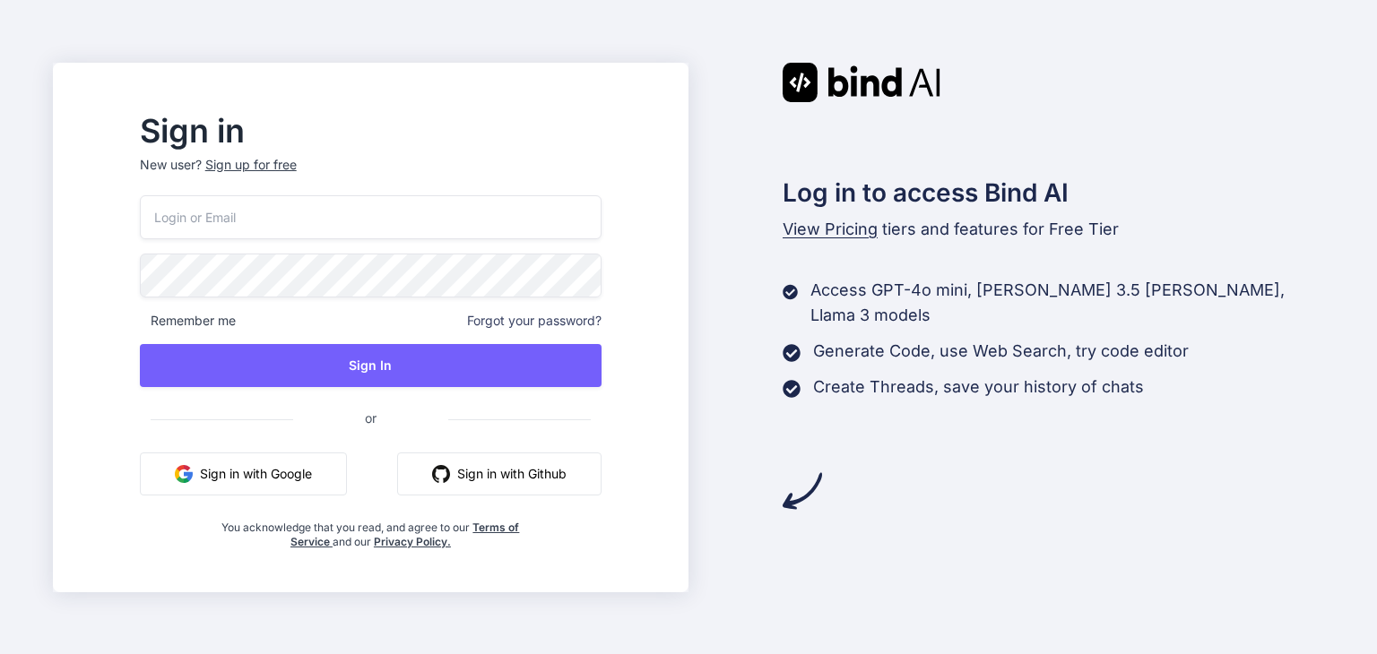
click at [193, 465] on img "button" at bounding box center [184, 474] width 18 height 18
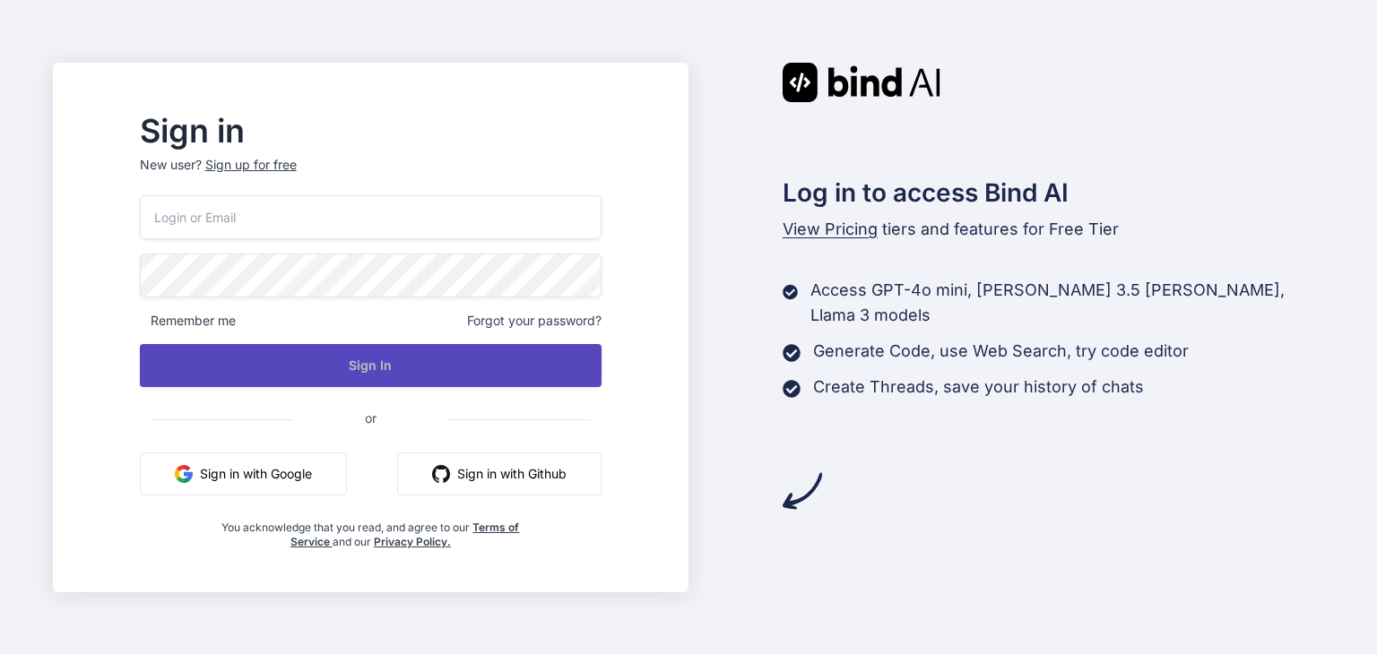
drag, startPoint x: 226, startPoint y: 465, endPoint x: 372, endPoint y: 364, distance: 177.8
click at [372, 364] on div "Remember me Forgot your password? Sign In or Sign in with Google Sign in with G…" at bounding box center [371, 372] width 462 height 354
click at [516, 366] on button "Sign In" at bounding box center [371, 365] width 462 height 43
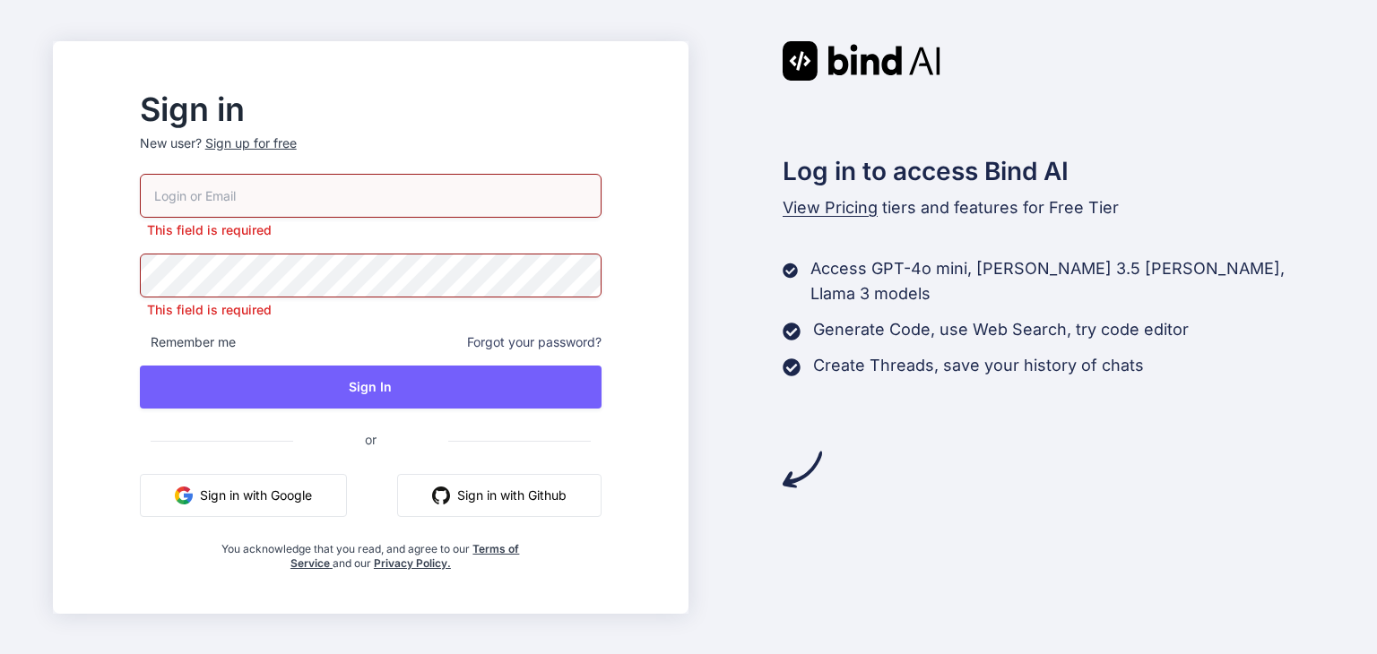
click at [347, 497] on button "Sign in with Google" at bounding box center [243, 495] width 207 height 43
click at [212, 186] on input "email" at bounding box center [371, 196] width 462 height 44
click at [235, 199] on input "email" at bounding box center [371, 196] width 462 height 44
click at [236, 340] on span "Remember me" at bounding box center [188, 342] width 96 height 18
click at [276, 492] on button "Sign in with Google" at bounding box center [243, 495] width 207 height 43
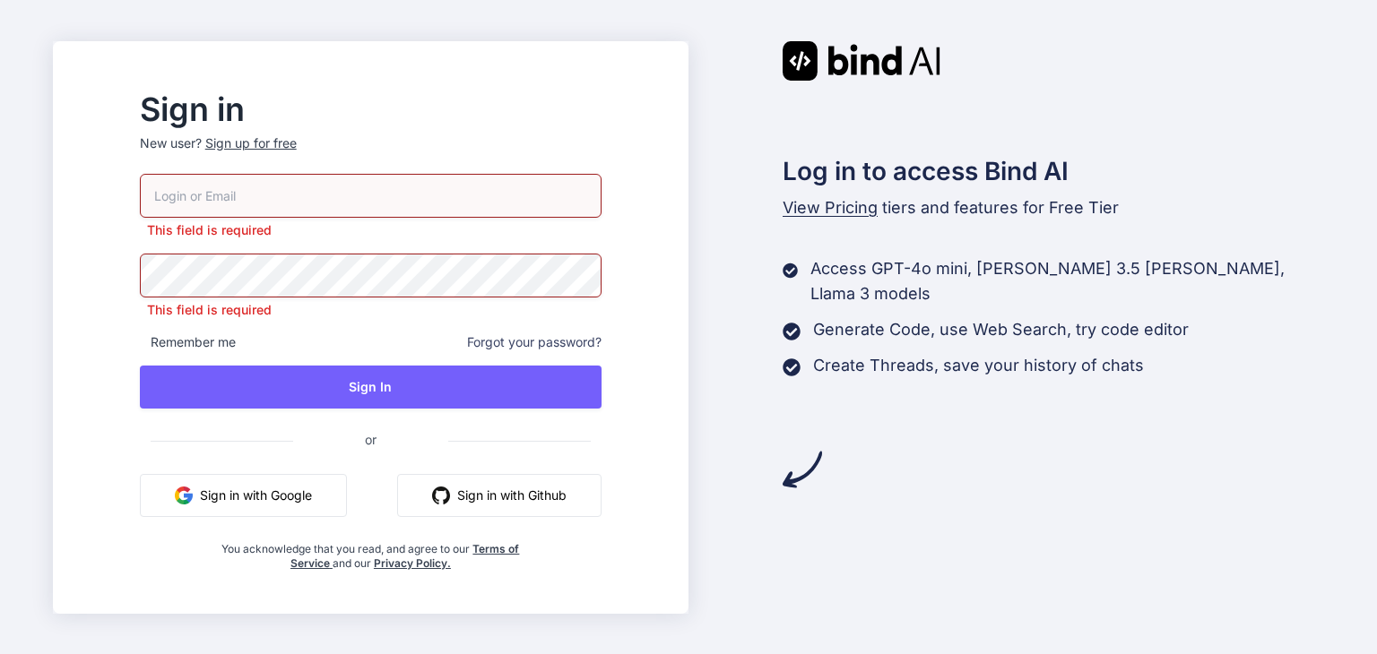
click at [528, 485] on button "Sign in with Github" at bounding box center [499, 495] width 204 height 43
click at [537, 495] on button "Sign in with Github" at bounding box center [499, 495] width 204 height 43
click at [292, 505] on button "Sign in with Google" at bounding box center [243, 495] width 207 height 43
click at [292, 503] on button "Sign in with Google" at bounding box center [243, 495] width 207 height 43
